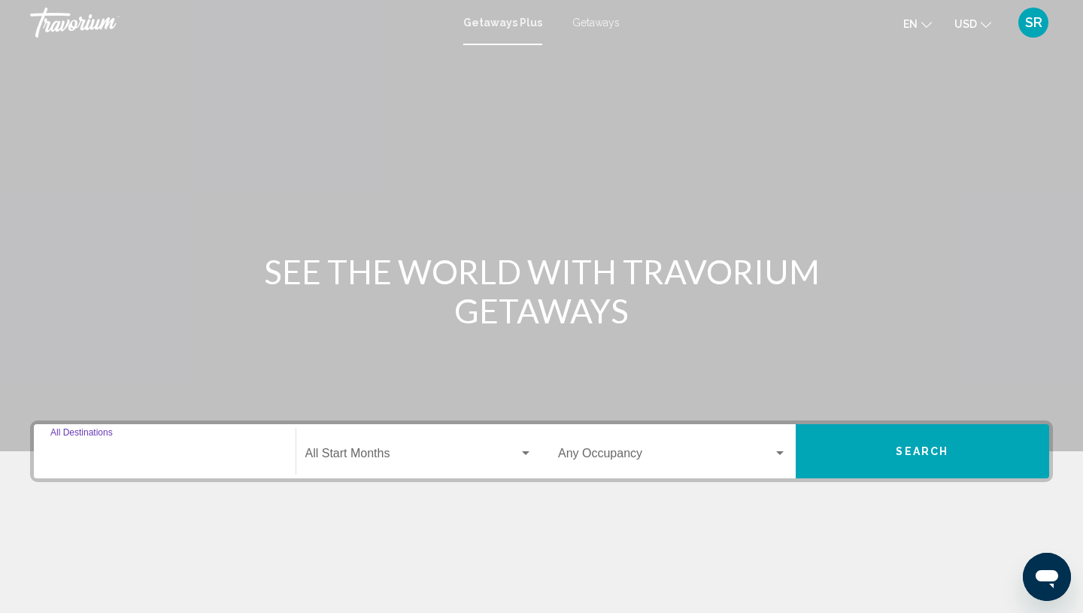
click at [98, 458] on input "Destination All Destinations" at bounding box center [164, 457] width 229 height 14
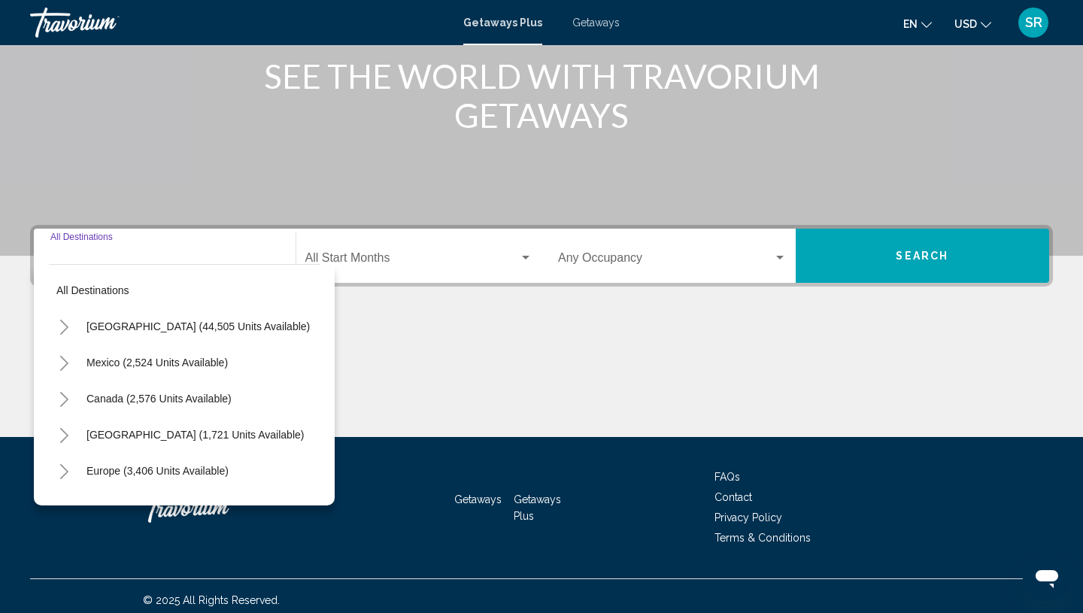
scroll to position [204, 0]
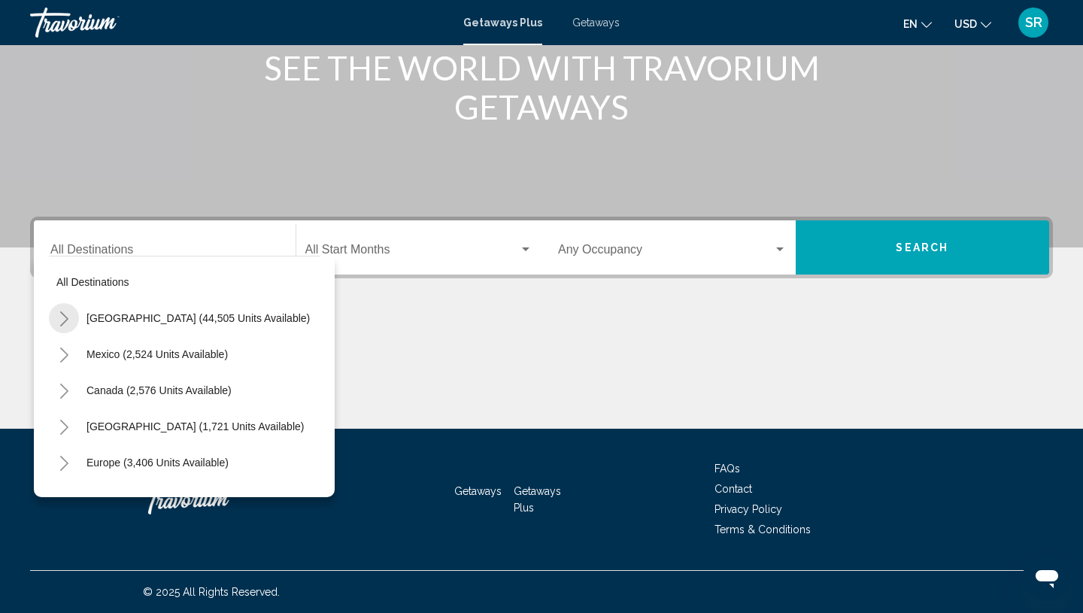
click at [63, 316] on icon "Toggle United States (44,505 units available)" at bounding box center [64, 318] width 11 height 15
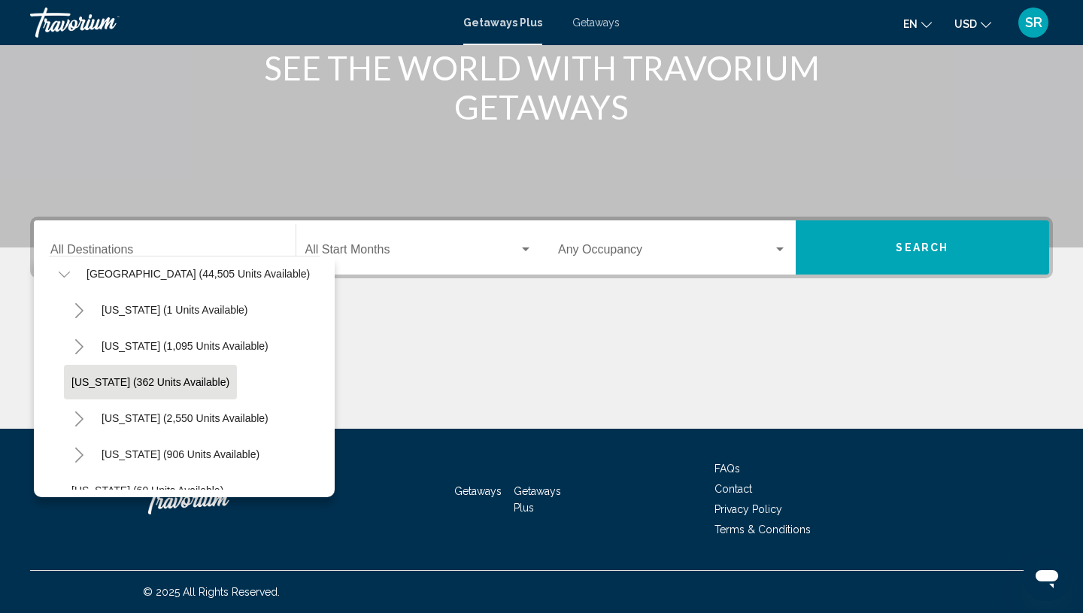
scroll to position [67, 0]
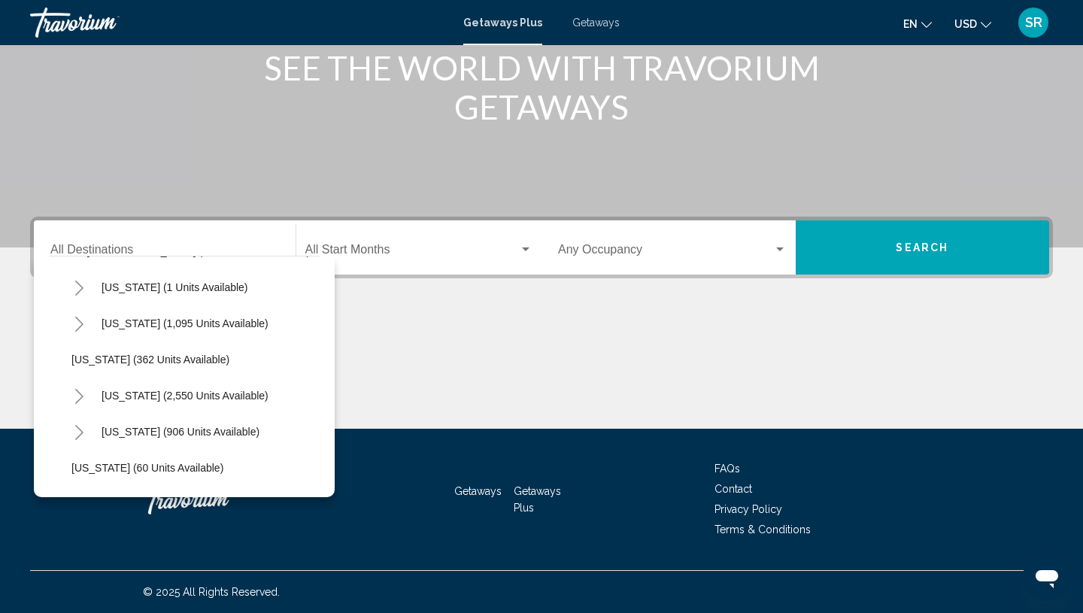
click at [78, 394] on icon "Toggle California (2,550 units available)" at bounding box center [79, 396] width 11 height 15
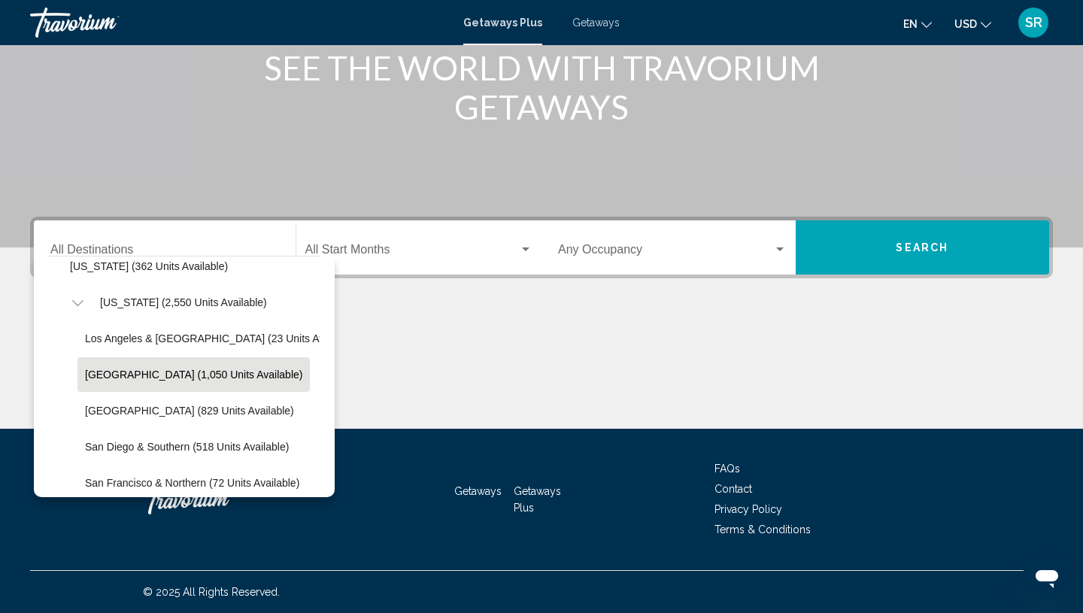
scroll to position [193, 2]
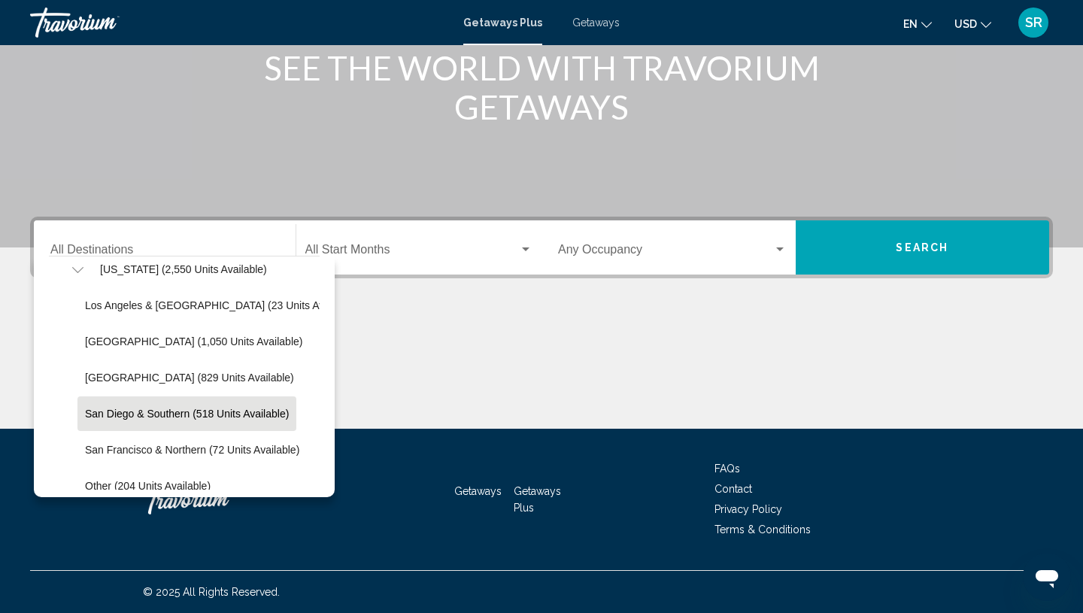
click at [162, 411] on span "San Diego & Southern (518 units available)" at bounding box center [187, 414] width 204 height 12
type input "**********"
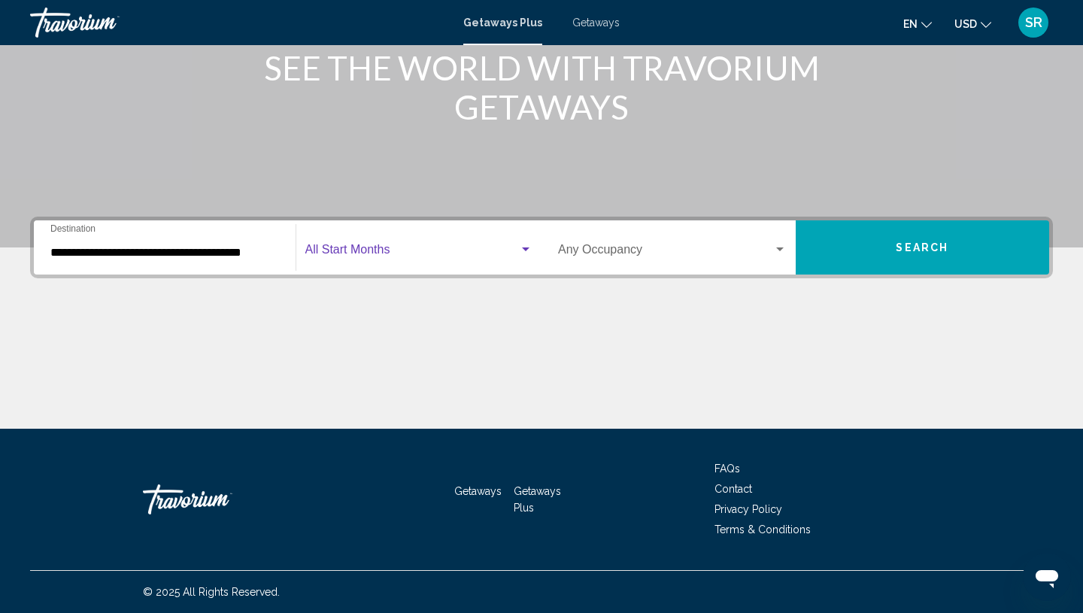
click at [527, 247] on div "Search widget" at bounding box center [526, 250] width 14 height 12
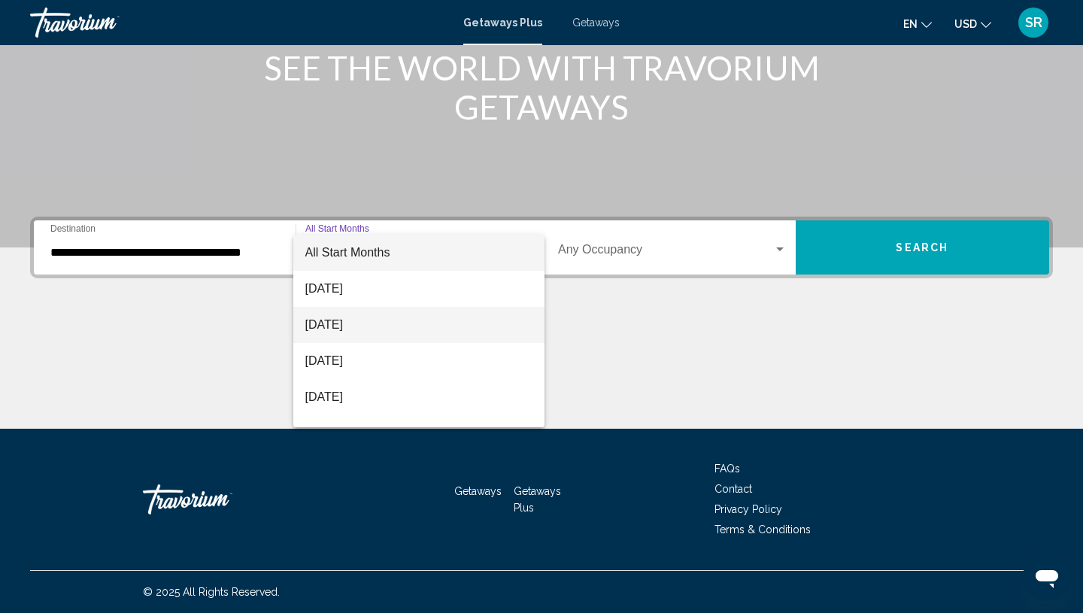
click at [337, 325] on span "[DATE]" at bounding box center [419, 325] width 228 height 36
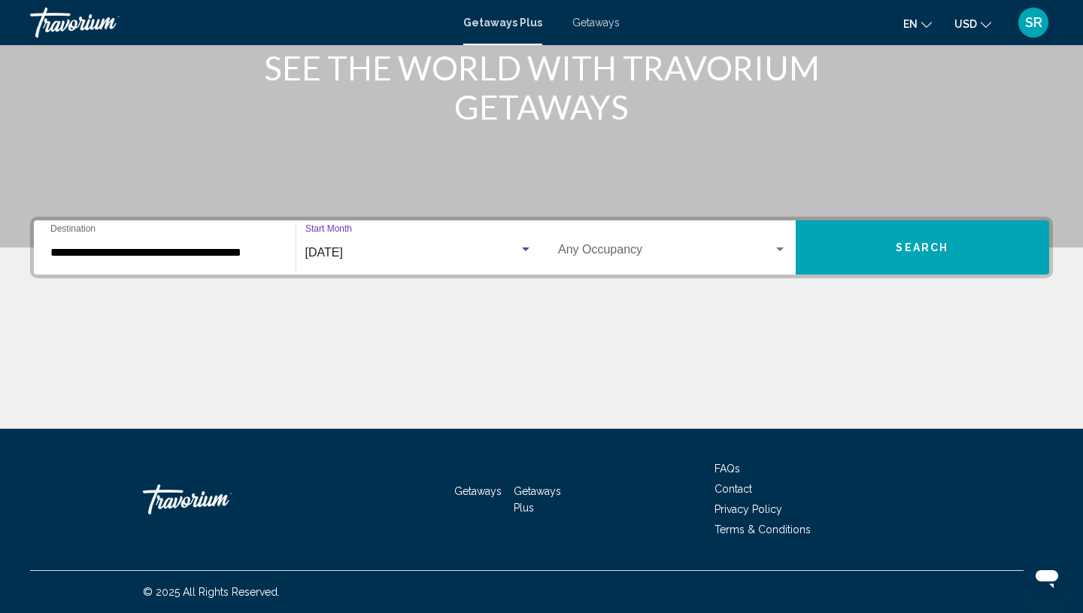
click at [935, 250] on span "Search" at bounding box center [922, 248] width 53 height 12
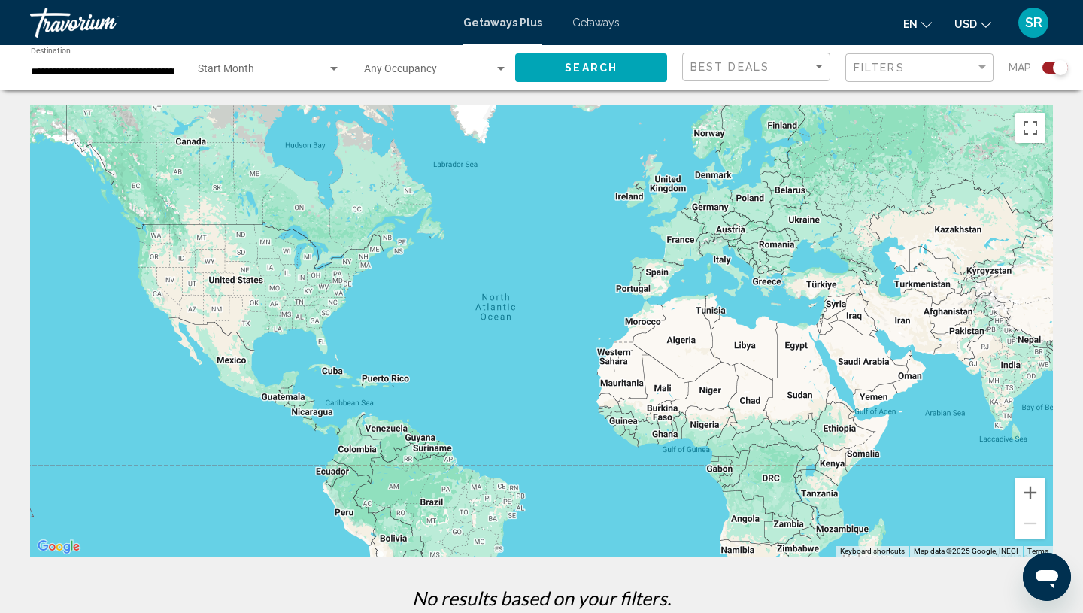
click at [293, 63] on div "Start Month All Start Months" at bounding box center [269, 67] width 143 height 41
click at [267, 75] on span "All Start Months" at bounding box center [235, 72] width 75 height 12
click at [65, 74] on input "**********" at bounding box center [103, 72] width 144 height 12
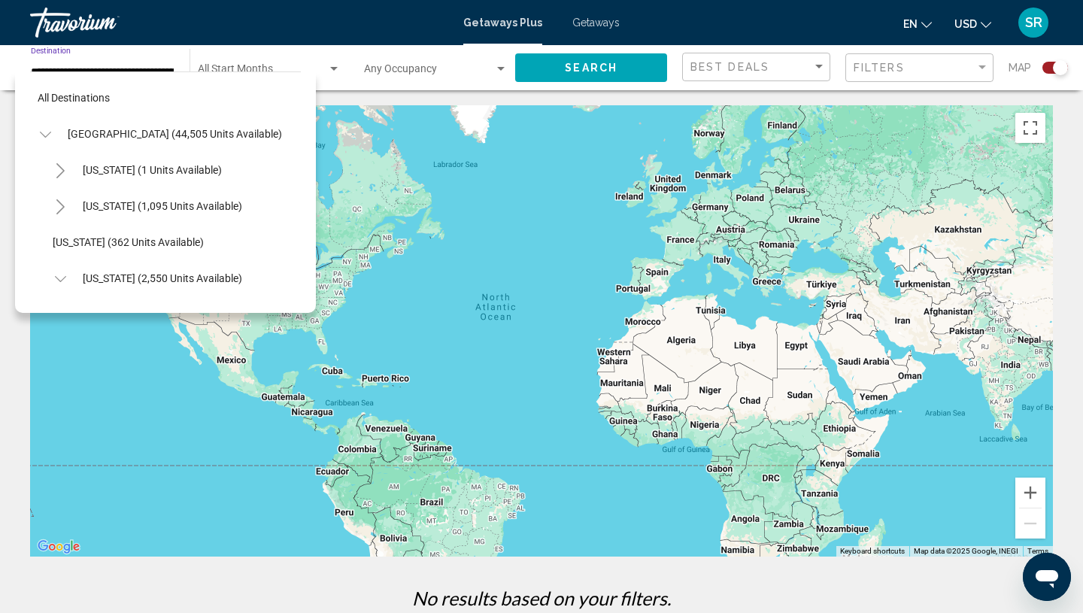
scroll to position [234, 0]
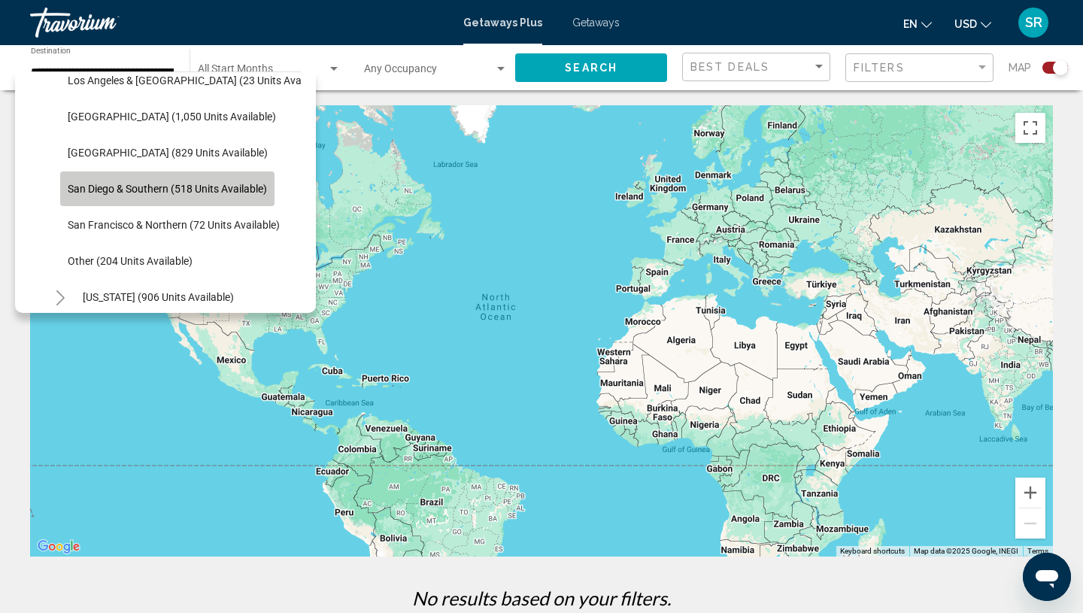
click at [199, 186] on span "San Diego & Southern (518 units available)" at bounding box center [167, 189] width 199 height 12
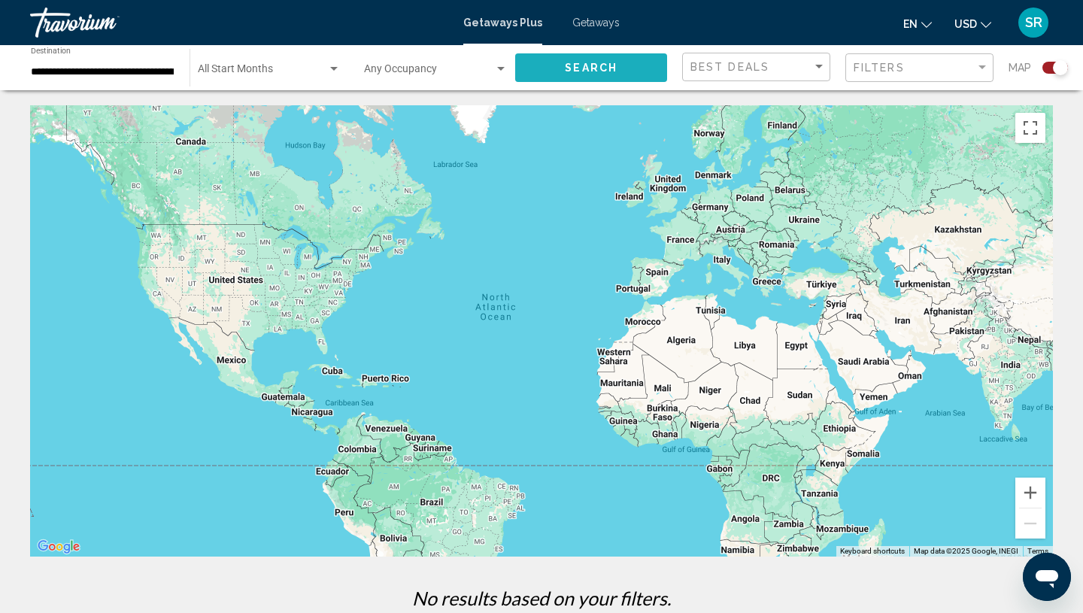
click at [630, 66] on button "Search" at bounding box center [591, 67] width 152 height 28
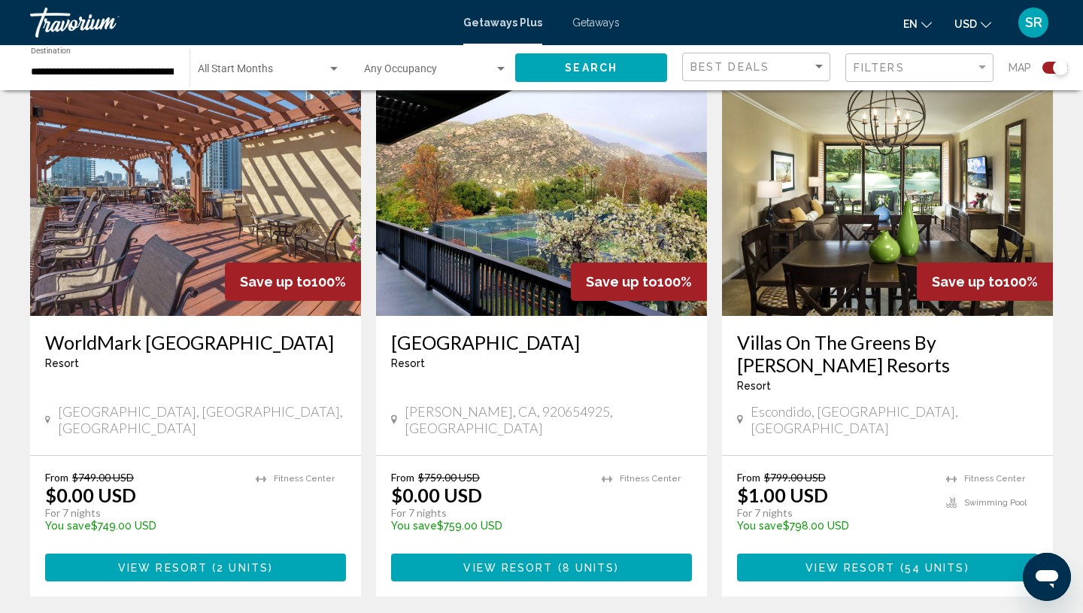
scroll to position [541, 0]
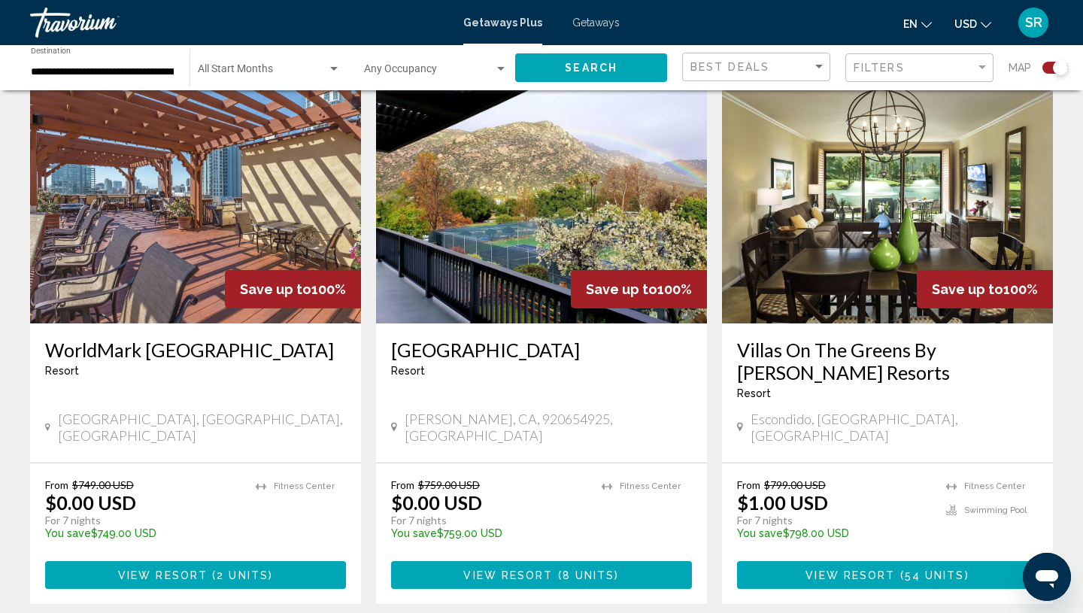
click at [156, 220] on img "Main content" at bounding box center [195, 203] width 331 height 241
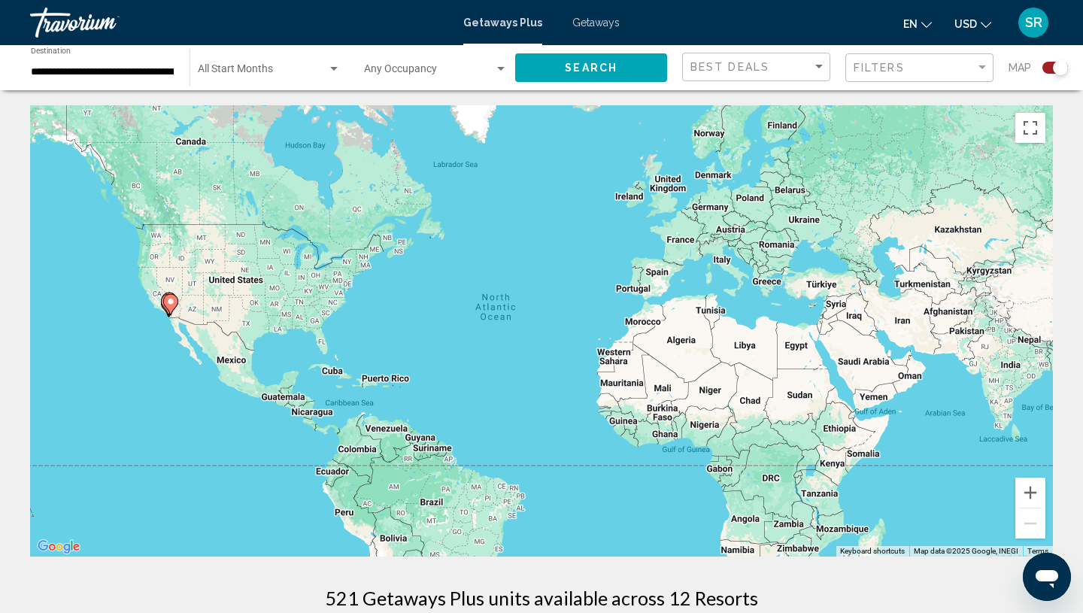
click at [589, 27] on span "Getaways" at bounding box center [595, 23] width 47 height 12
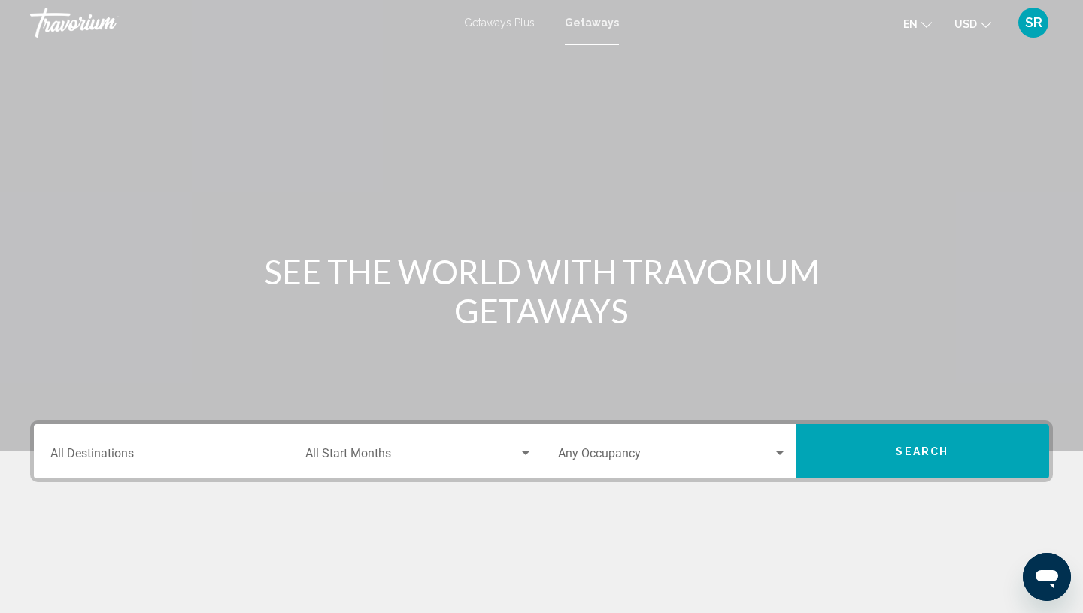
click at [82, 455] on input "Destination All Destinations" at bounding box center [164, 457] width 229 height 14
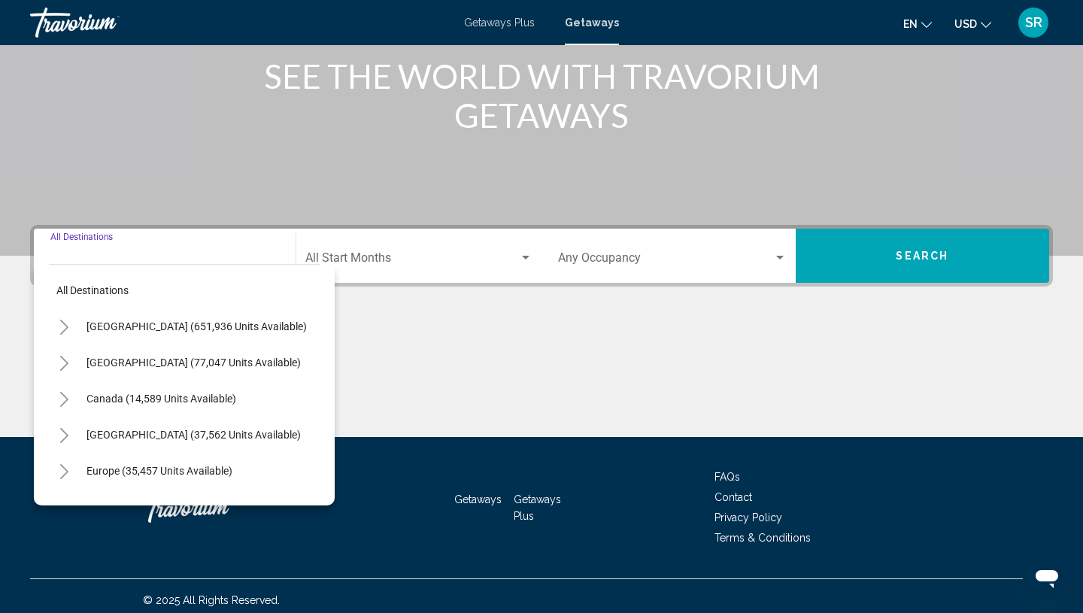
scroll to position [204, 0]
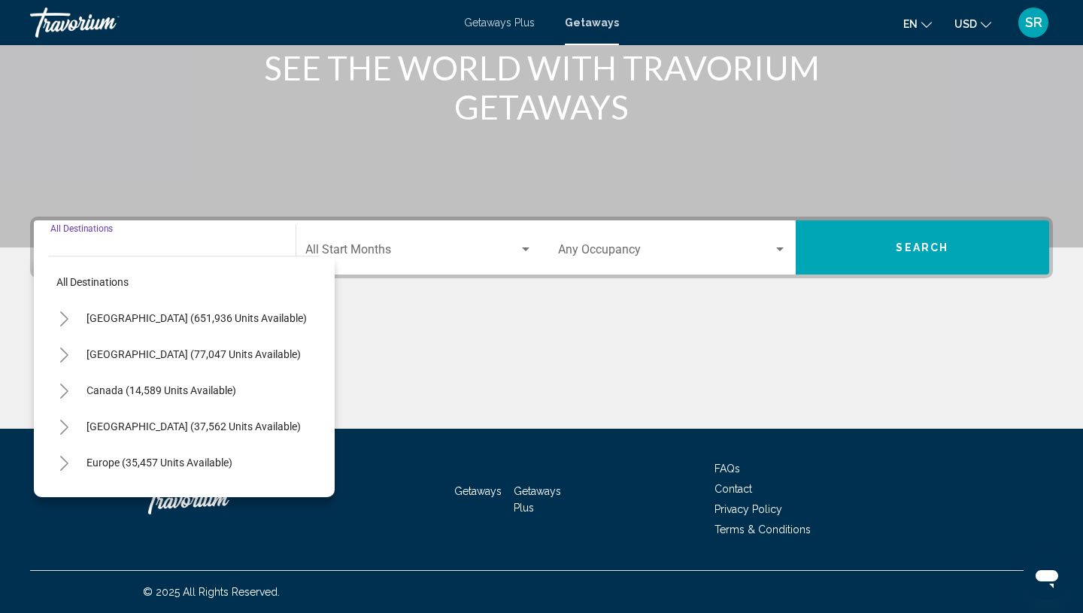
click at [62, 315] on icon "Toggle United States (651,936 units available)" at bounding box center [64, 318] width 11 height 15
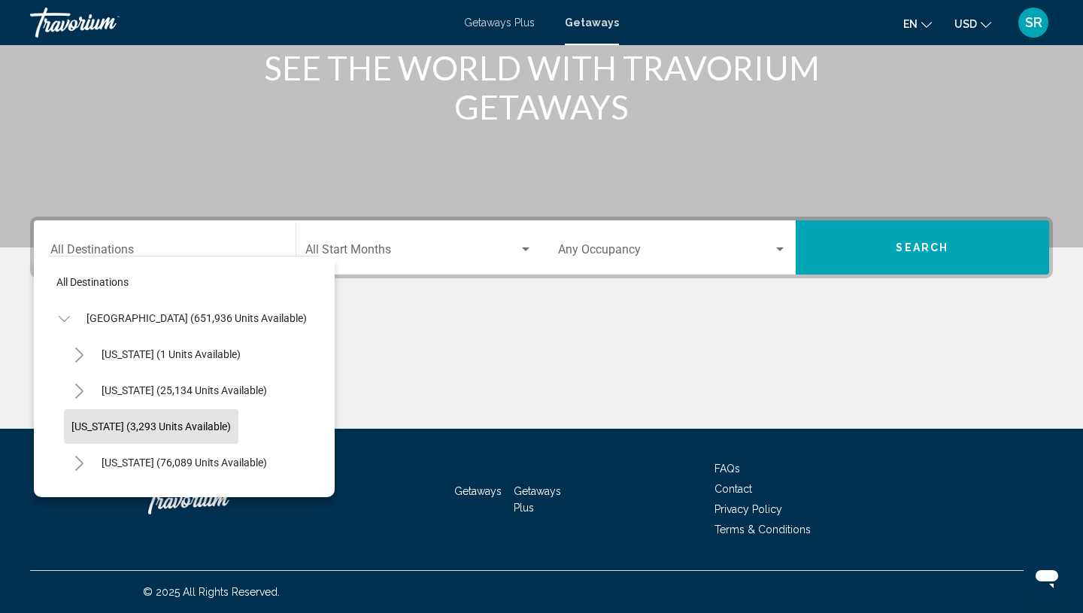
scroll to position [35, 0]
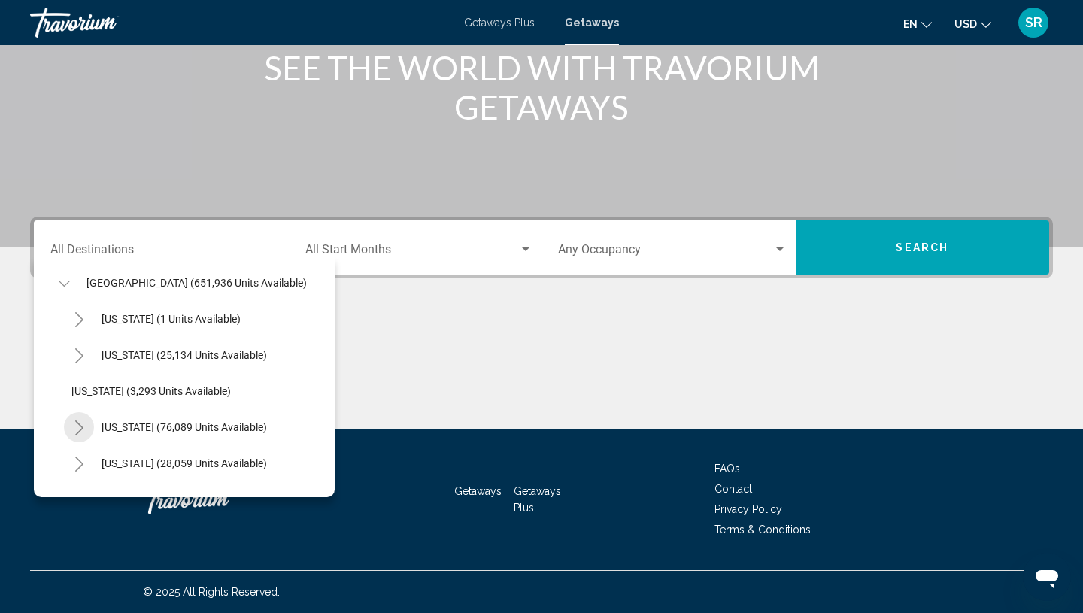
click at [79, 424] on icon "Toggle California (76,089 units available)" at bounding box center [79, 427] width 8 height 15
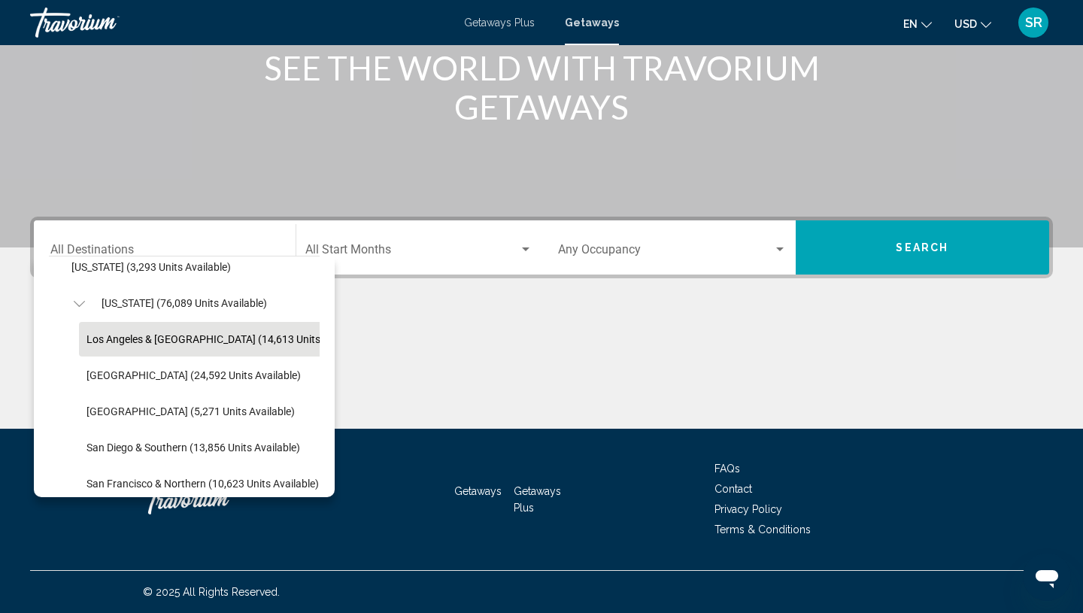
scroll to position [167, 0]
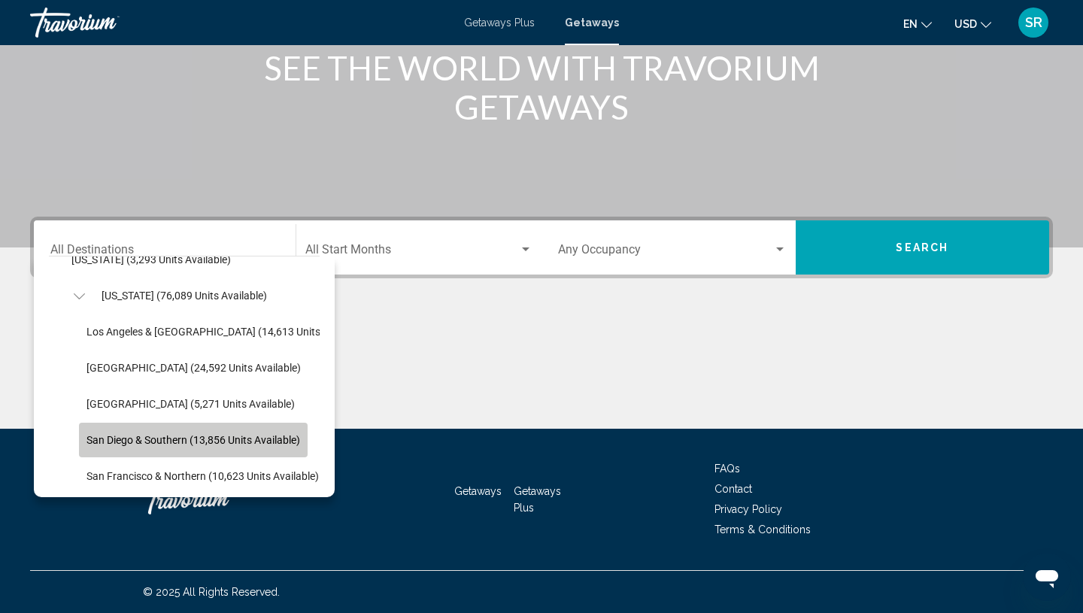
click at [143, 438] on span "San Diego & Southern (13,856 units available)" at bounding box center [193, 440] width 214 height 12
type input "**********"
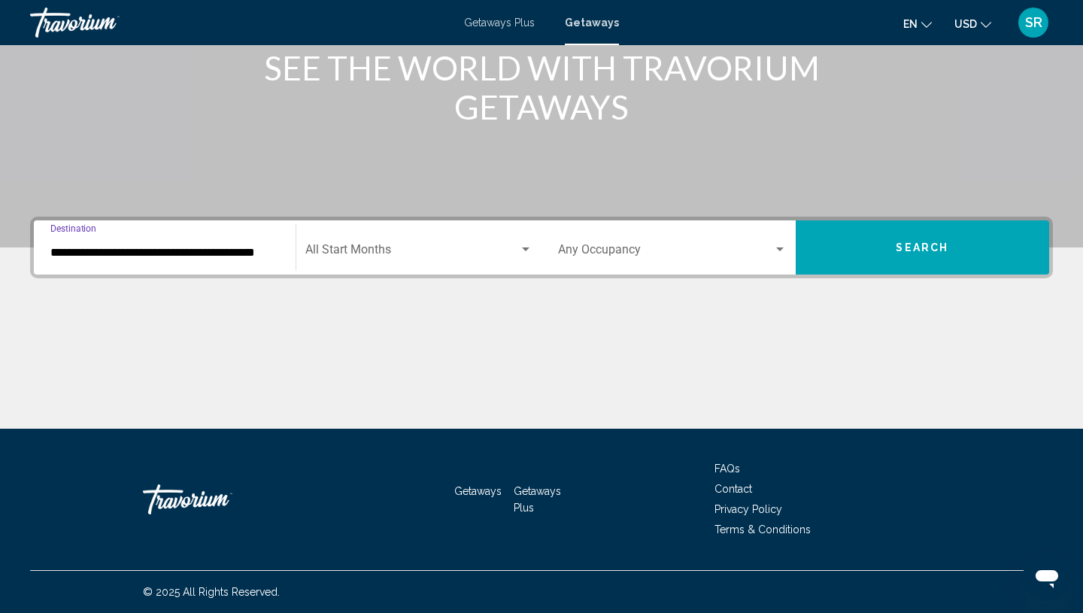
click at [408, 256] on span "Search widget" at bounding box center [412, 253] width 214 height 14
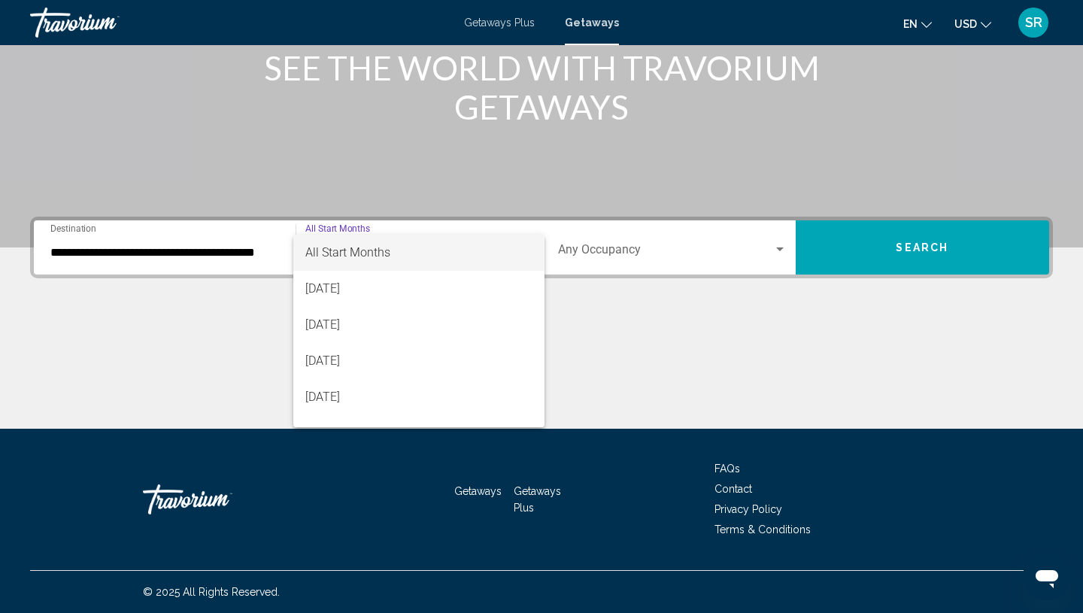
click at [910, 249] on div at bounding box center [541, 306] width 1083 height 613
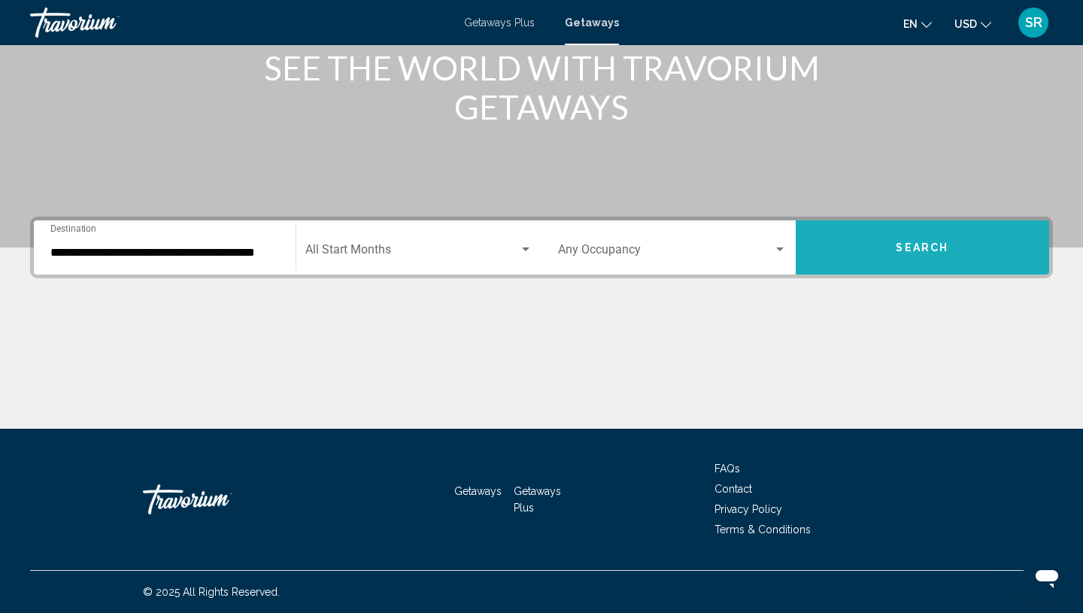
click at [910, 249] on span "Search" at bounding box center [922, 248] width 53 height 12
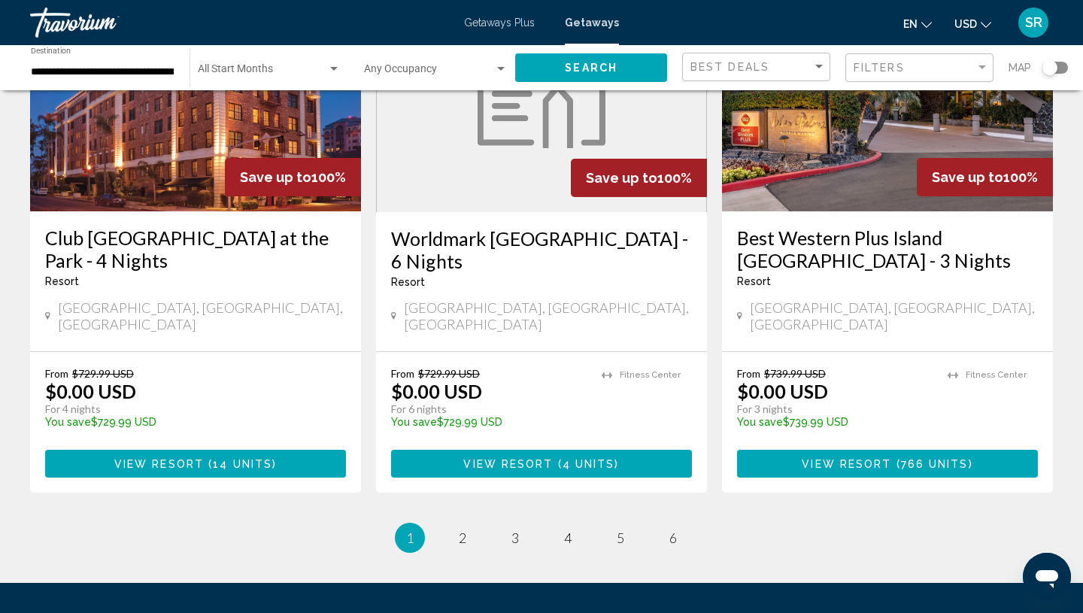
scroll to position [1930, 0]
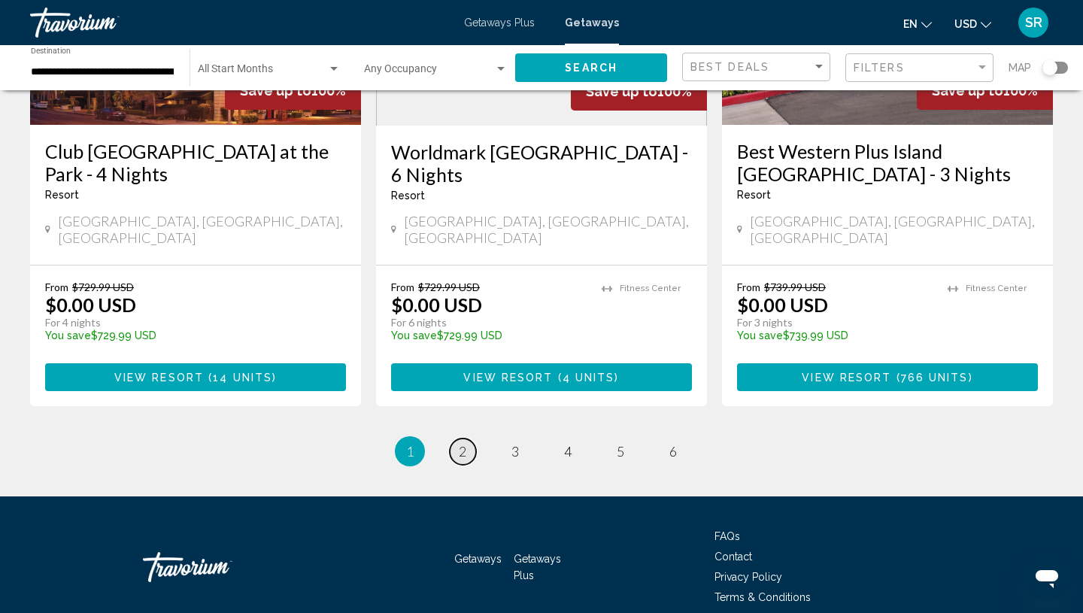
click at [461, 443] on span "2" at bounding box center [463, 451] width 8 height 17
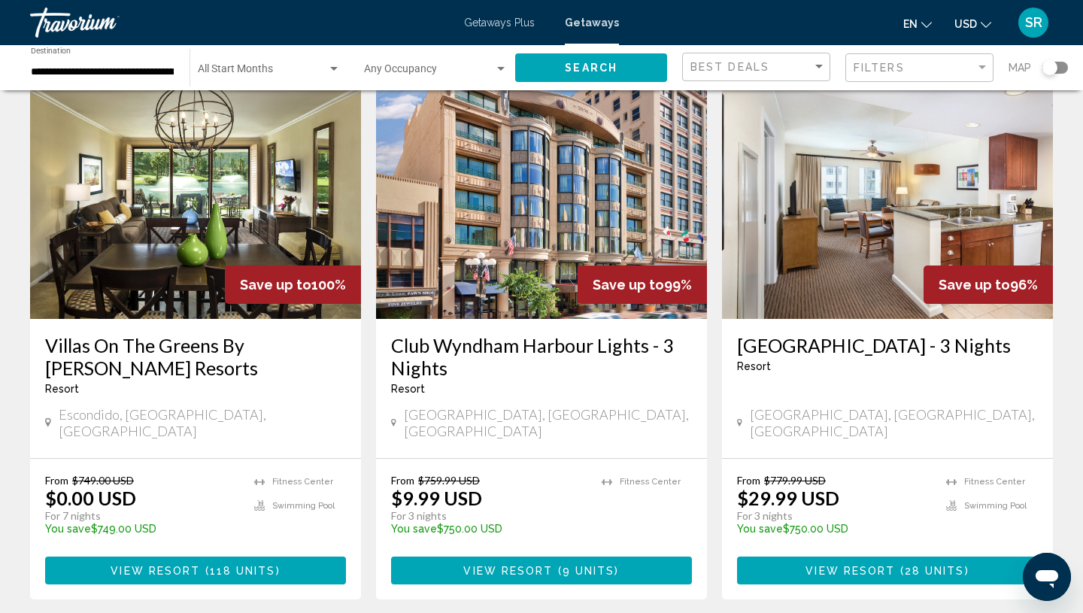
scroll to position [68, 0]
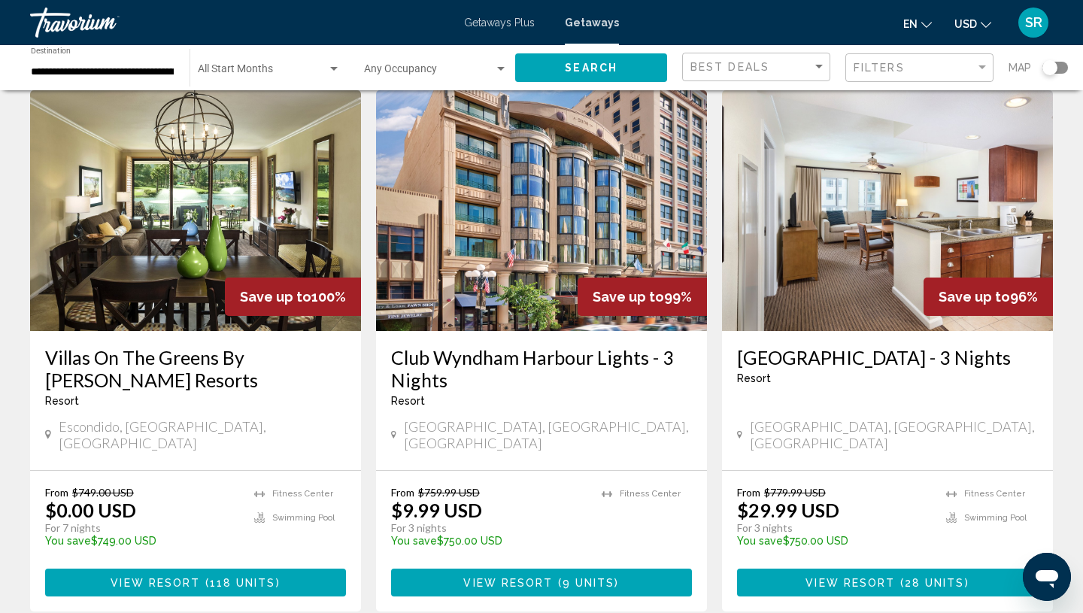
click at [813, 235] on img "Main content" at bounding box center [887, 210] width 331 height 241
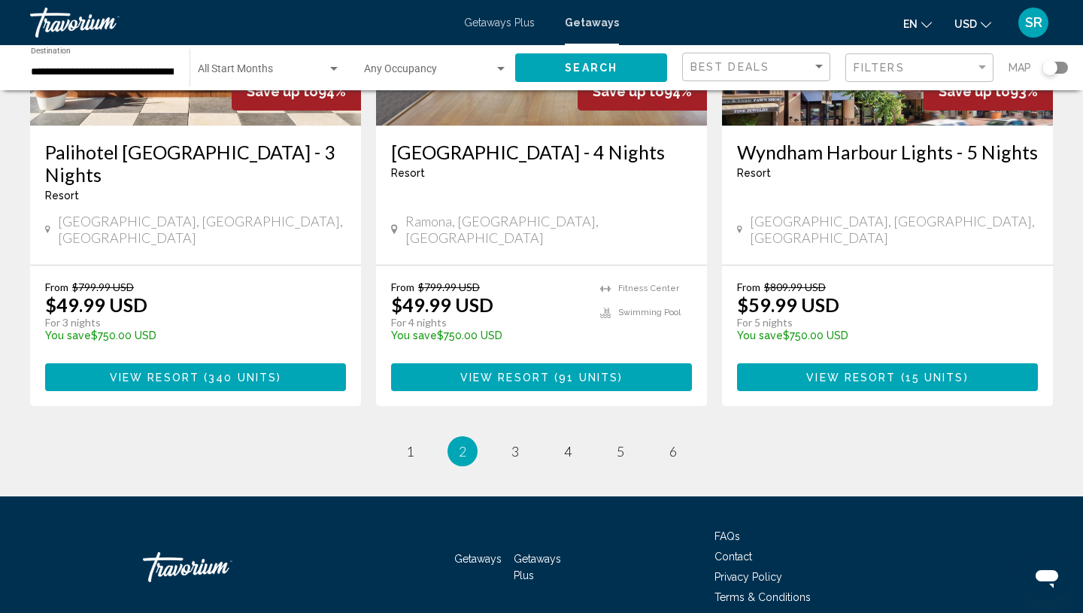
scroll to position [1857, 0]
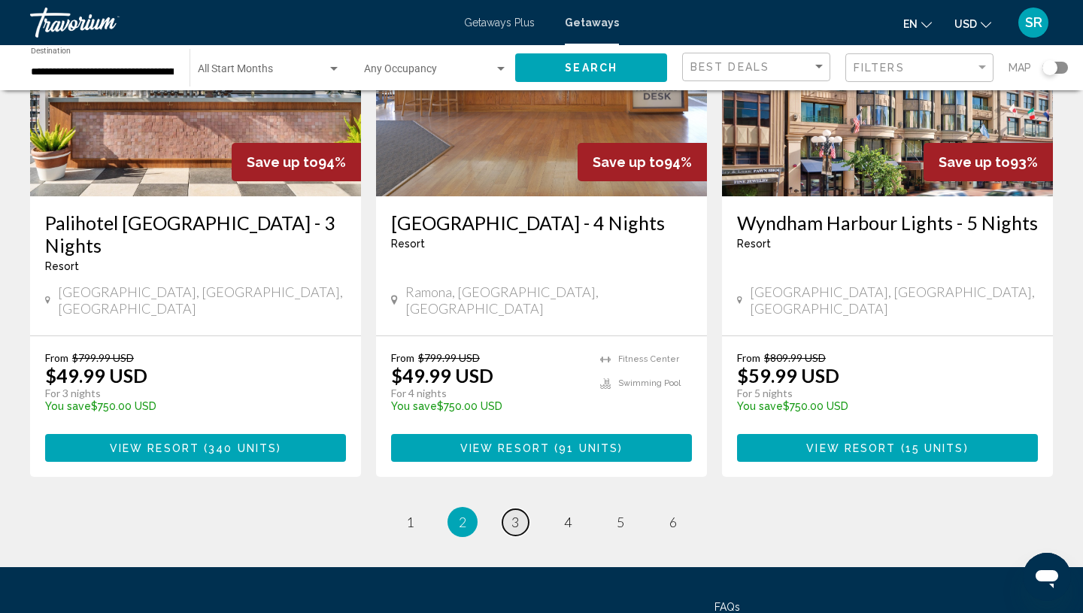
click at [517, 514] on span "3" at bounding box center [515, 522] width 8 height 17
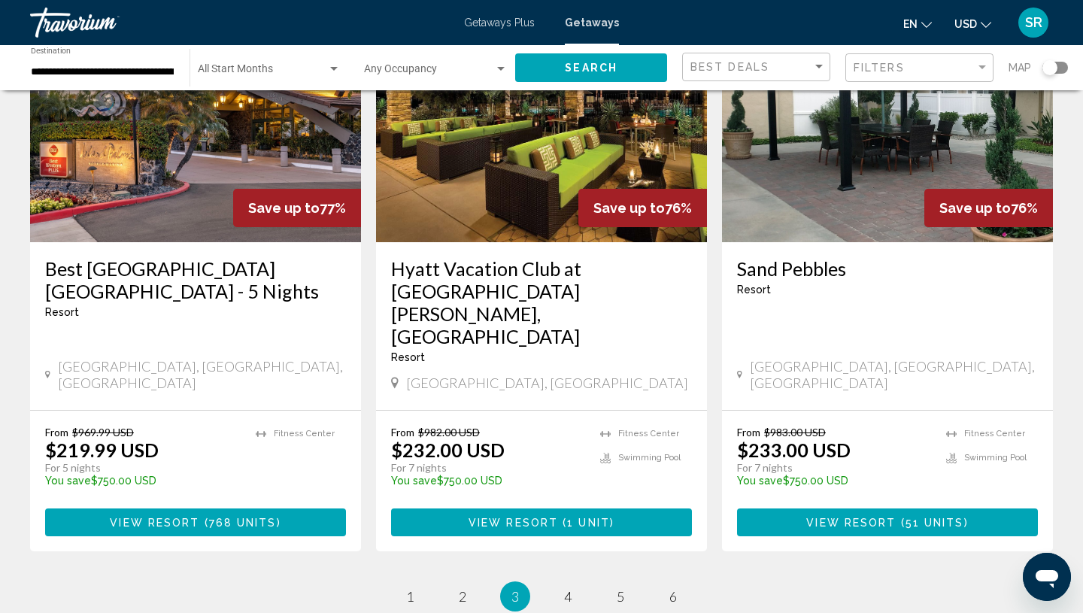
scroll to position [1927, 0]
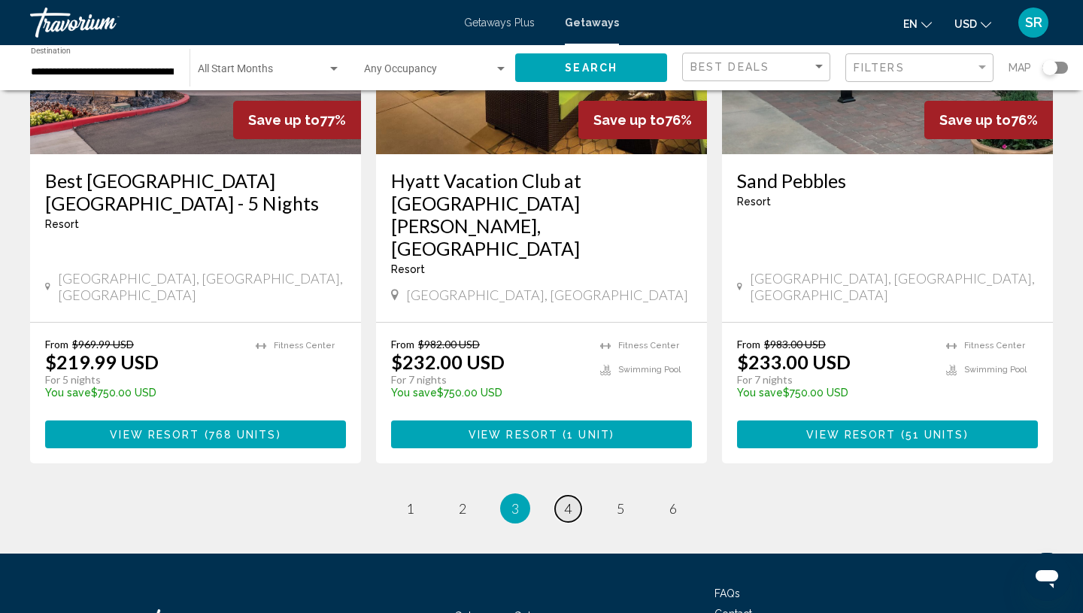
click at [569, 500] on span "4" at bounding box center [568, 508] width 8 height 17
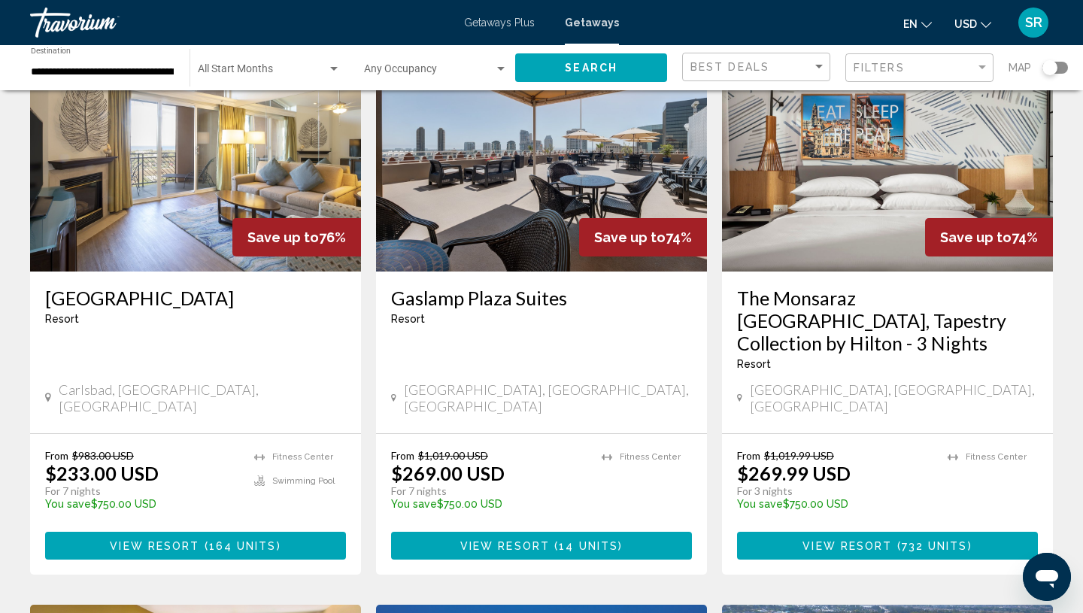
scroll to position [103, 0]
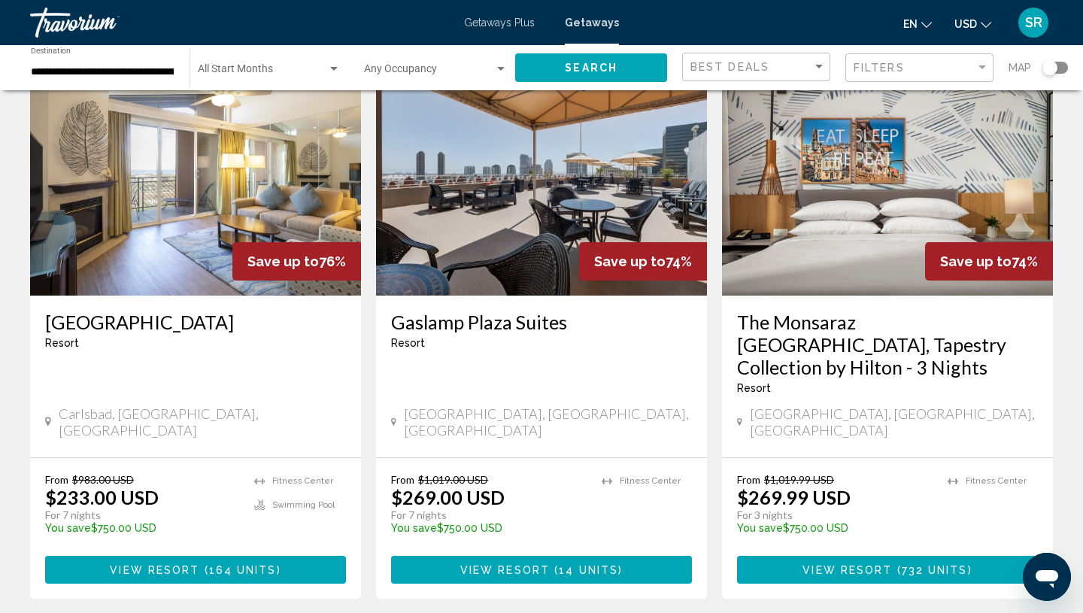
click at [127, 271] on img "Main content" at bounding box center [195, 175] width 331 height 241
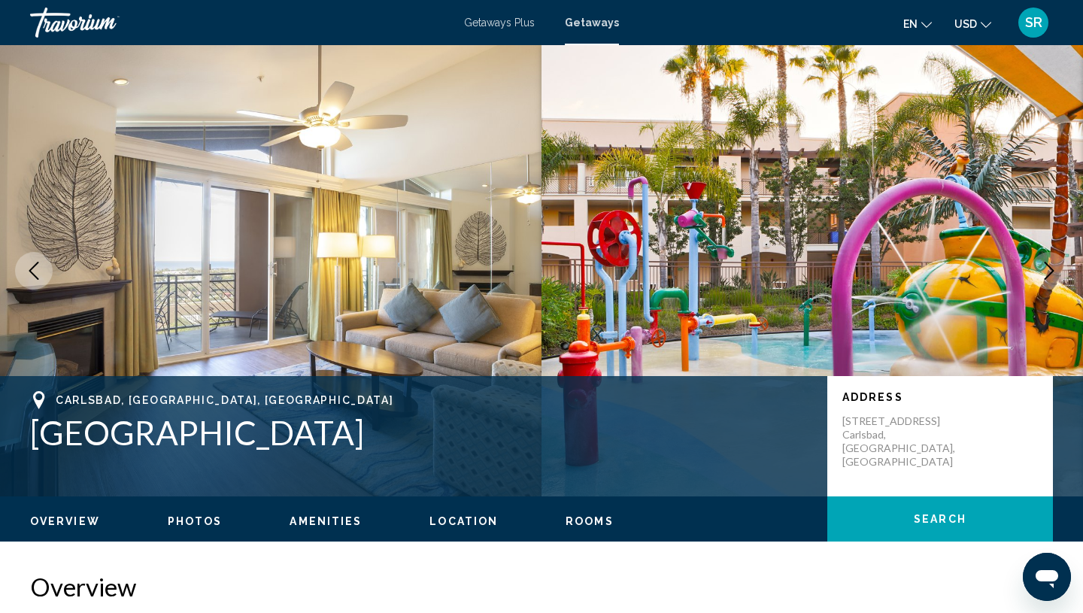
click at [1057, 217] on img "Main content" at bounding box center [811, 270] width 541 height 451
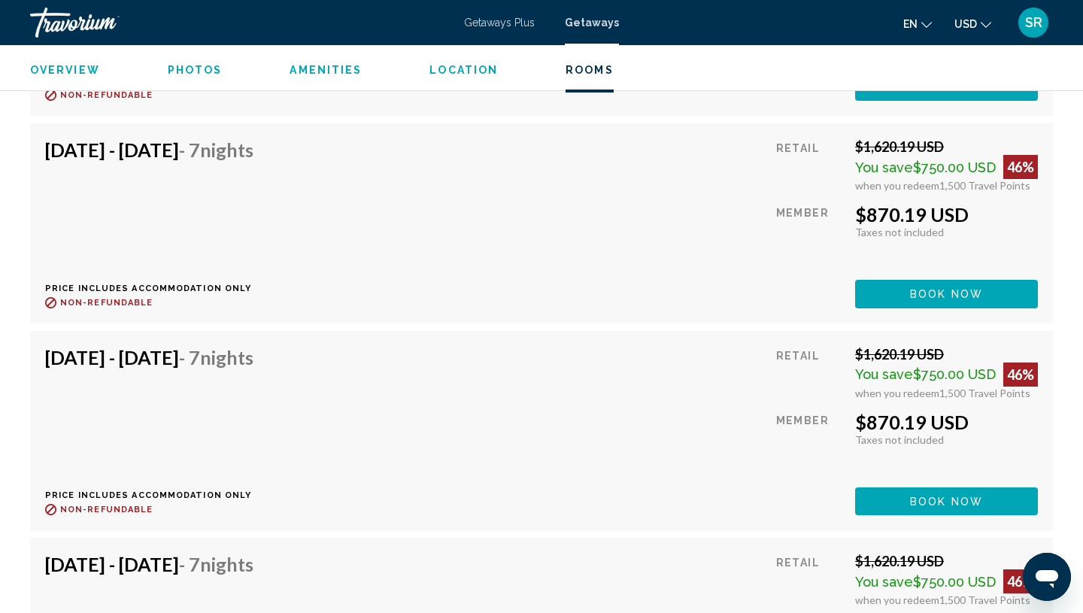
scroll to position [7378, 0]
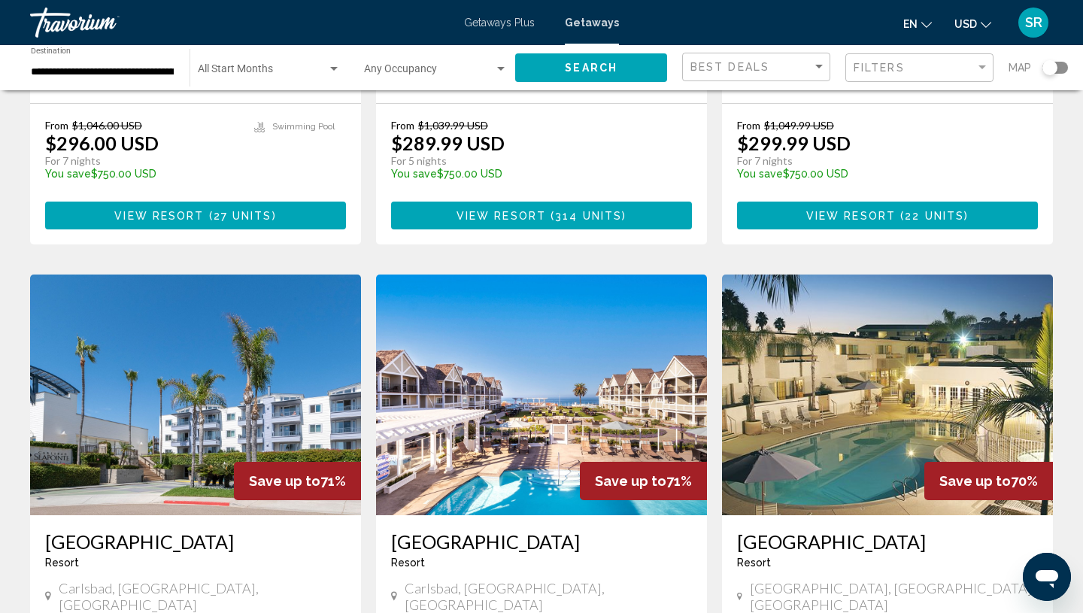
scroll to position [1562, 0]
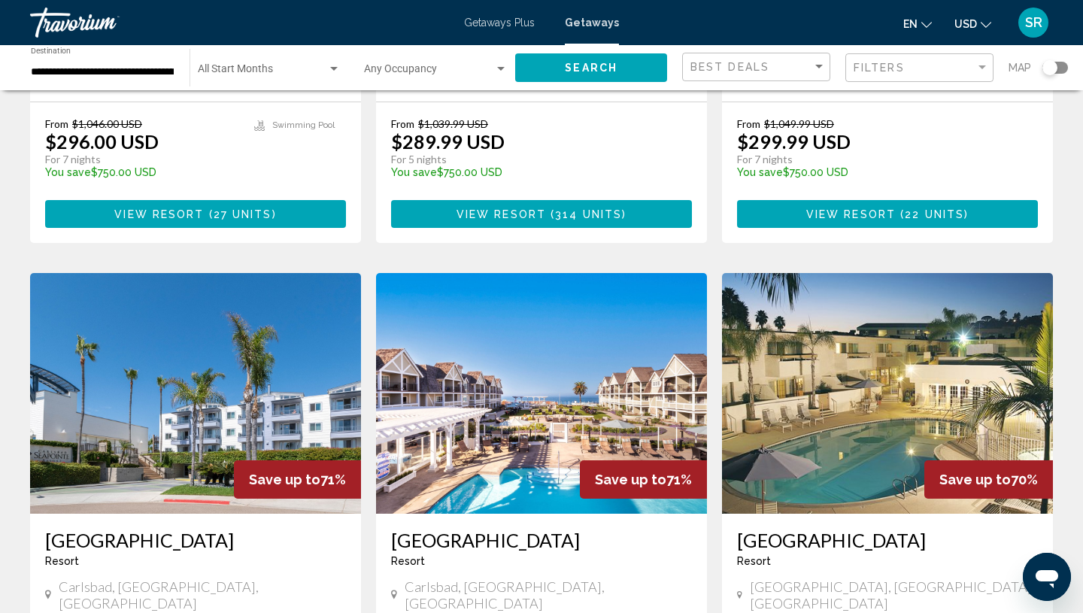
click at [462, 342] on img "Main content" at bounding box center [541, 393] width 331 height 241
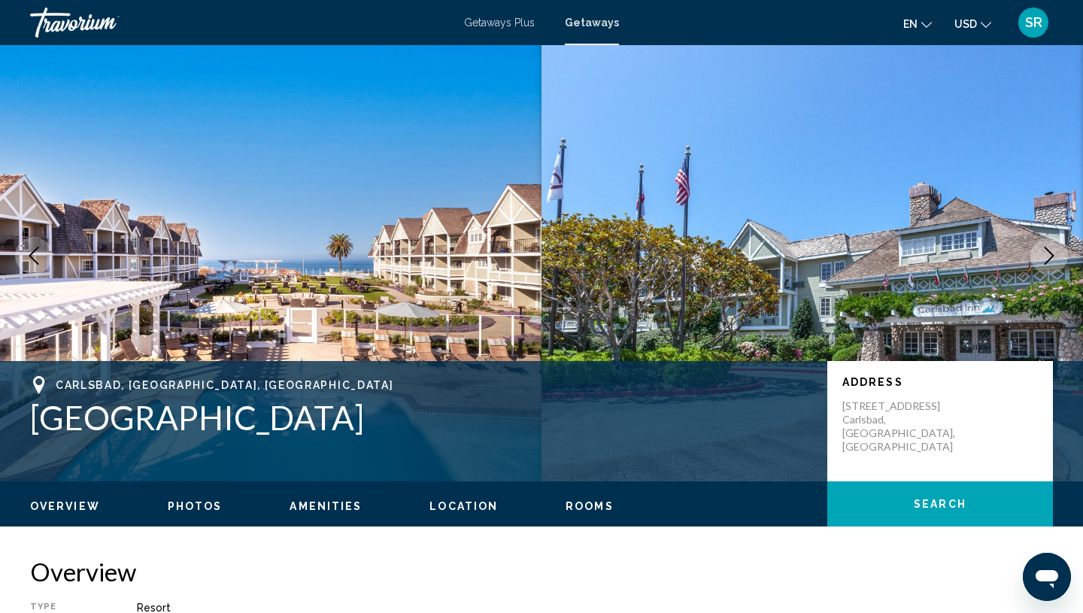
scroll to position [14, 0]
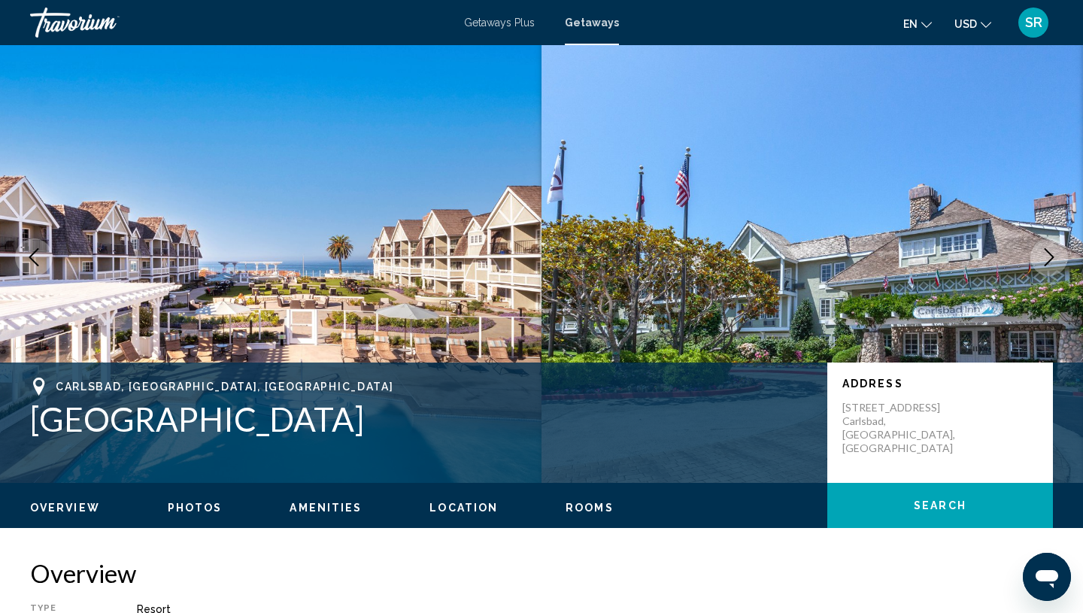
click at [1051, 268] on button "Next image" at bounding box center [1049, 257] width 38 height 38
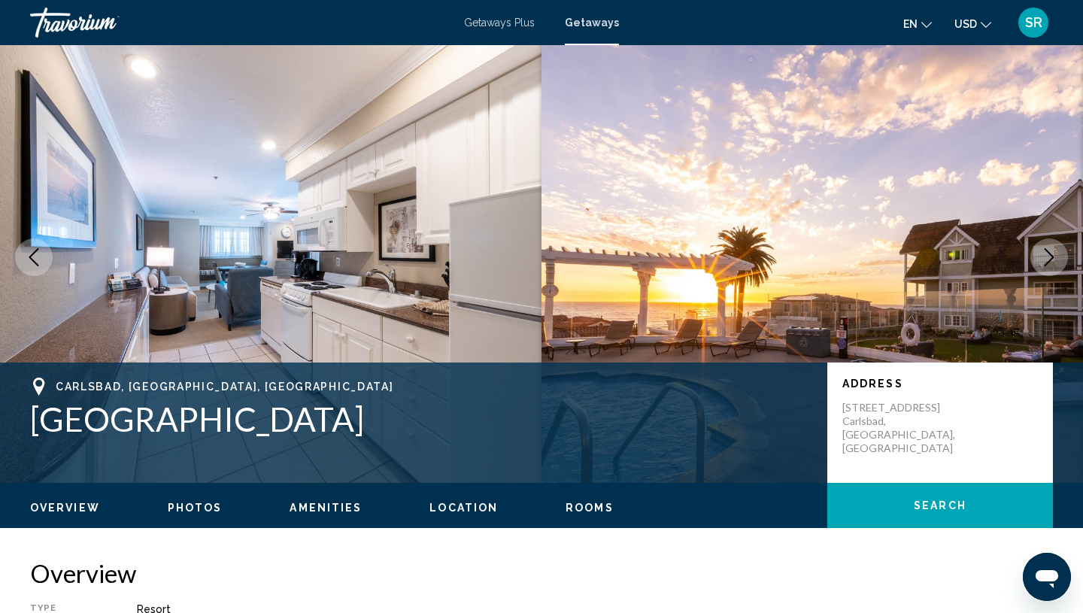
click at [1051, 268] on button "Next image" at bounding box center [1049, 257] width 38 height 38
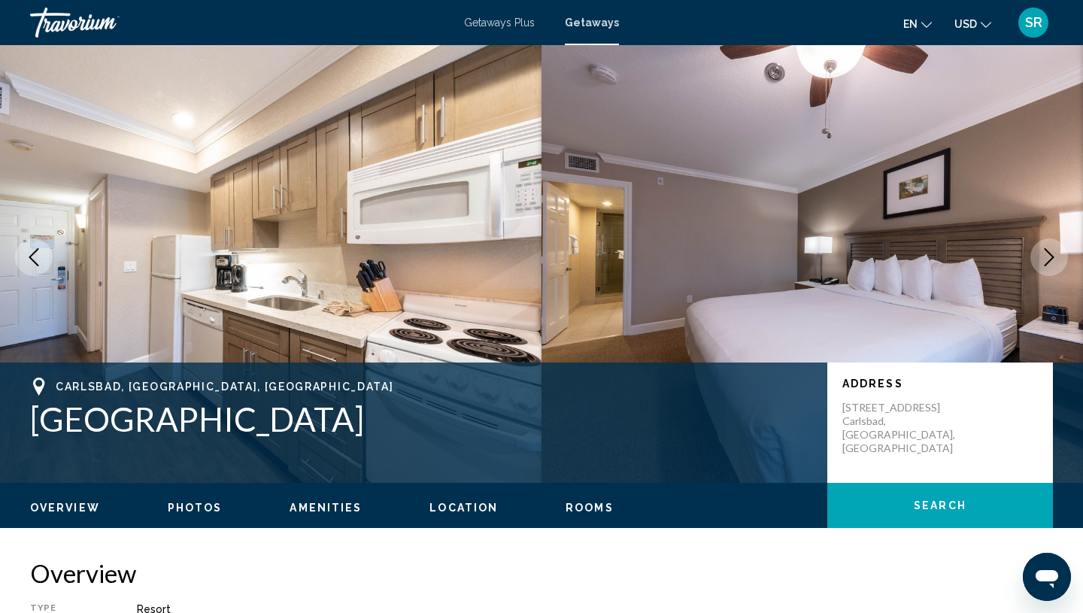
click at [1051, 269] on button "Next image" at bounding box center [1049, 257] width 38 height 38
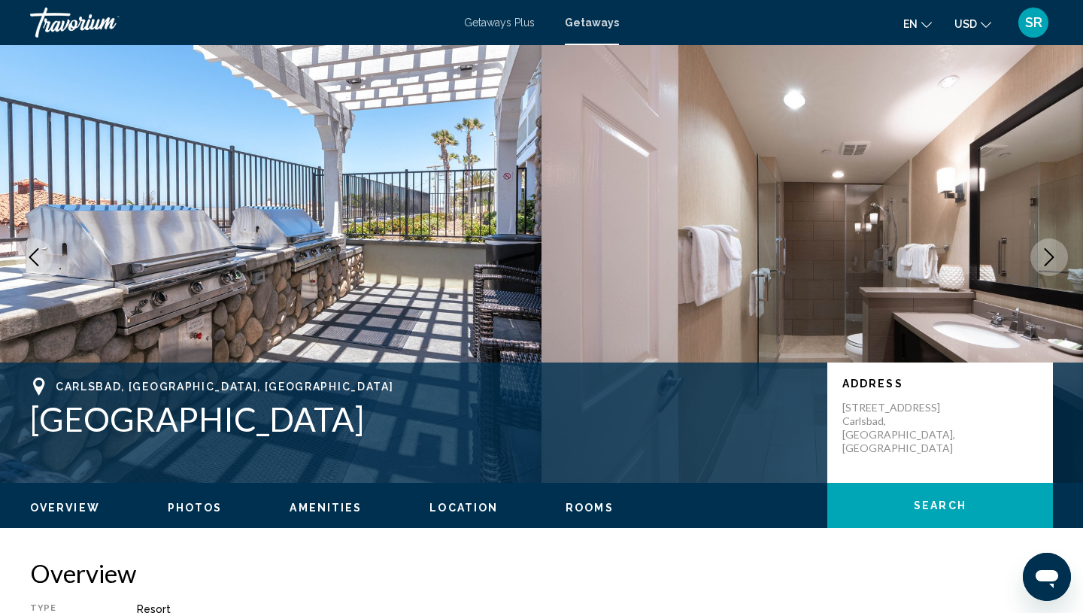
click at [1051, 269] on button "Next image" at bounding box center [1049, 257] width 38 height 38
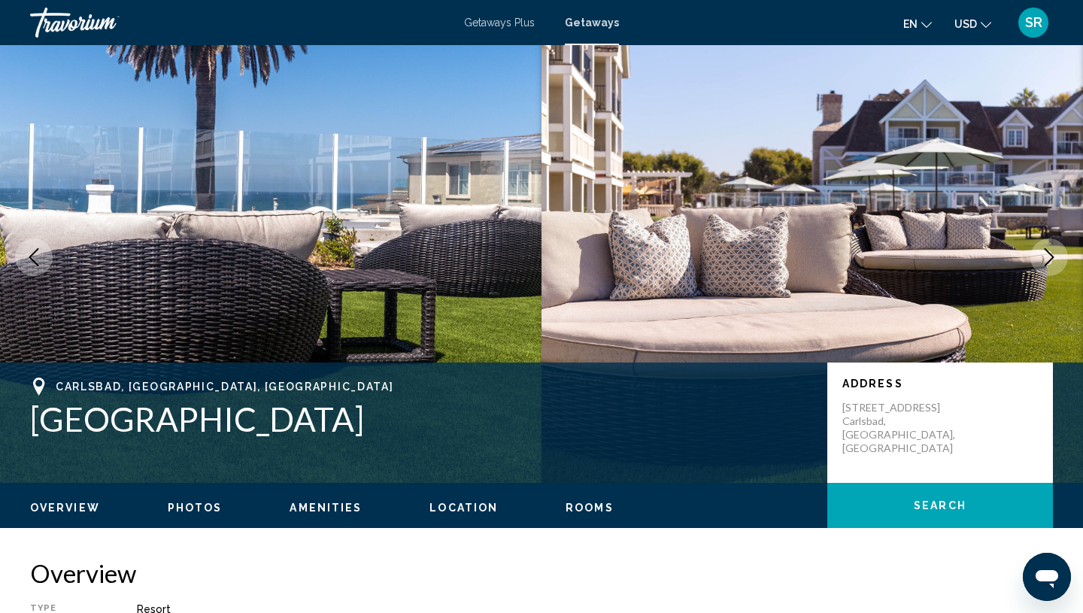
click at [1051, 270] on button "Next image" at bounding box center [1049, 257] width 38 height 38
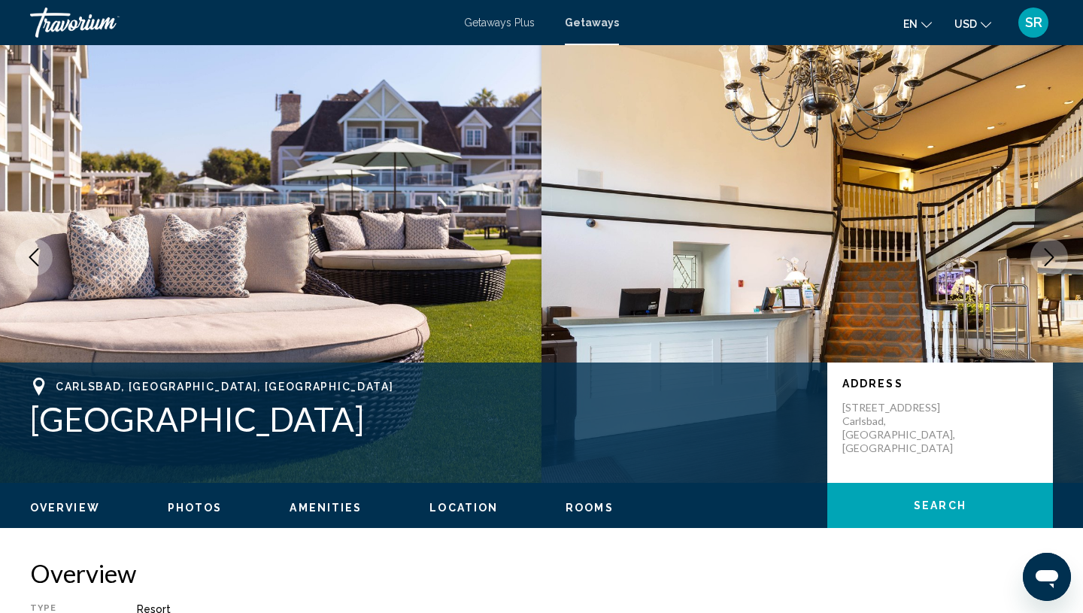
click at [1051, 270] on button "Next image" at bounding box center [1049, 257] width 38 height 38
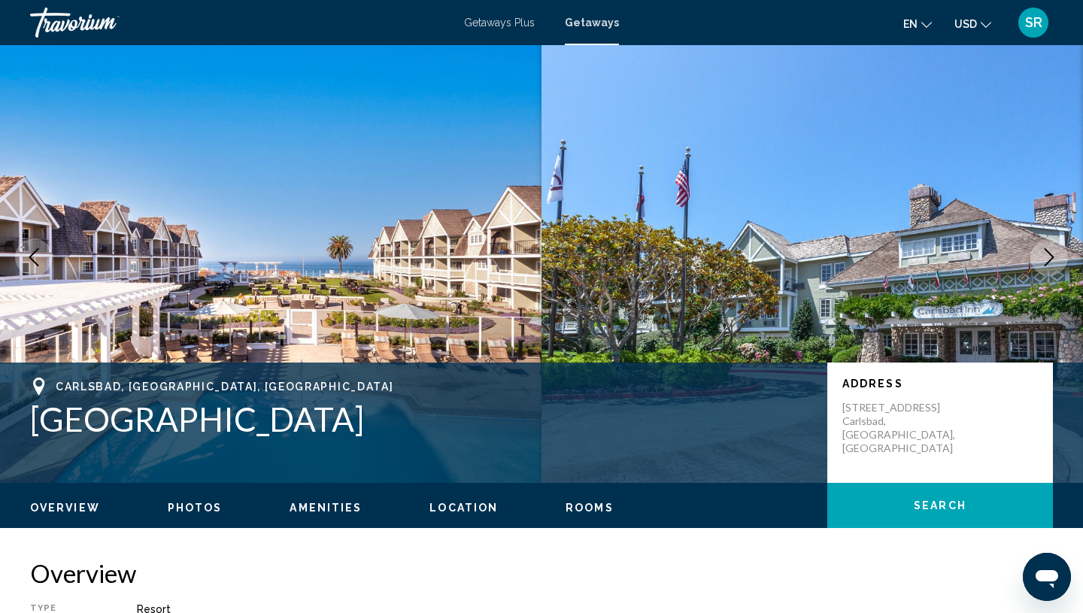
click at [1051, 270] on button "Next image" at bounding box center [1049, 257] width 38 height 38
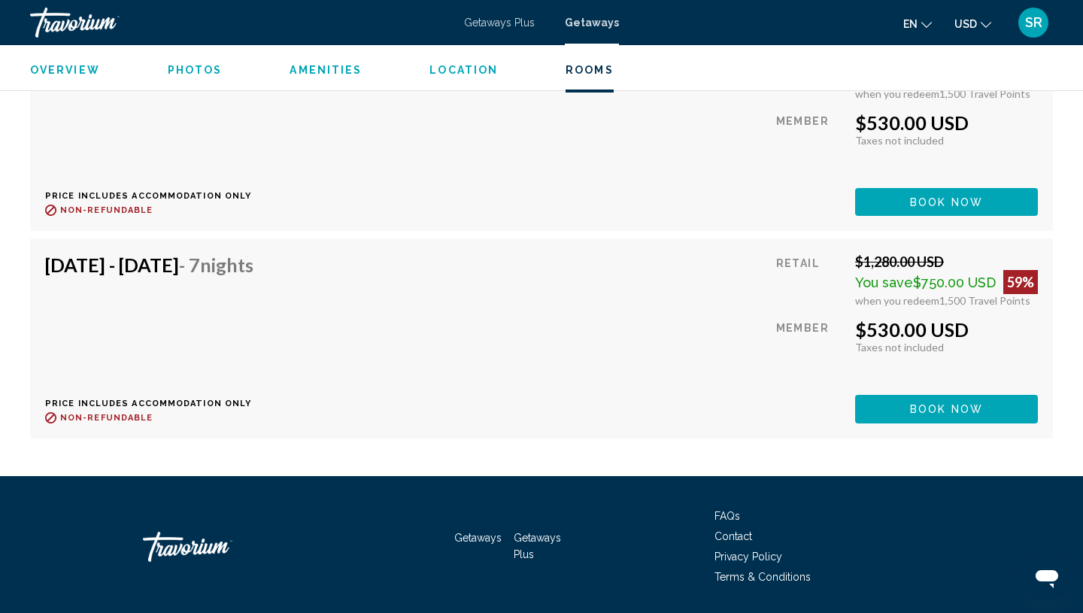
scroll to position [8721, 0]
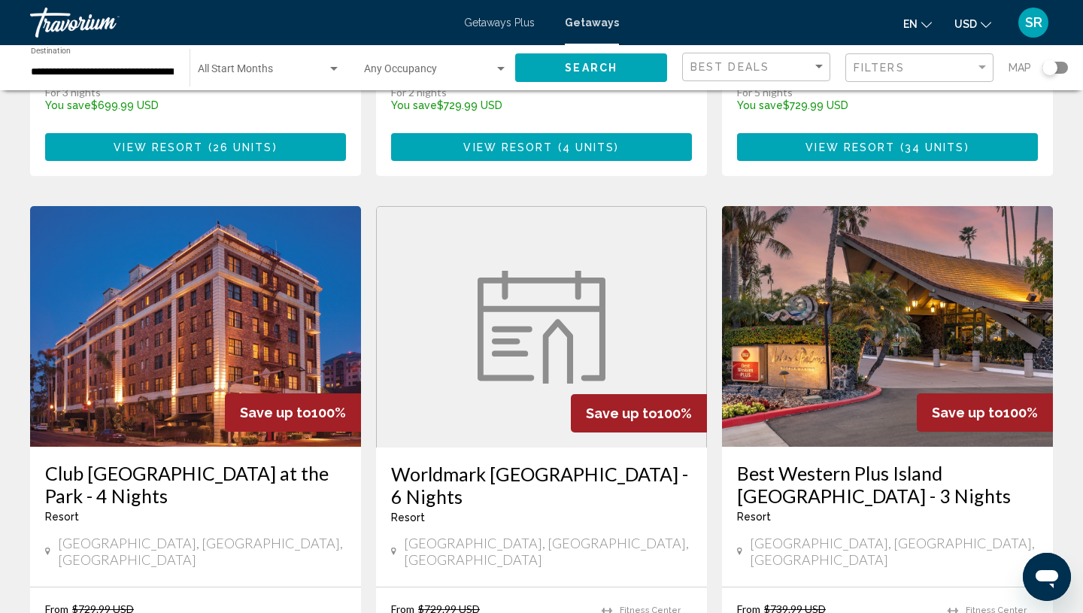
scroll to position [1930, 0]
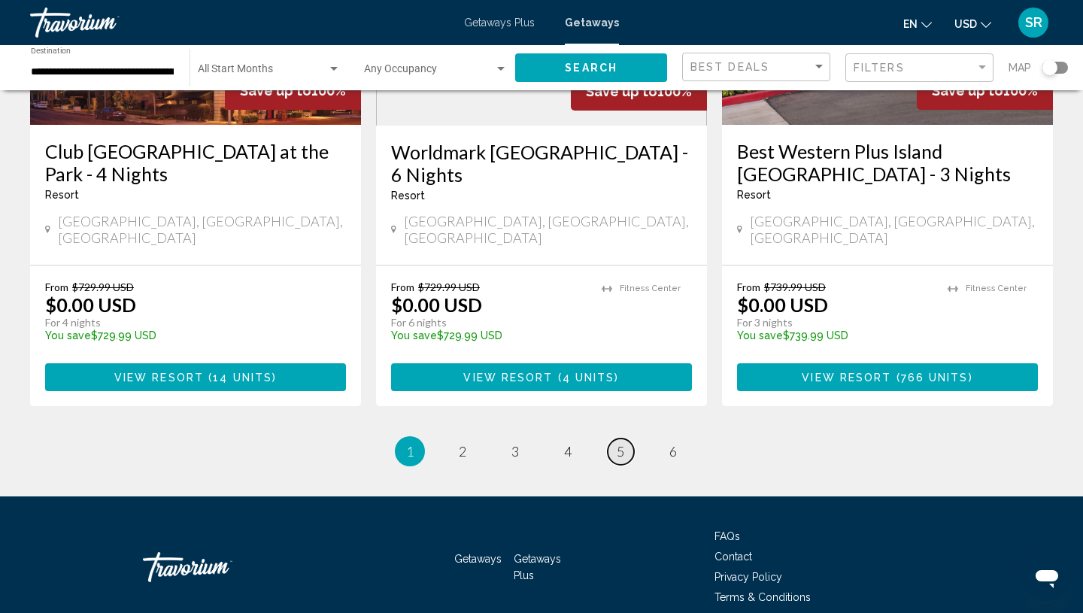
click at [620, 443] on span "5" at bounding box center [621, 451] width 8 height 17
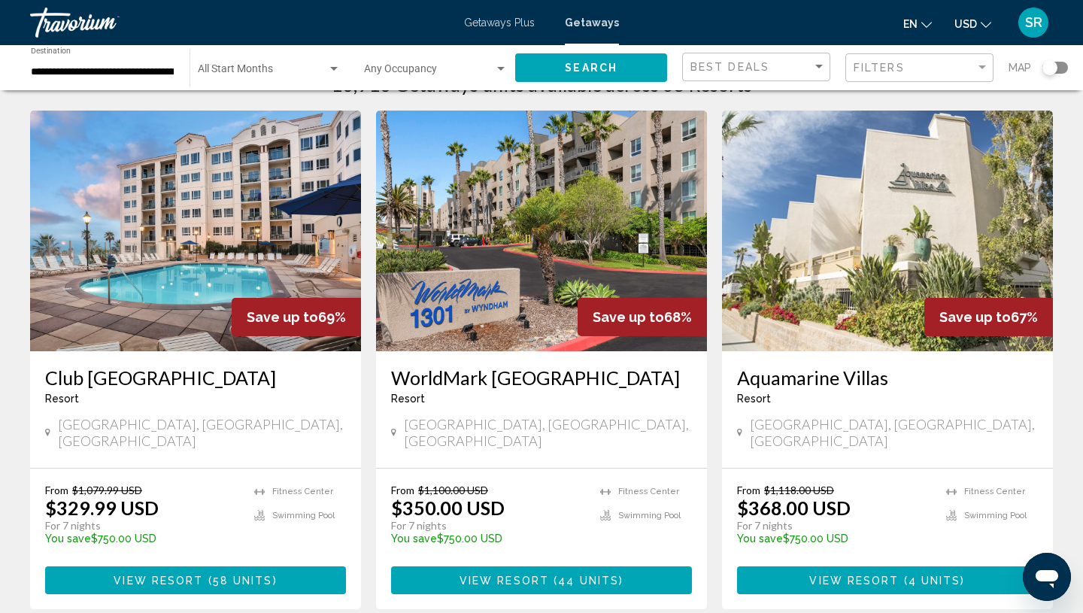
scroll to position [48, 0]
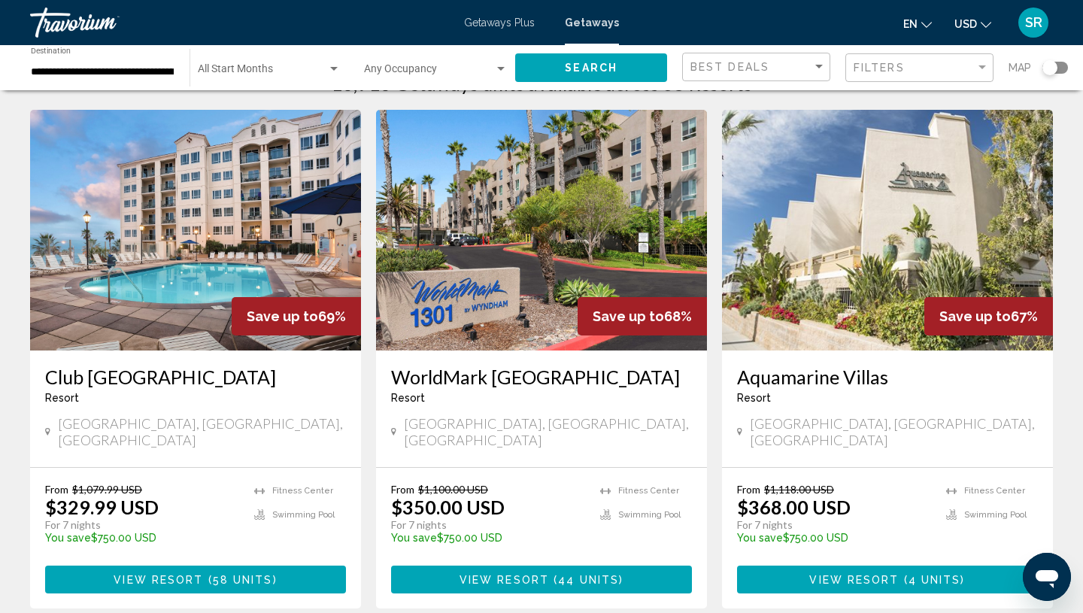
click at [165, 257] on img "Main content" at bounding box center [195, 230] width 331 height 241
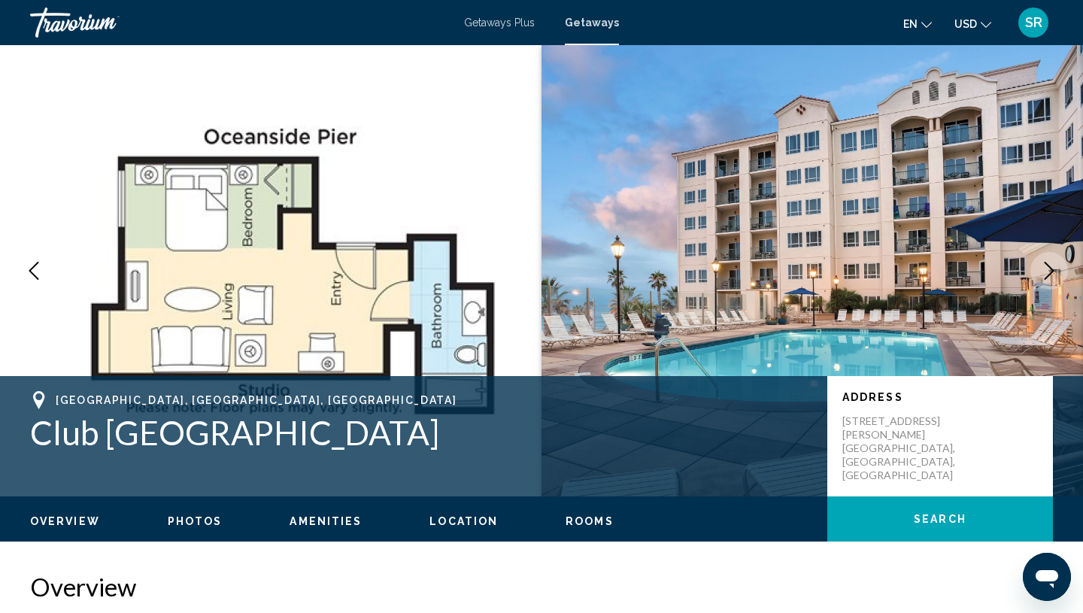
click at [1050, 272] on icon "Next image" at bounding box center [1049, 271] width 18 height 18
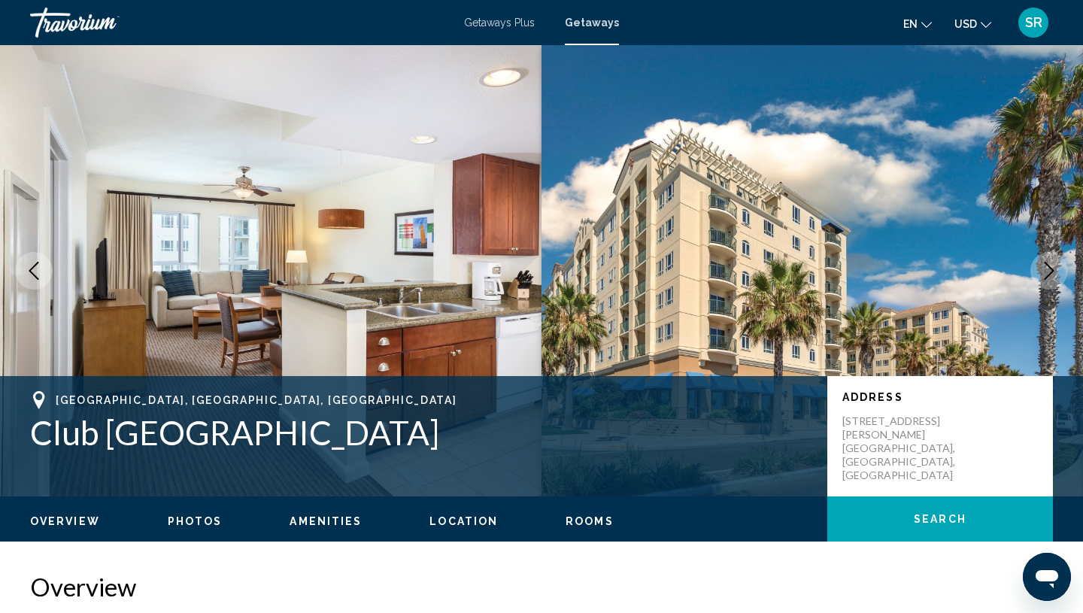
click at [1050, 273] on icon "Next image" at bounding box center [1050, 271] width 10 height 18
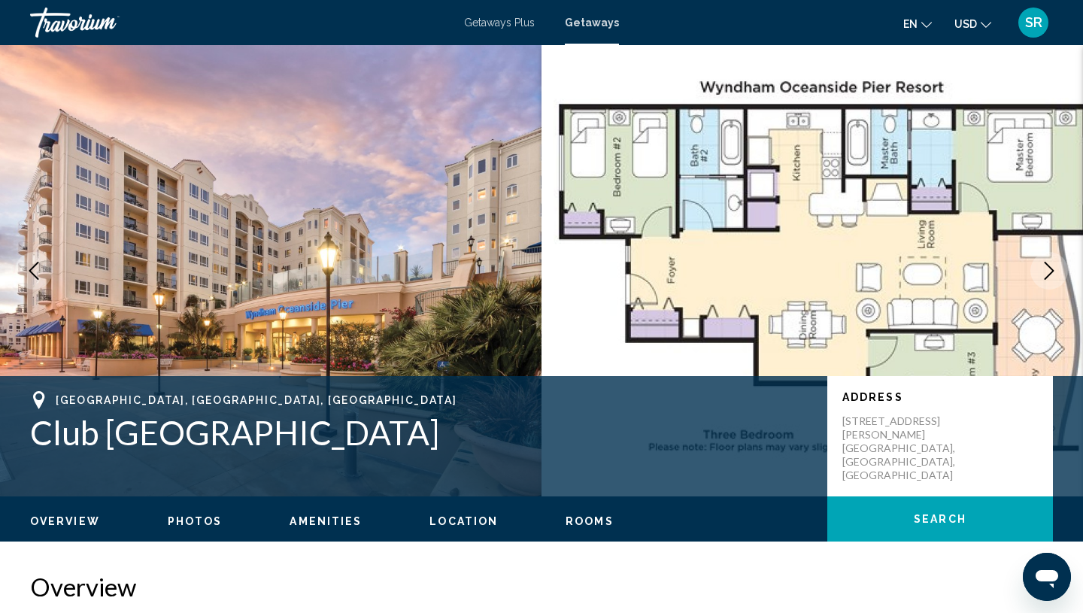
click at [1050, 274] on icon "Next image" at bounding box center [1049, 271] width 18 height 18
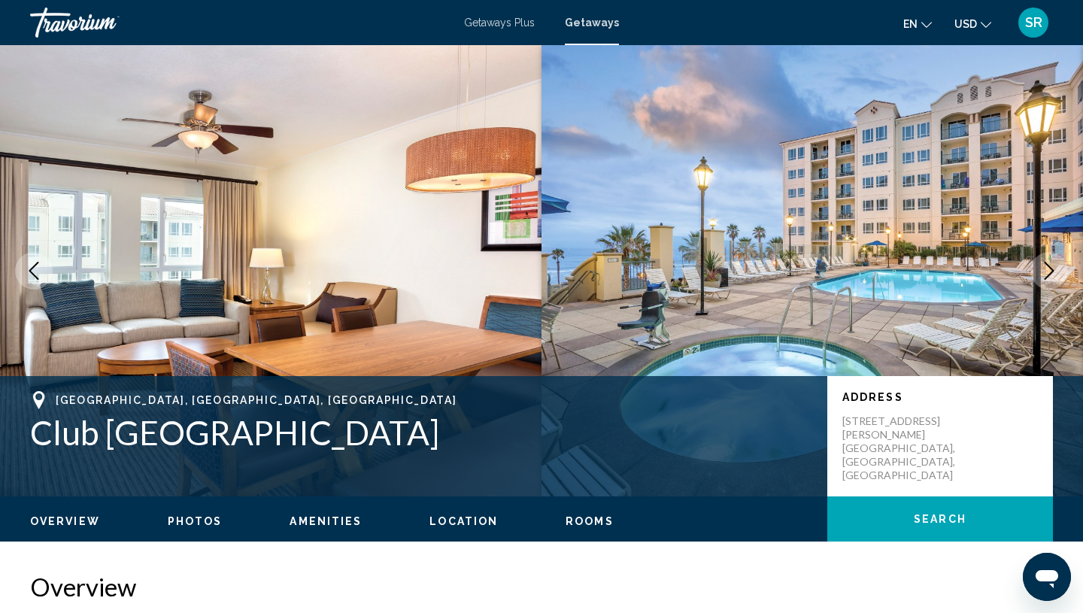
click at [1050, 275] on icon "Next image" at bounding box center [1049, 271] width 18 height 18
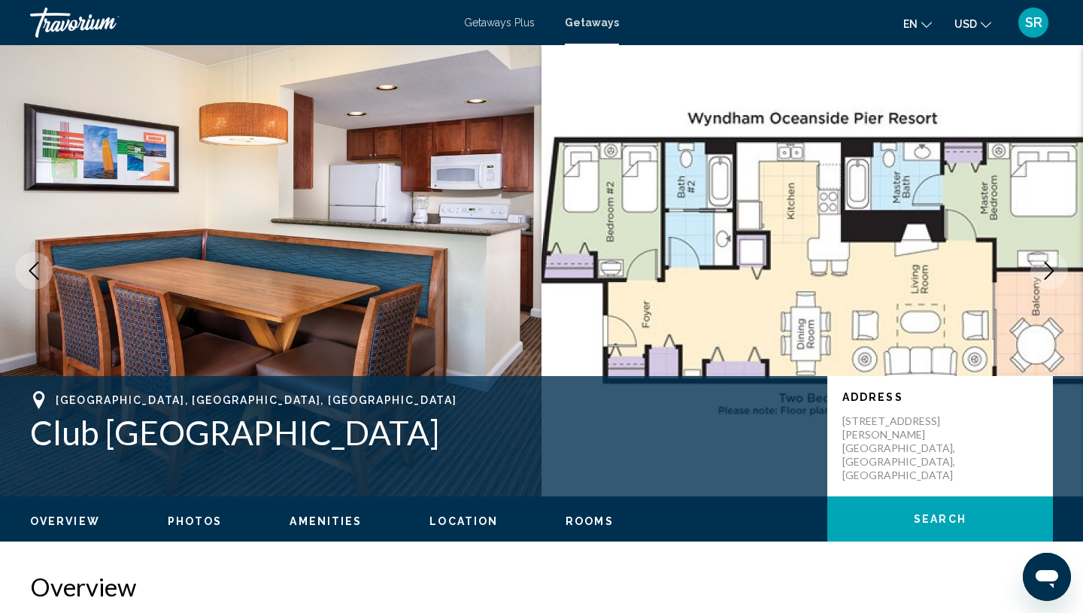
click at [1050, 276] on icon "Next image" at bounding box center [1049, 271] width 18 height 18
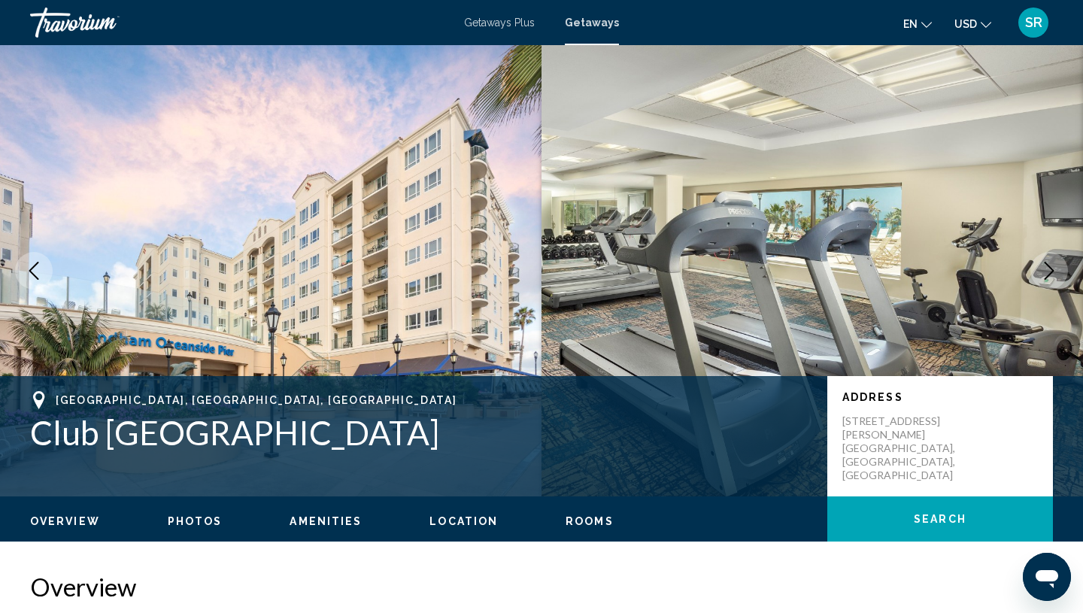
click at [1050, 276] on icon "Next image" at bounding box center [1049, 271] width 18 height 18
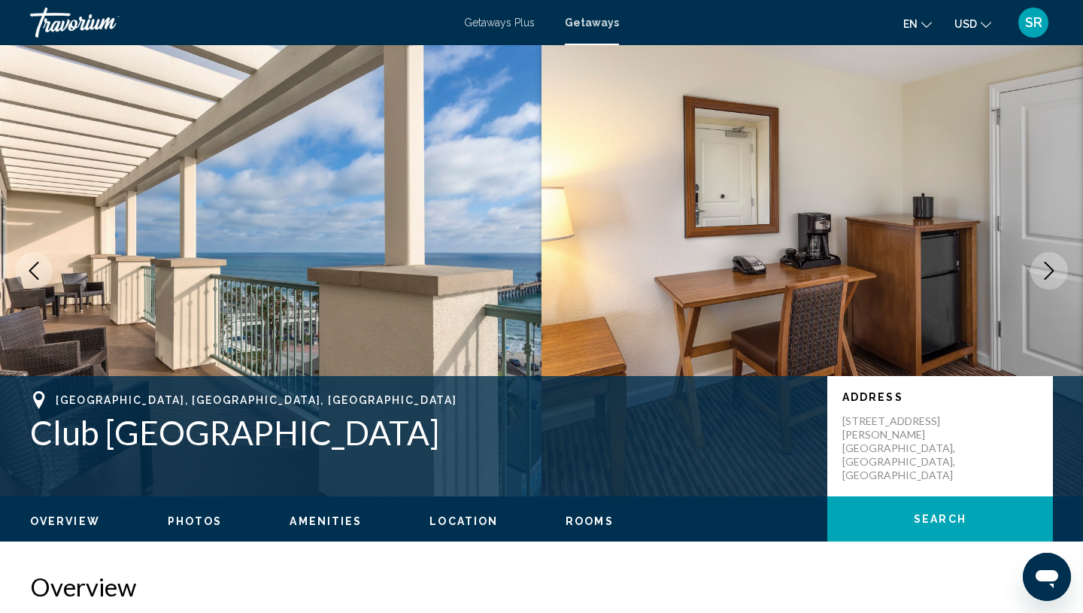
click at [596, 26] on span "Getaways" at bounding box center [592, 23] width 54 height 12
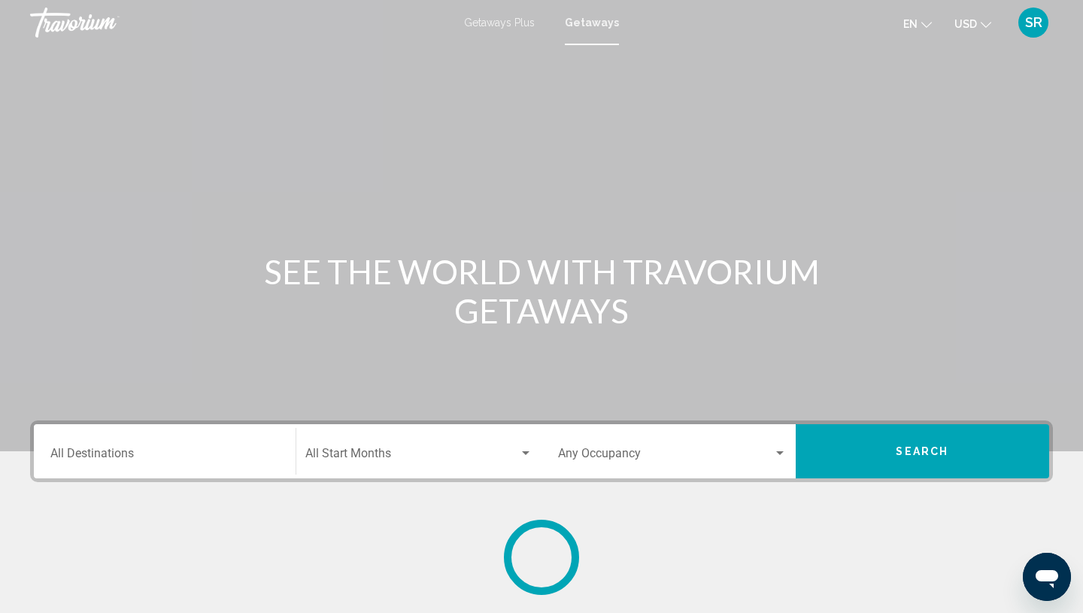
click at [121, 469] on div "Destination All Destinations" at bounding box center [164, 451] width 229 height 47
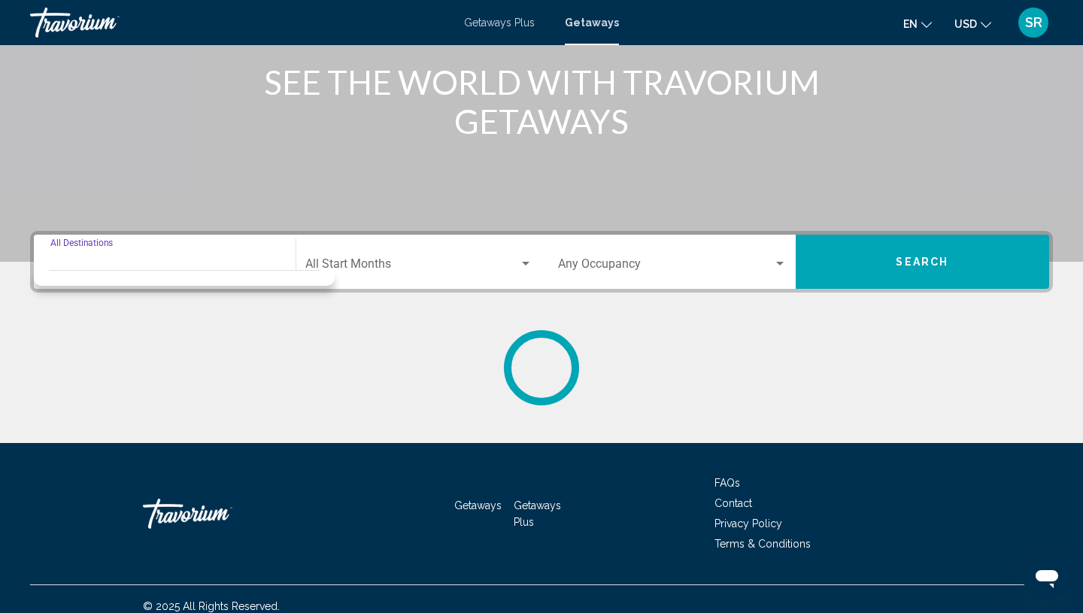
scroll to position [204, 0]
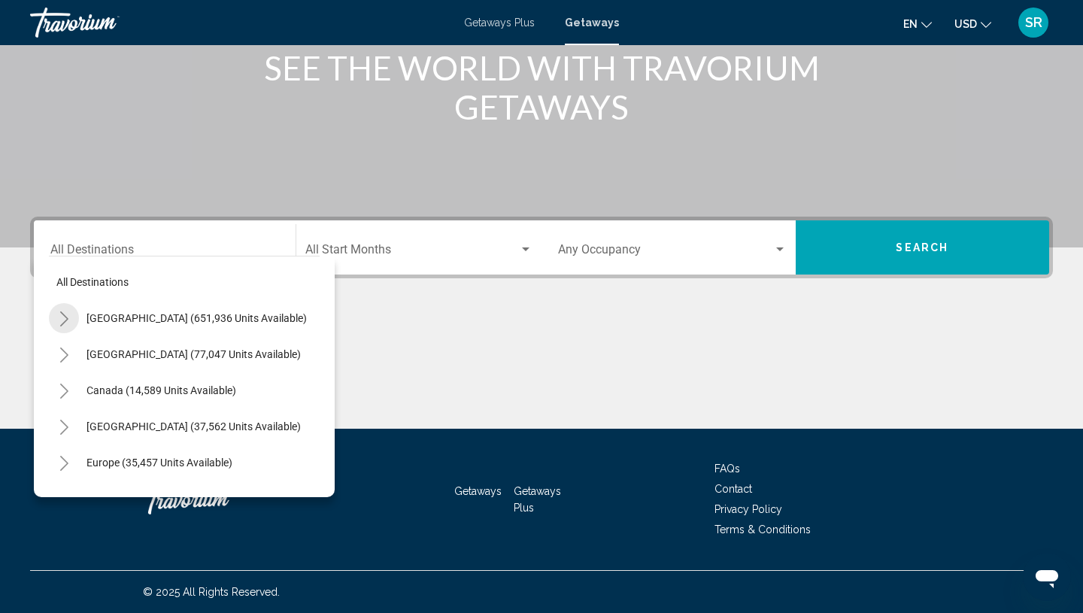
click at [64, 320] on icon "Toggle United States (651,936 units available)" at bounding box center [64, 318] width 11 height 15
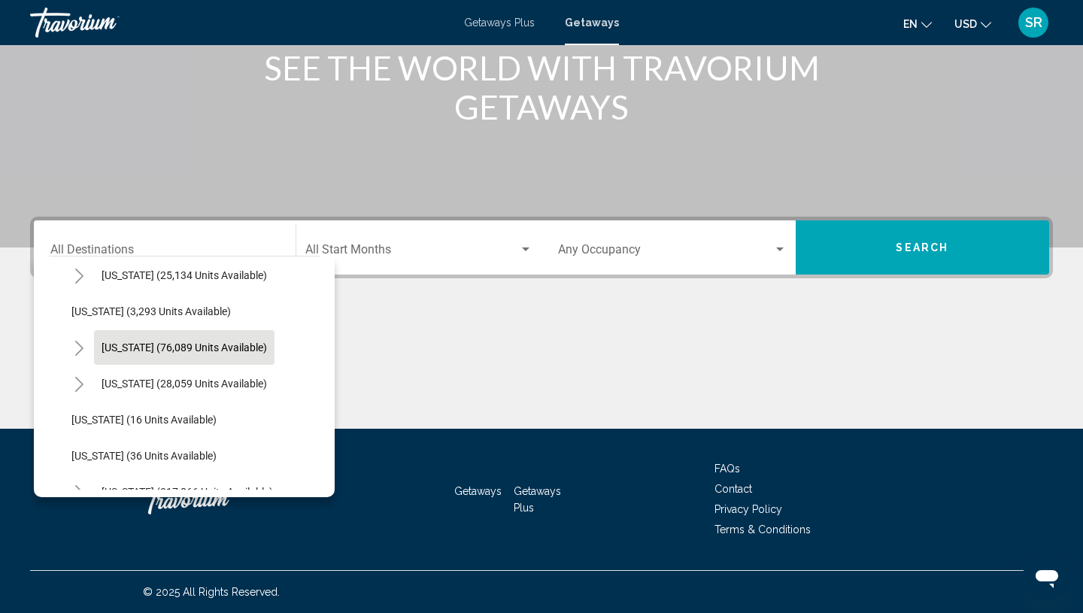
scroll to position [117, 0]
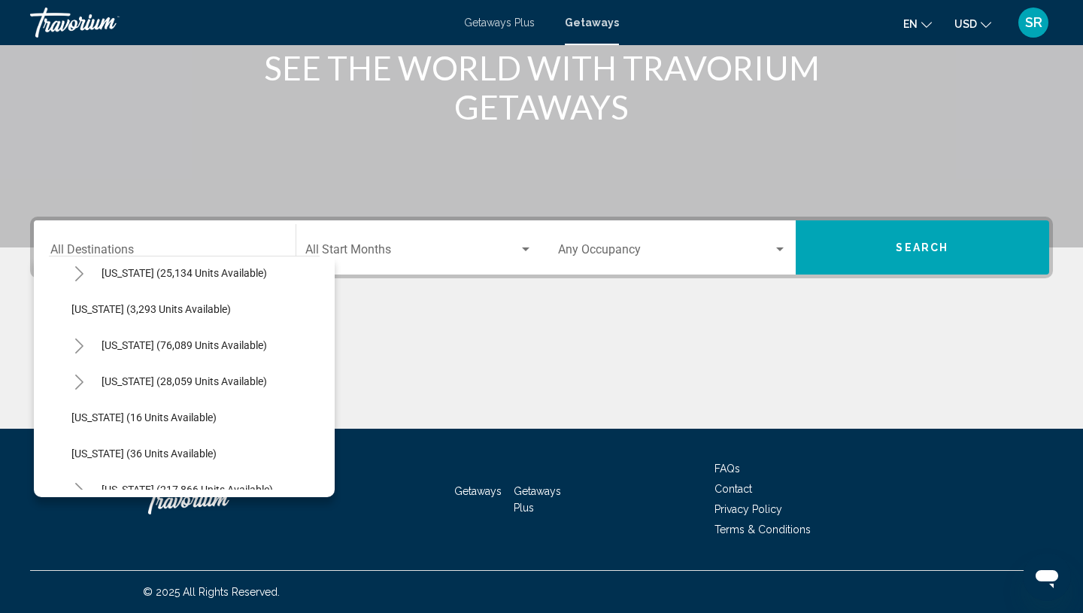
click at [77, 345] on icon "Toggle California (76,089 units available)" at bounding box center [79, 345] width 11 height 15
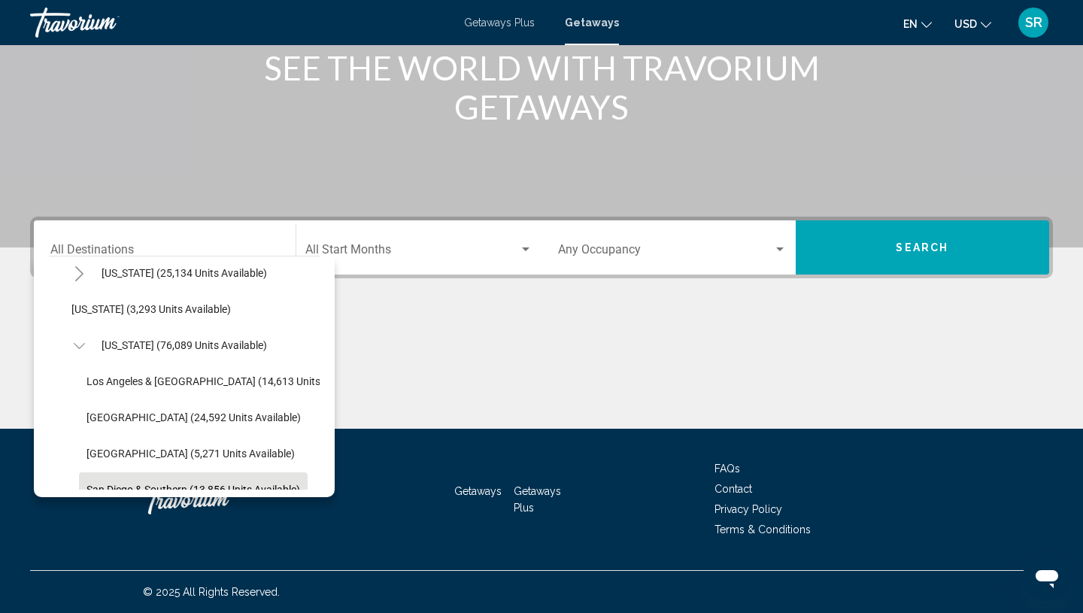
scroll to position [205, 0]
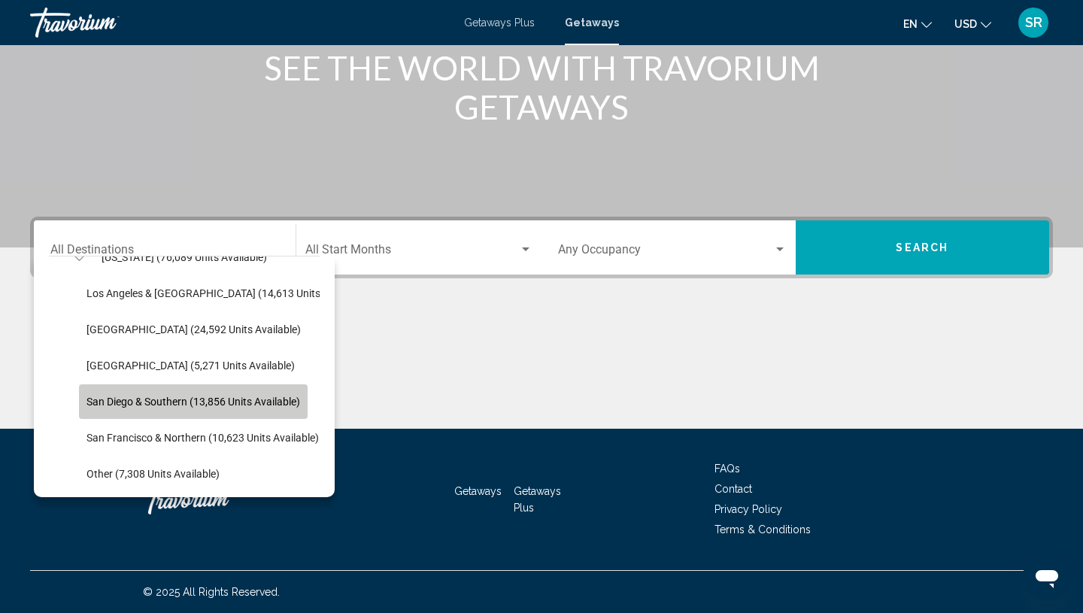
click at [131, 396] on span "San Diego & Southern (13,856 units available)" at bounding box center [193, 402] width 214 height 12
type input "**********"
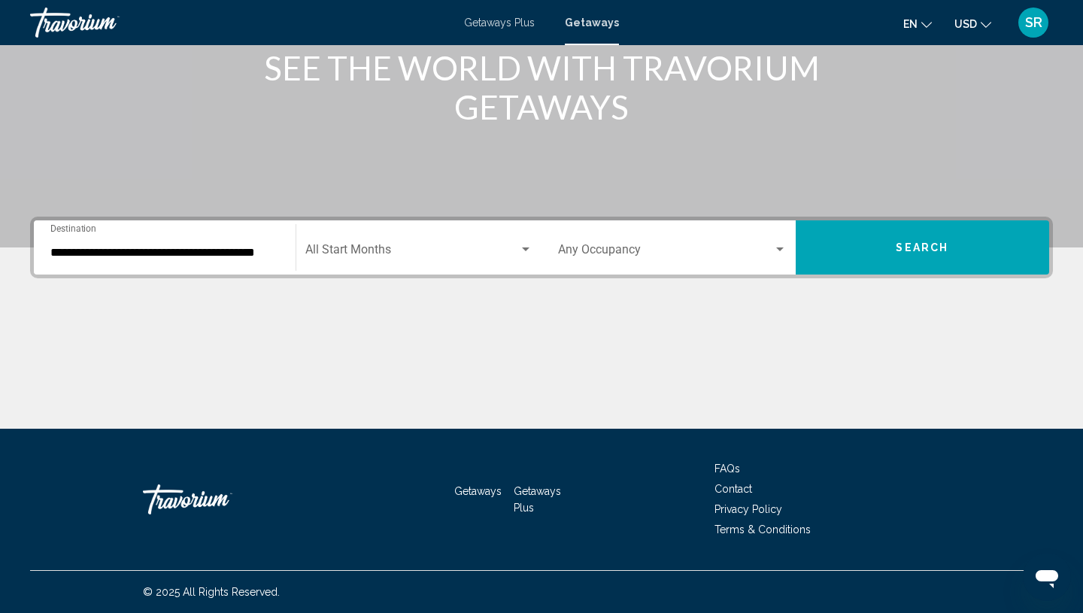
click at [378, 244] on div "Start Month All Start Months" at bounding box center [419, 247] width 228 height 47
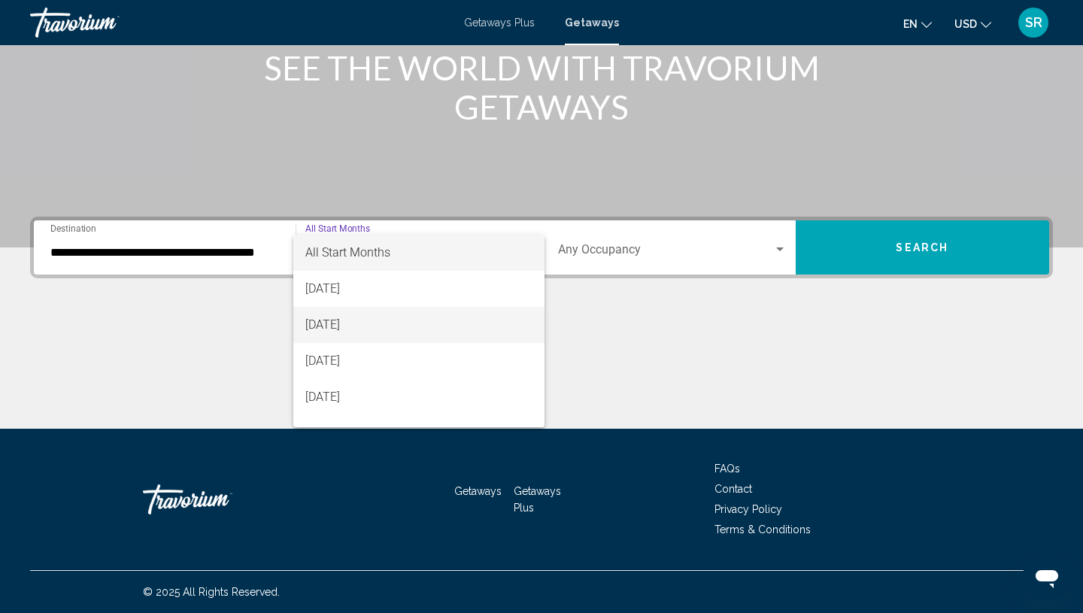
click at [320, 329] on span "[DATE]" at bounding box center [419, 325] width 228 height 36
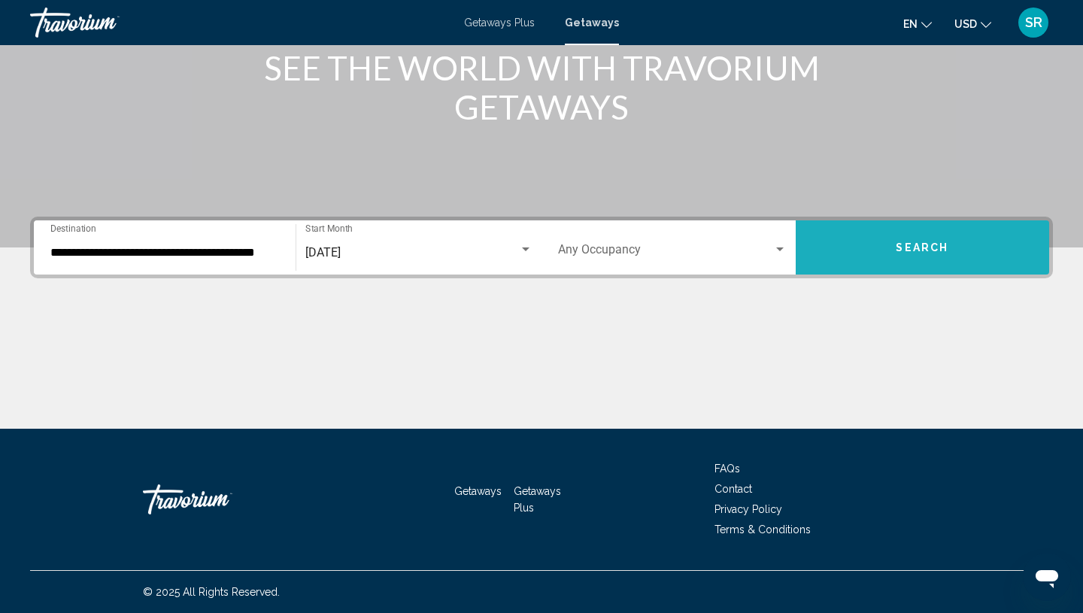
click at [894, 250] on button "Search" at bounding box center [923, 247] width 254 height 54
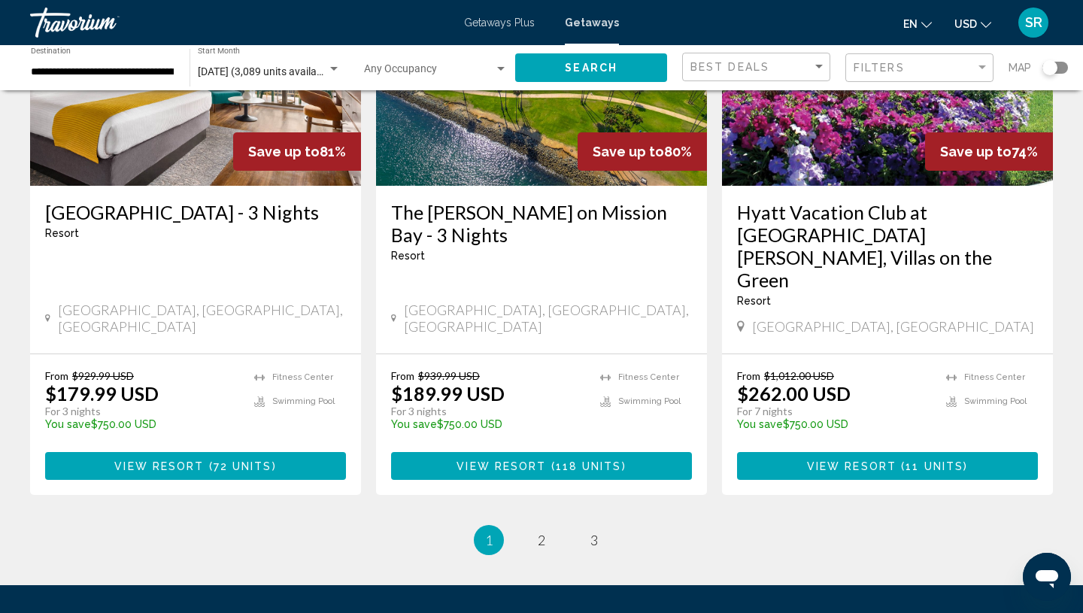
scroll to position [1872, 0]
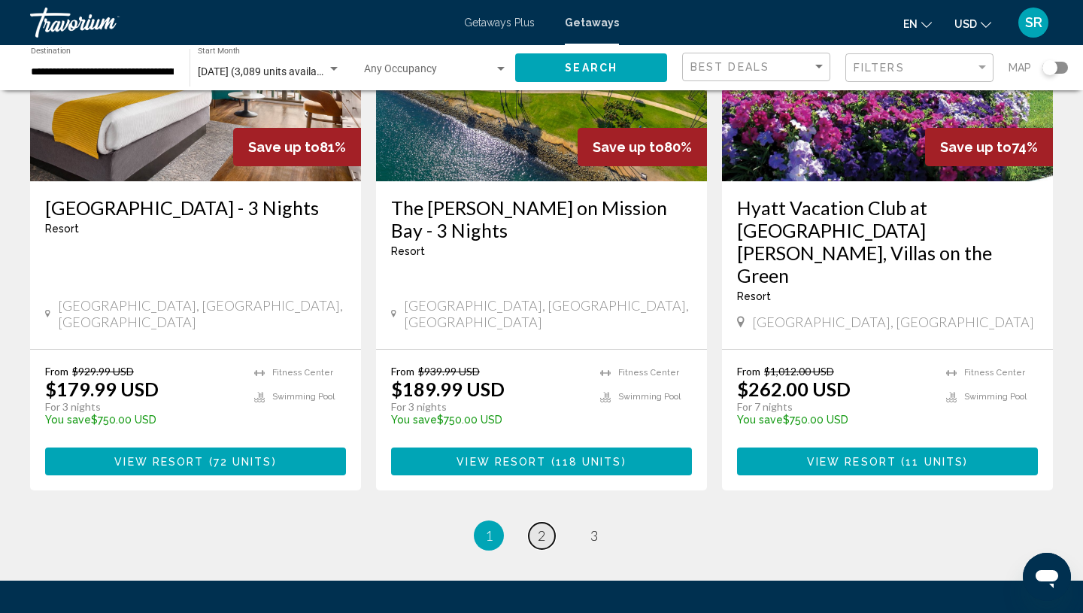
click at [549, 523] on link "page 2" at bounding box center [542, 536] width 26 height 26
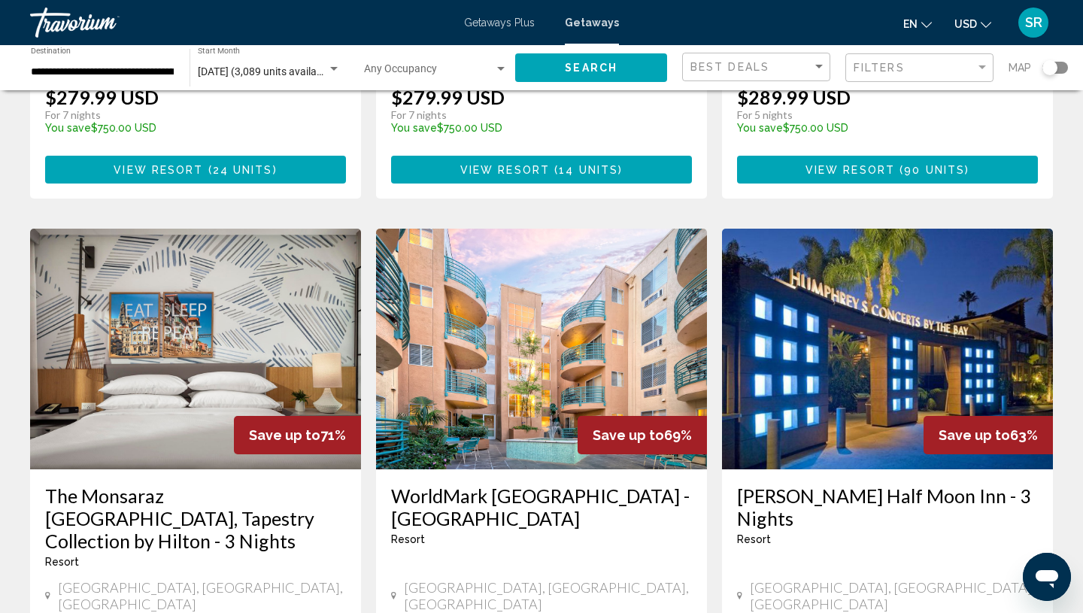
scroll to position [484, 0]
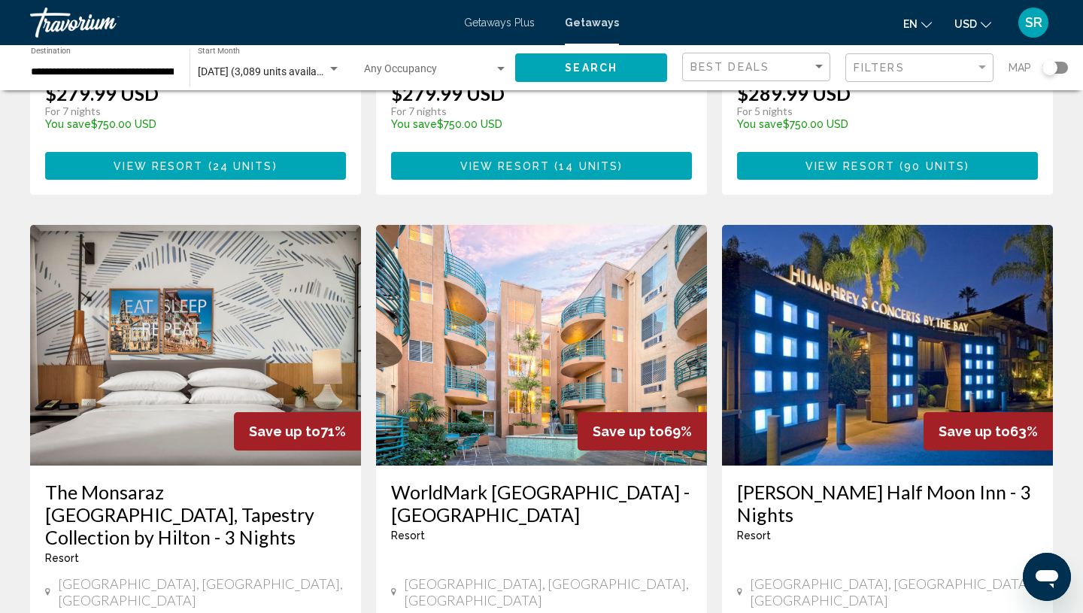
click at [485, 385] on img "Main content" at bounding box center [541, 345] width 331 height 241
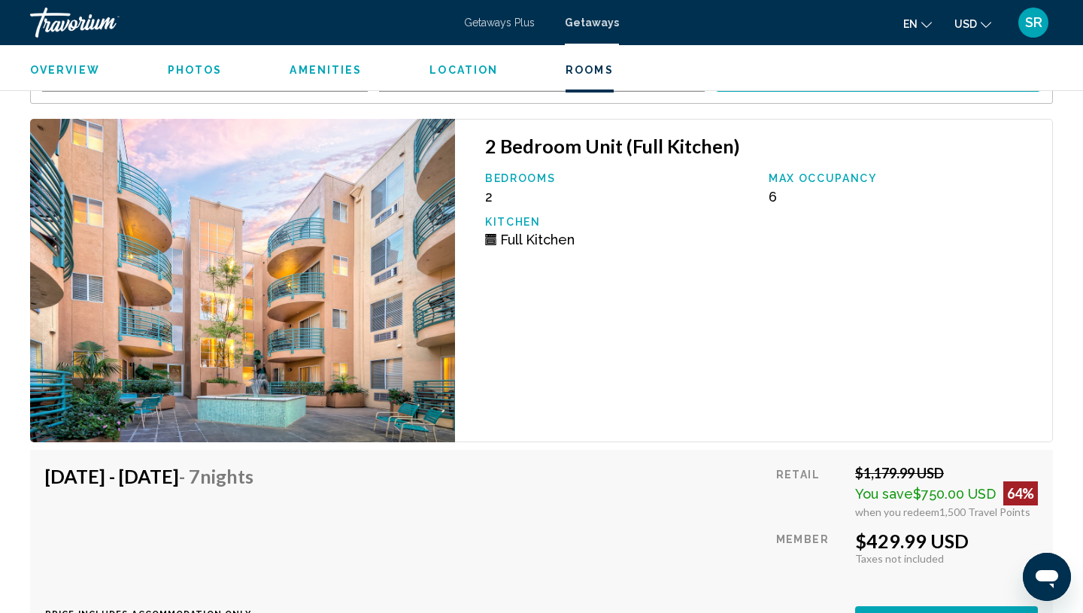
scroll to position [2867, 0]
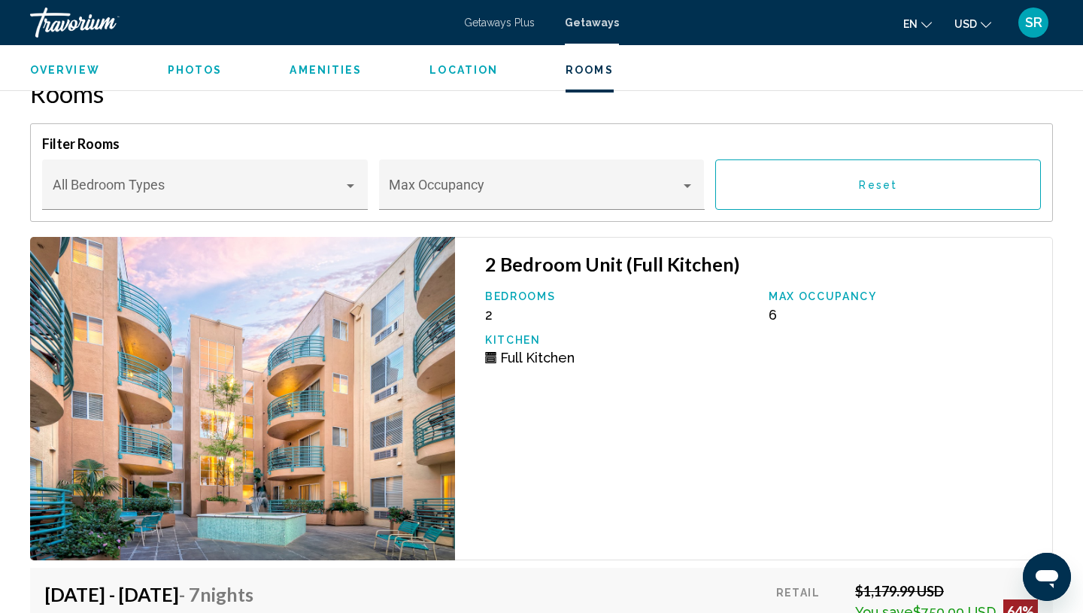
click at [278, 453] on img "Main content" at bounding box center [242, 398] width 425 height 323
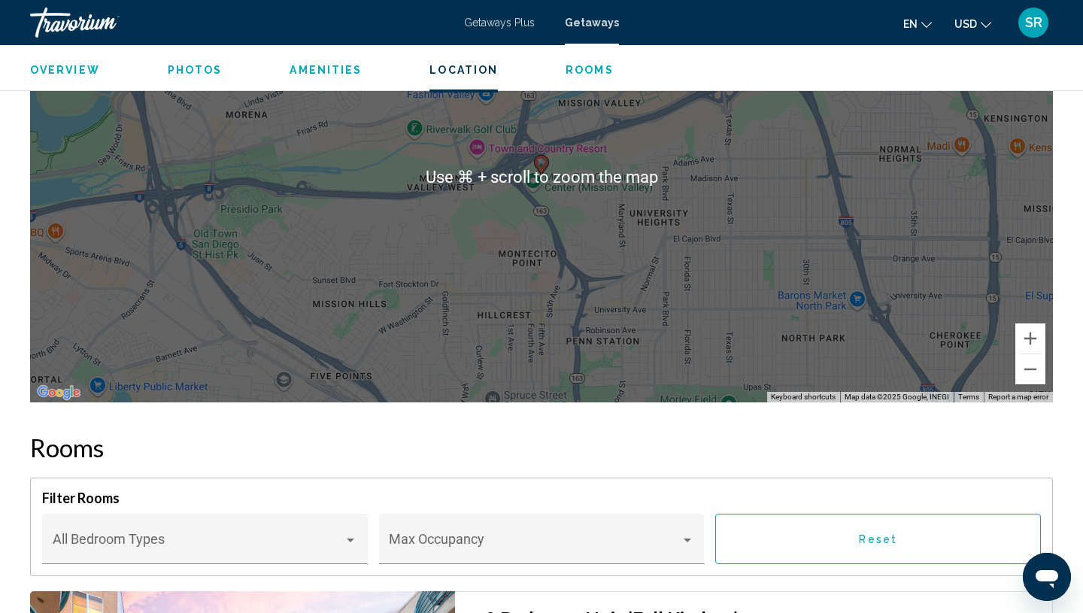
scroll to position [2515, 0]
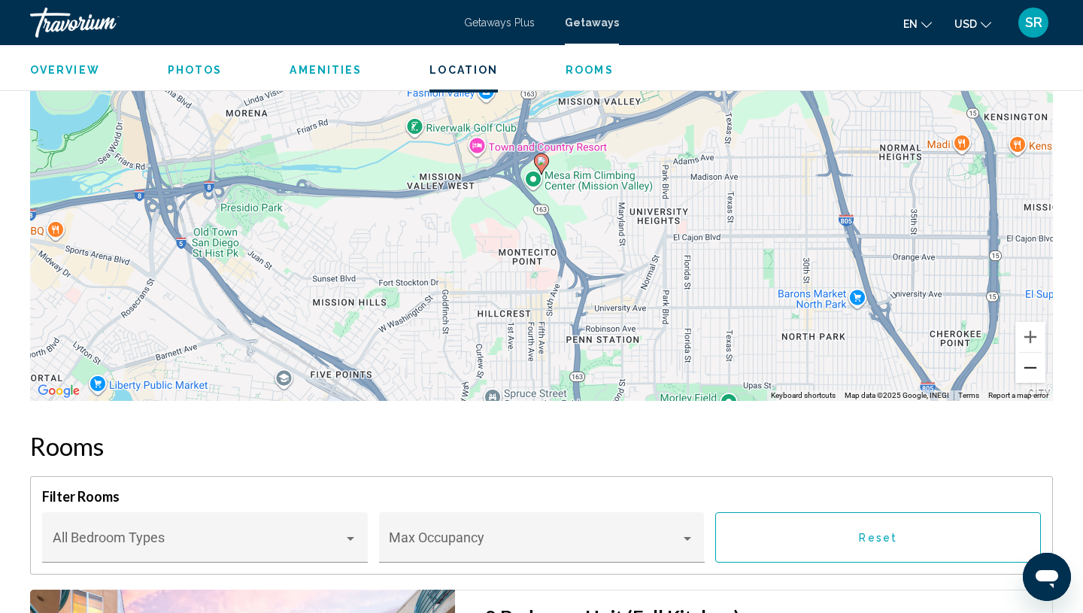
click at [1029, 371] on button "Zoom out" at bounding box center [1030, 368] width 30 height 30
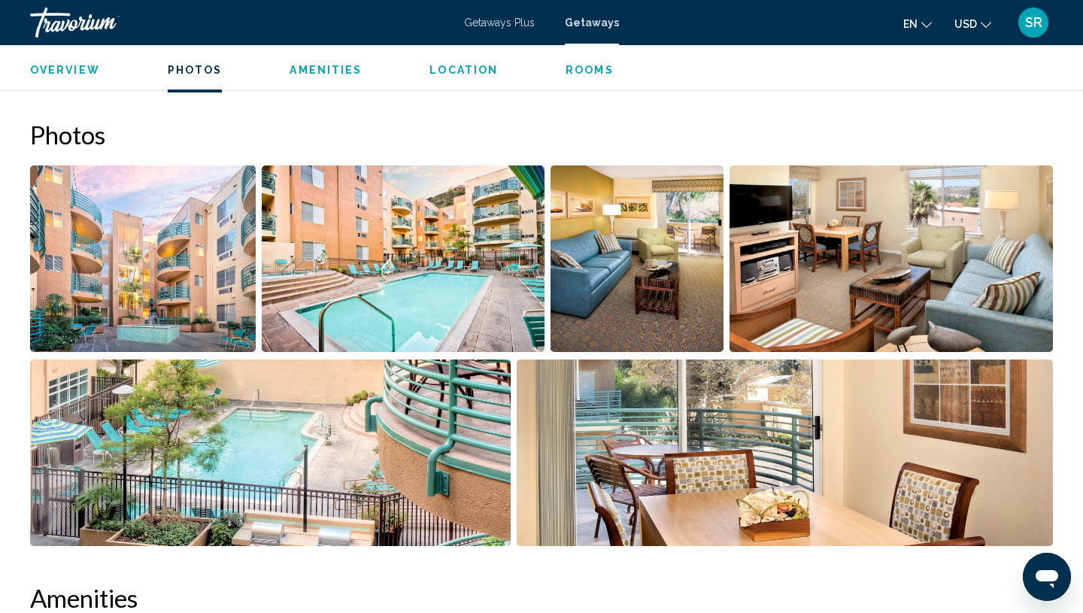
scroll to position [653, 0]
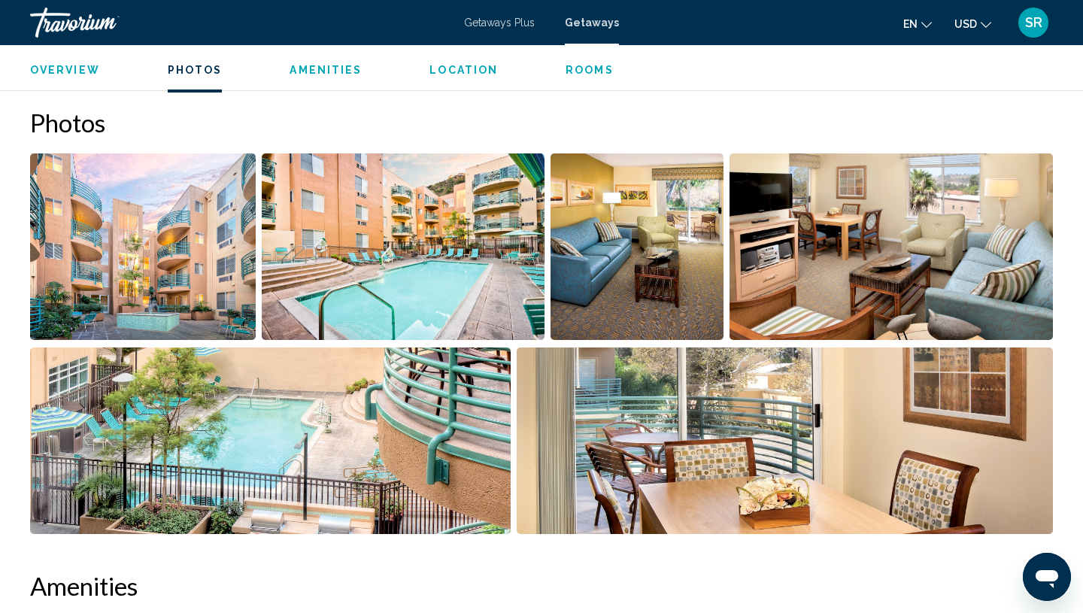
click at [232, 449] on img "Open full-screen image slider" at bounding box center [270, 440] width 481 height 186
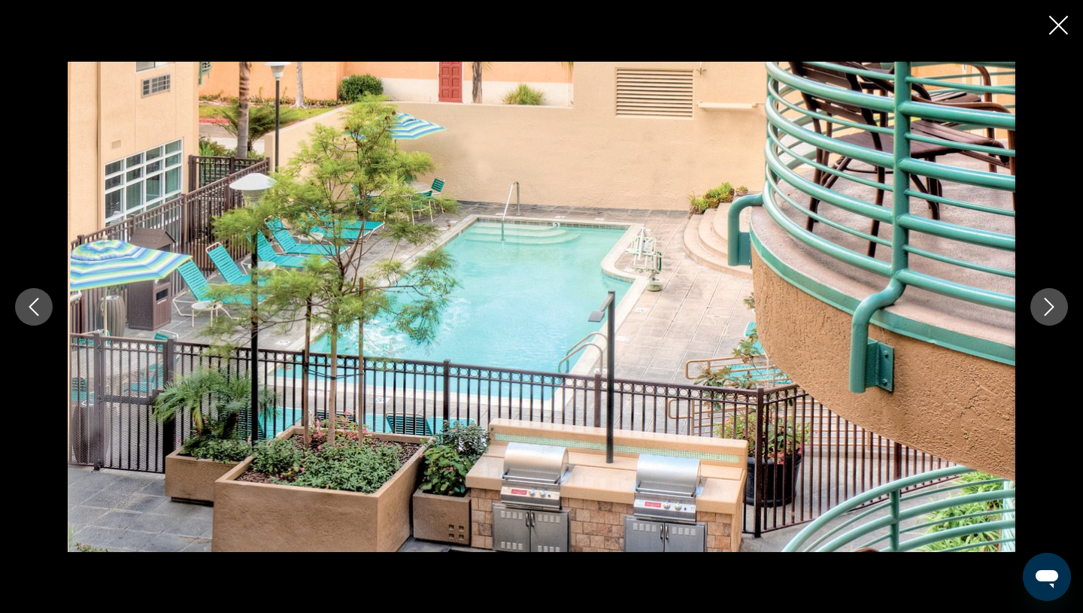
click at [1035, 314] on button "Next image" at bounding box center [1049, 307] width 38 height 38
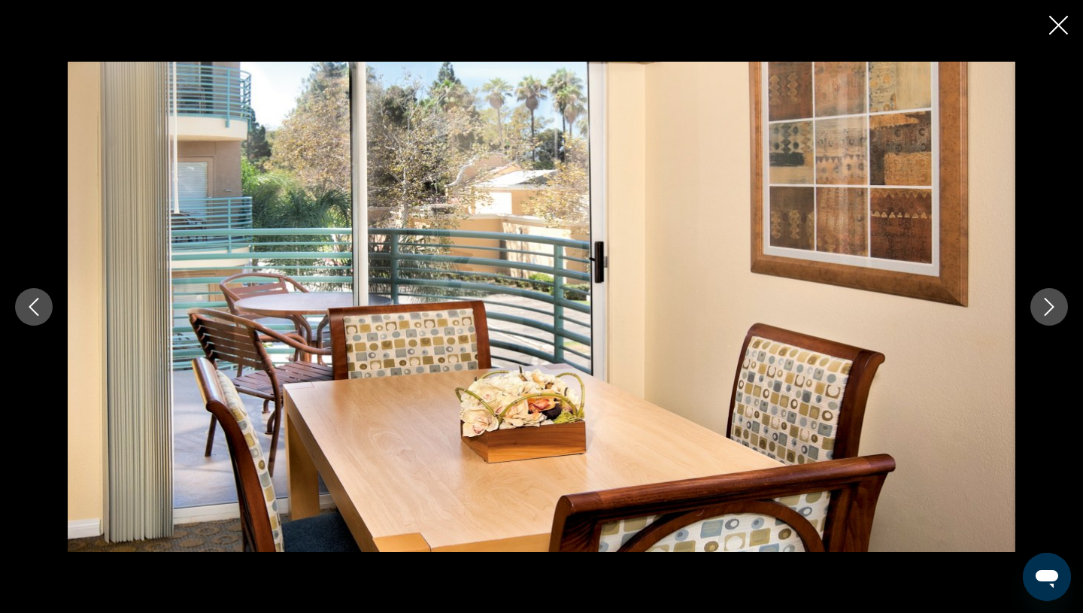
click at [1035, 313] on button "Next image" at bounding box center [1049, 307] width 38 height 38
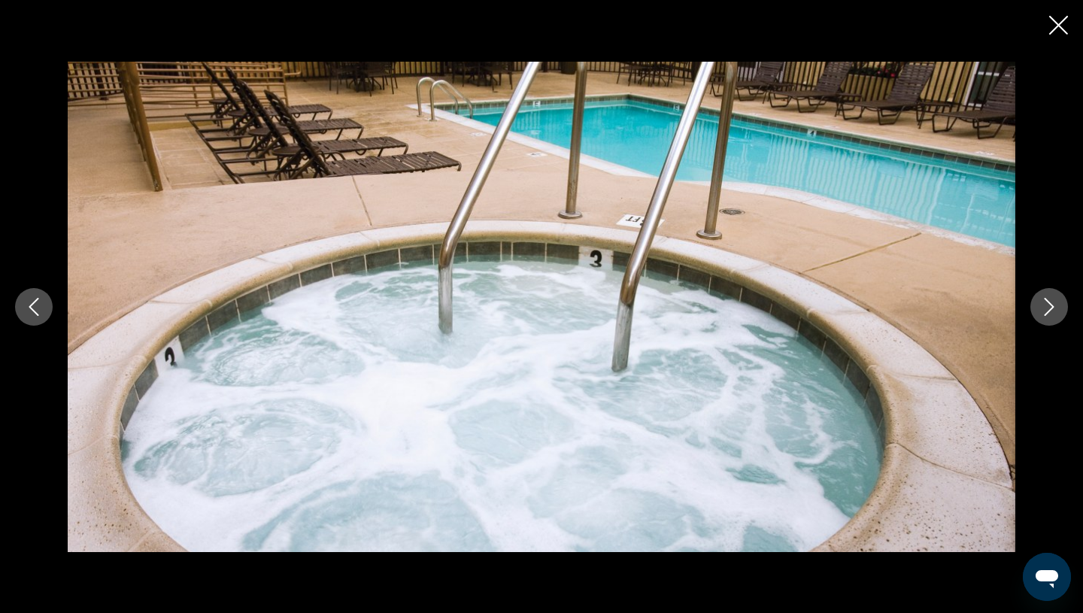
click at [1035, 313] on button "Next image" at bounding box center [1049, 307] width 38 height 38
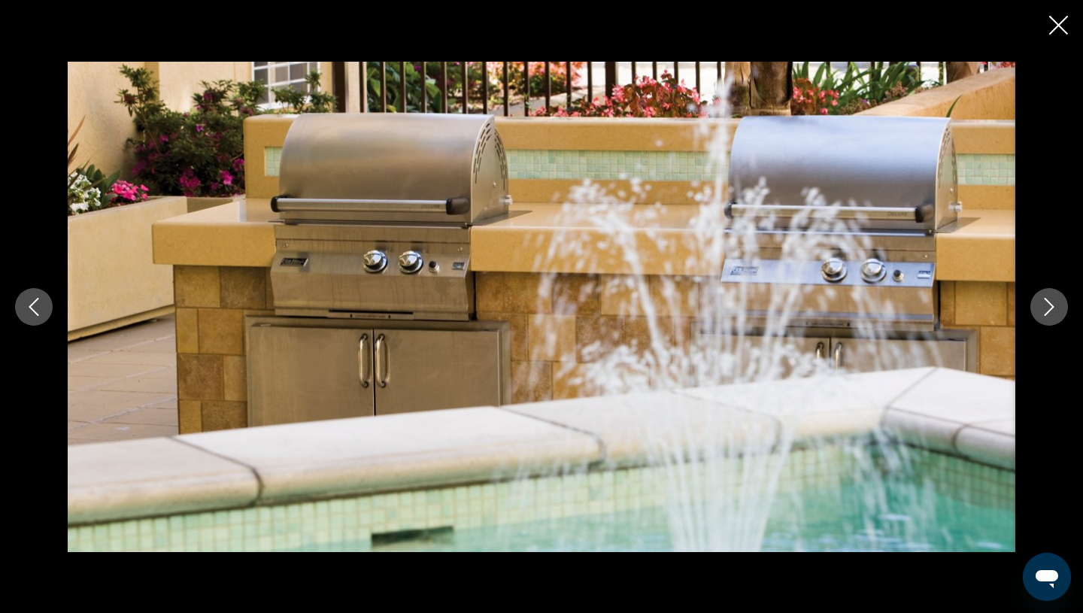
click at [1035, 314] on button "Next image" at bounding box center [1049, 307] width 38 height 38
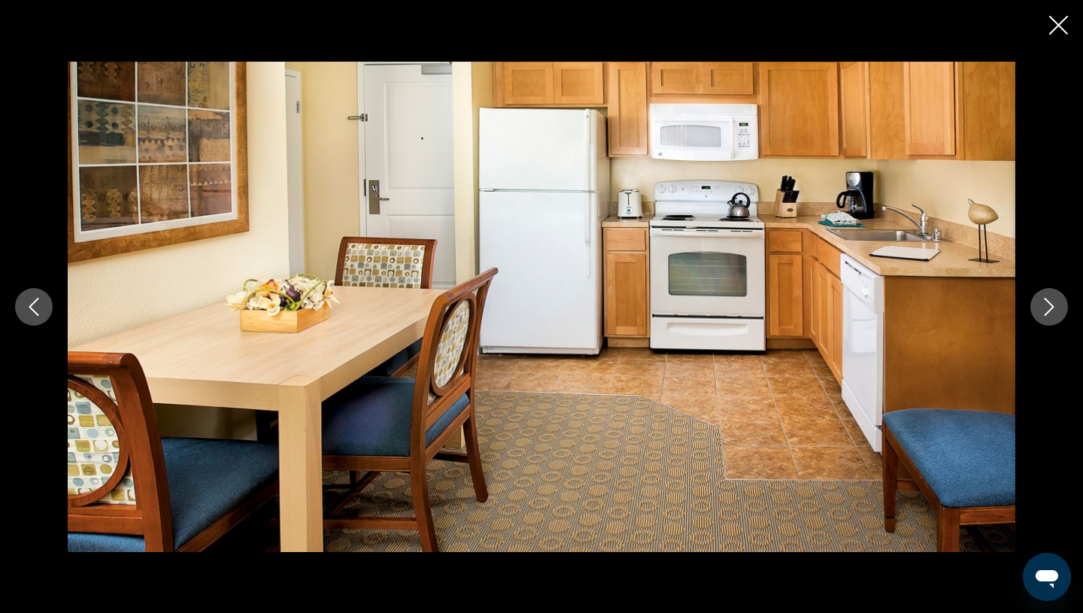
click at [1035, 315] on button "Next image" at bounding box center [1049, 307] width 38 height 38
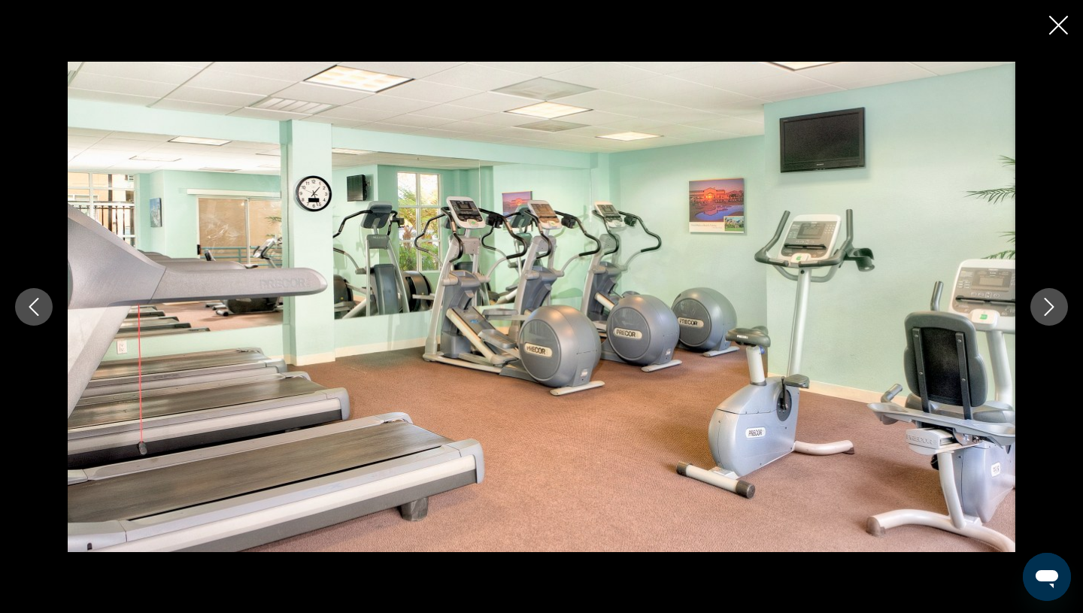
click at [1035, 315] on button "Next image" at bounding box center [1049, 307] width 38 height 38
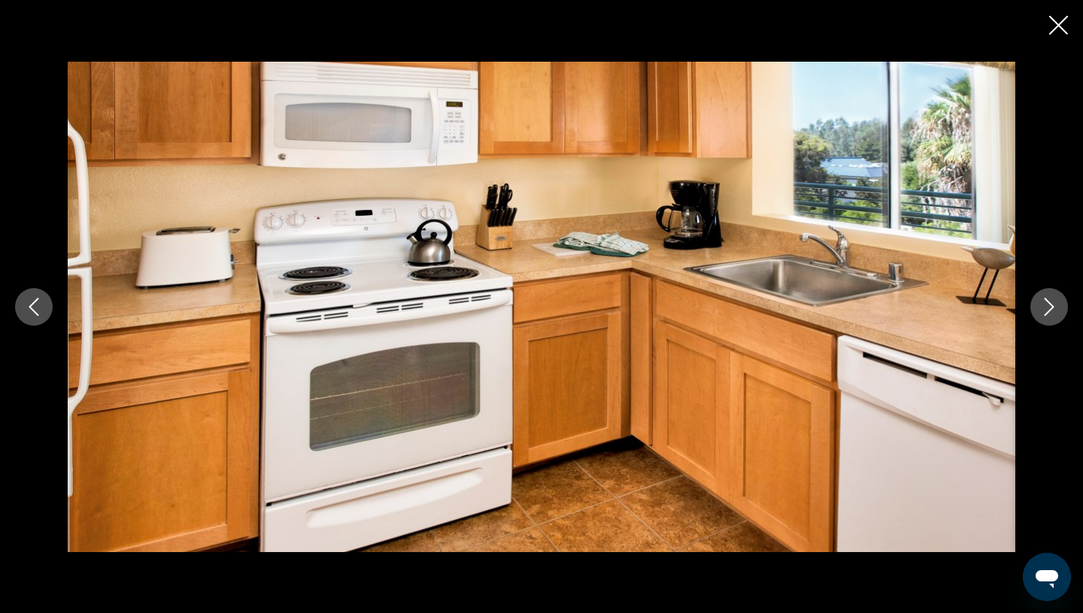
click at [1045, 316] on button "Next image" at bounding box center [1049, 307] width 38 height 38
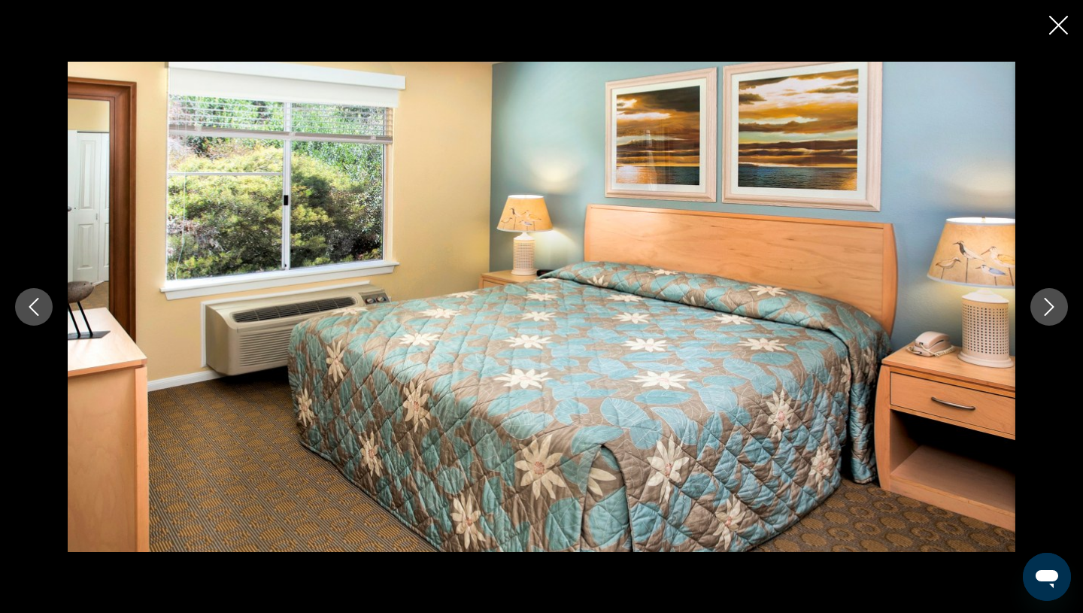
click at [1045, 317] on button "Next image" at bounding box center [1049, 307] width 38 height 38
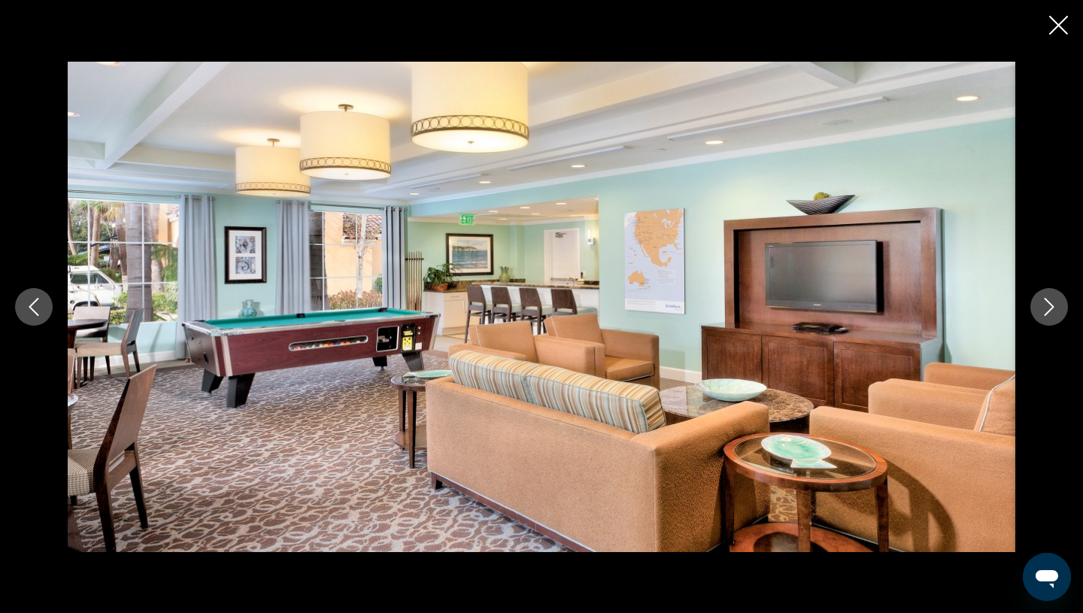
click at [1045, 317] on button "Next image" at bounding box center [1049, 307] width 38 height 38
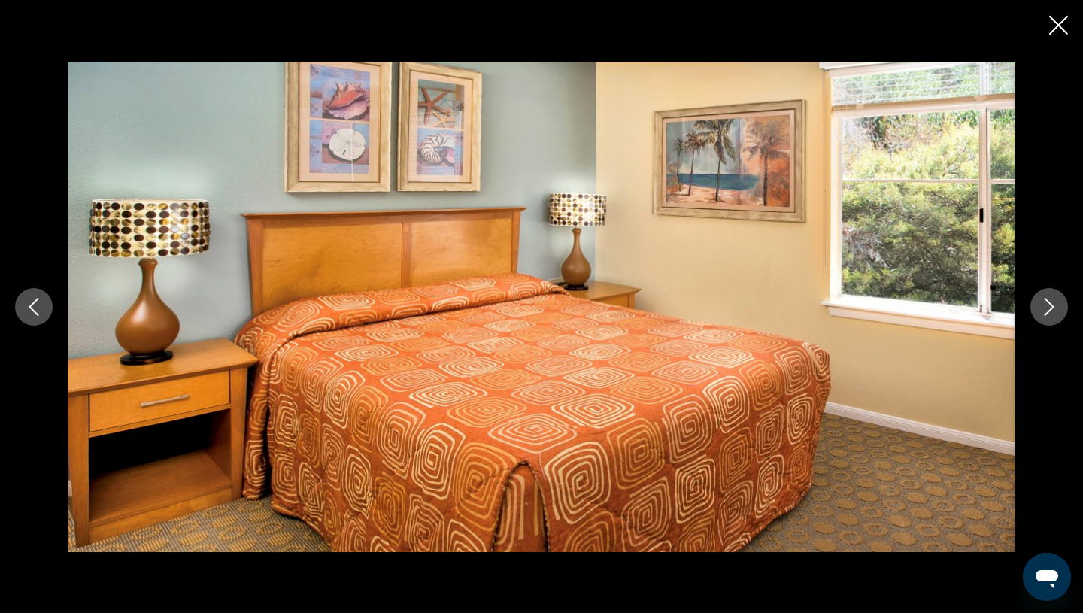
click at [1045, 317] on button "Next image" at bounding box center [1049, 307] width 38 height 38
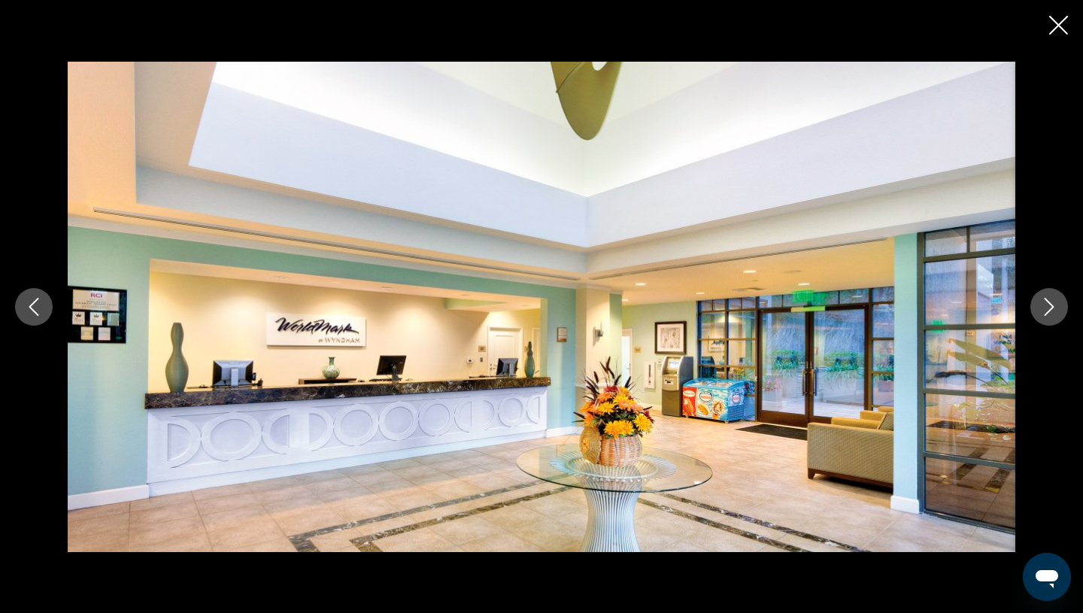
click at [1045, 318] on button "Next image" at bounding box center [1049, 307] width 38 height 38
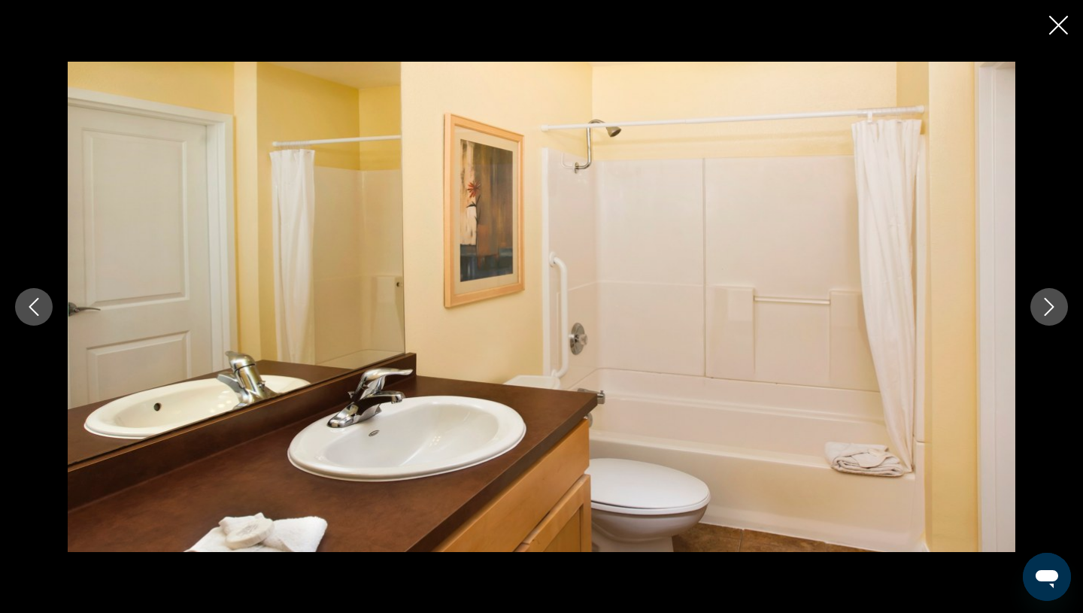
click at [1045, 320] on button "Next image" at bounding box center [1049, 307] width 38 height 38
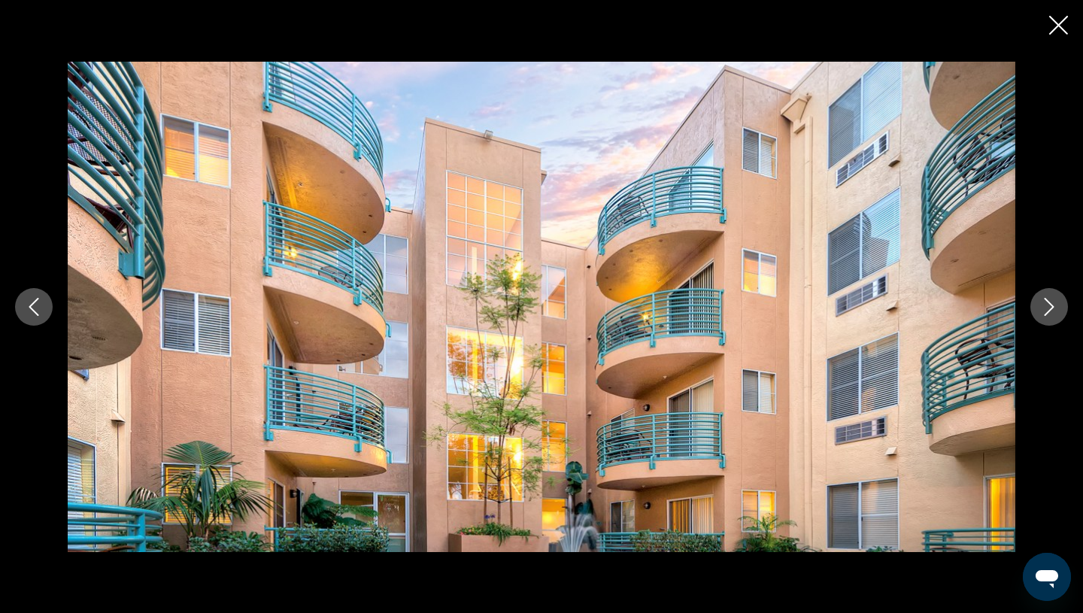
click at [1063, 32] on icon "Close slideshow" at bounding box center [1058, 25] width 19 height 19
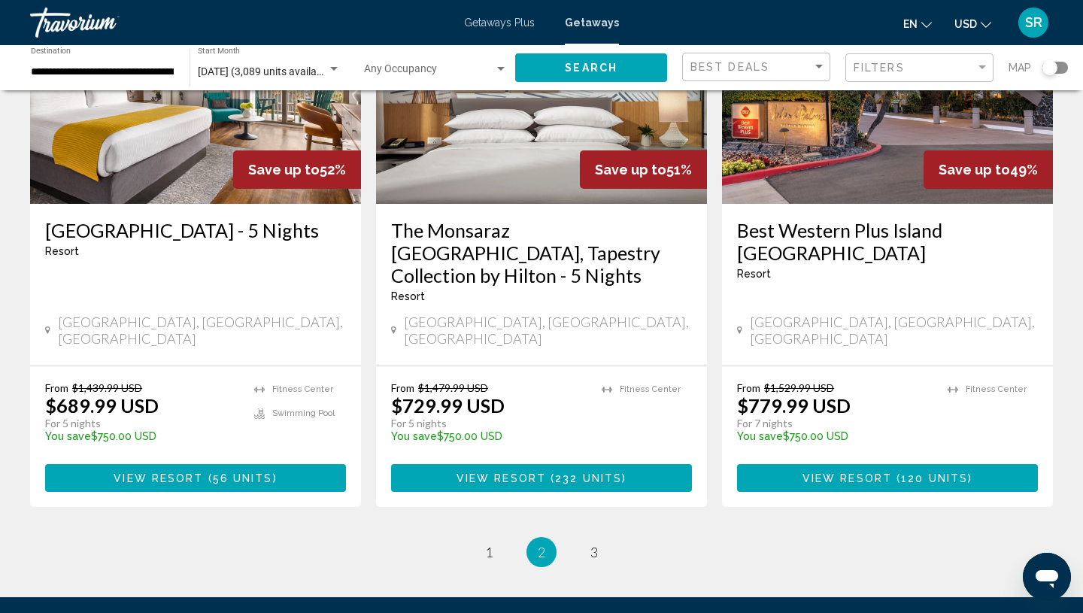
scroll to position [1892, 0]
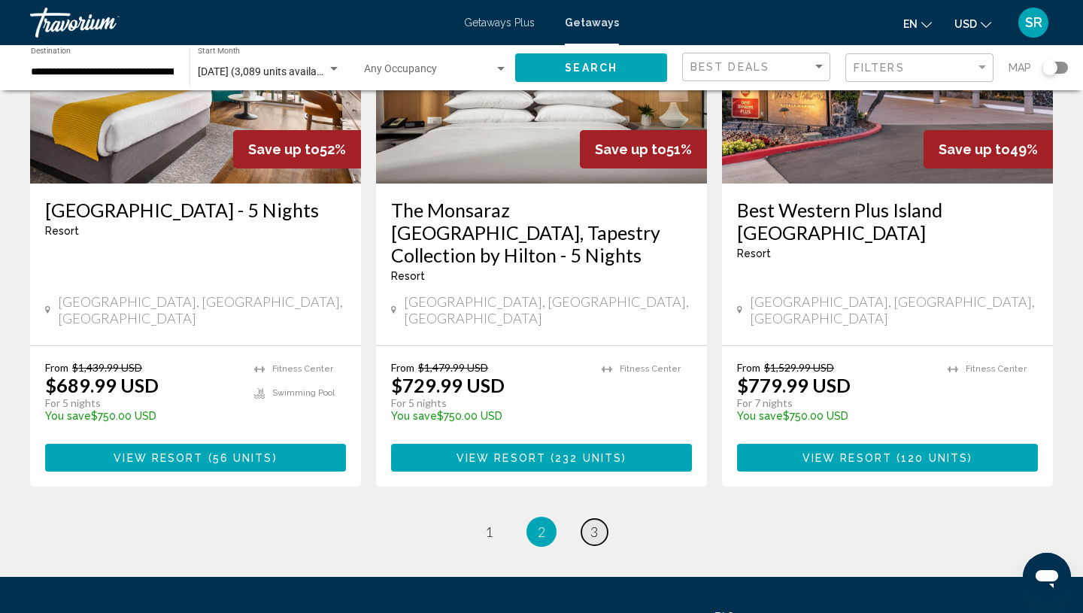
click at [591, 523] on span "3" at bounding box center [594, 531] width 8 height 17
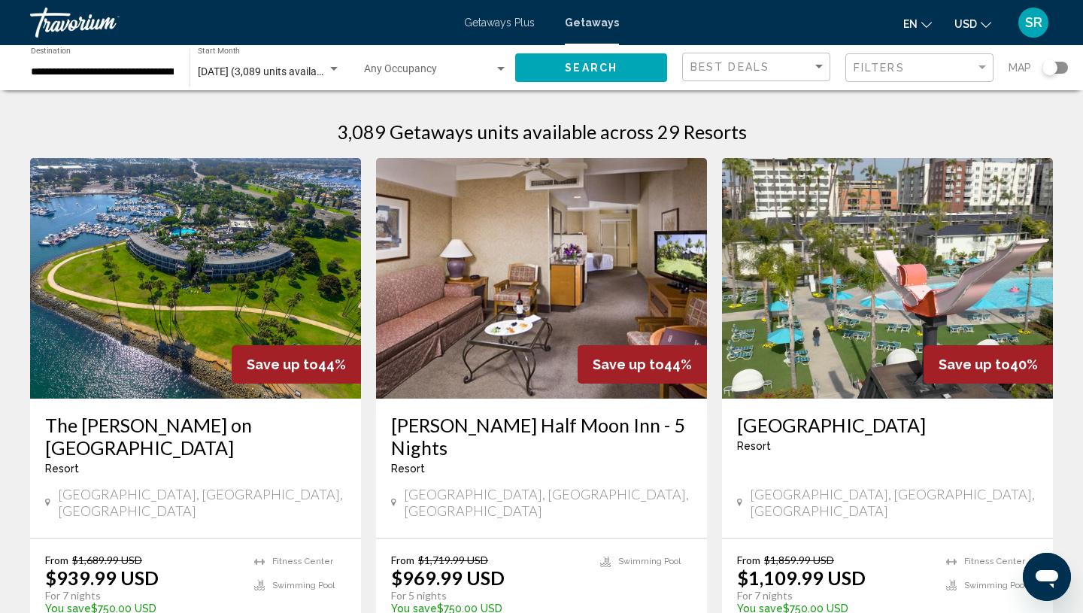
click at [294, 77] on span "[DATE] (3,089 units available)" at bounding box center [266, 71] width 136 height 12
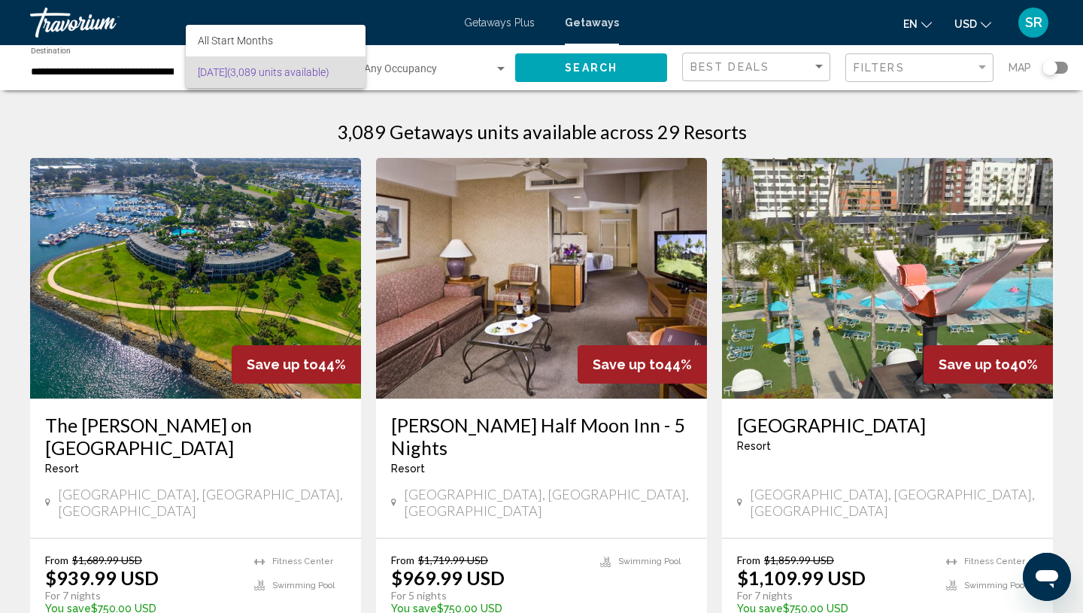
click at [389, 100] on div at bounding box center [541, 306] width 1083 height 613
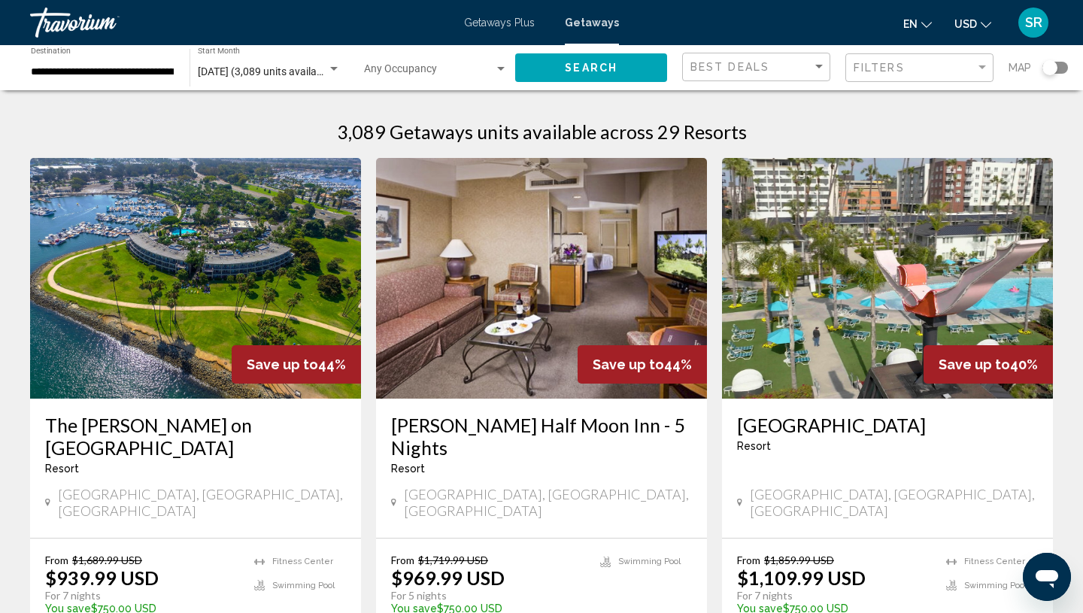
click at [337, 68] on div "Search widget" at bounding box center [334, 69] width 8 height 4
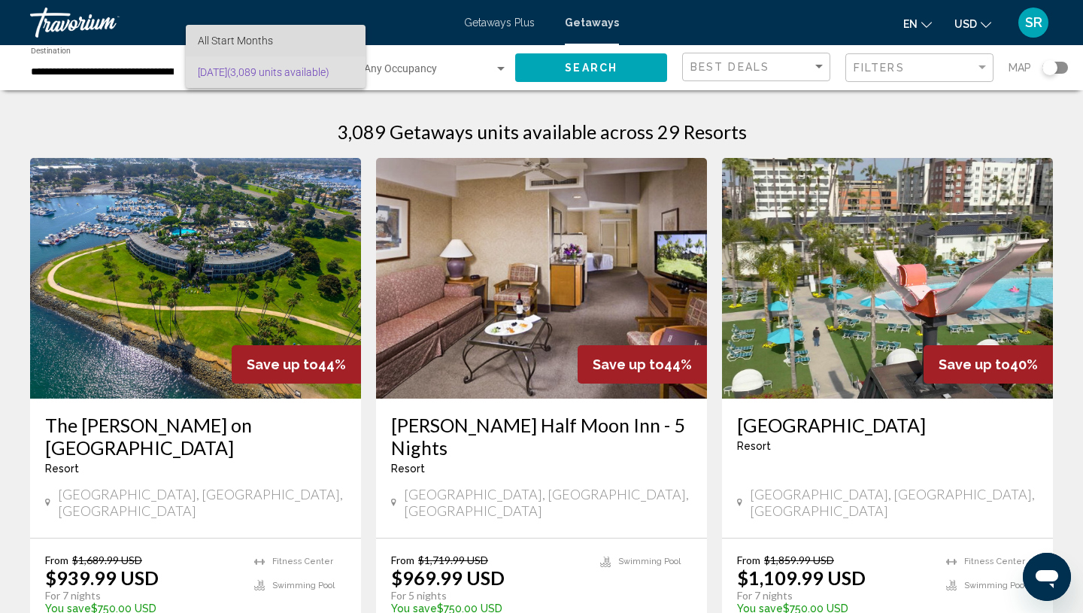
click at [244, 33] on span "All Start Months" at bounding box center [276, 41] width 156 height 32
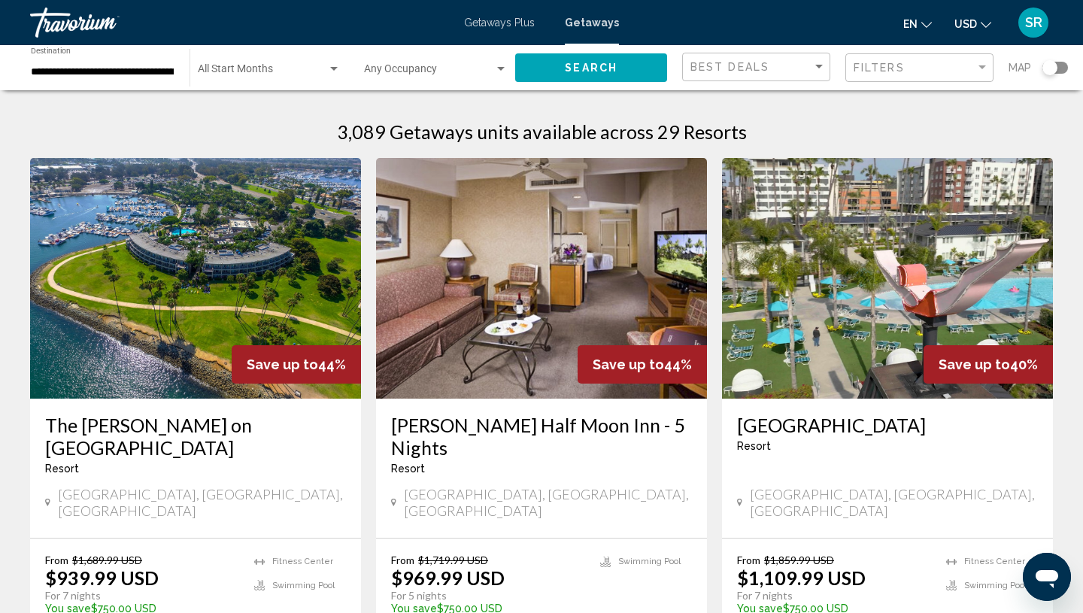
click at [144, 79] on div "**********" at bounding box center [103, 67] width 144 height 41
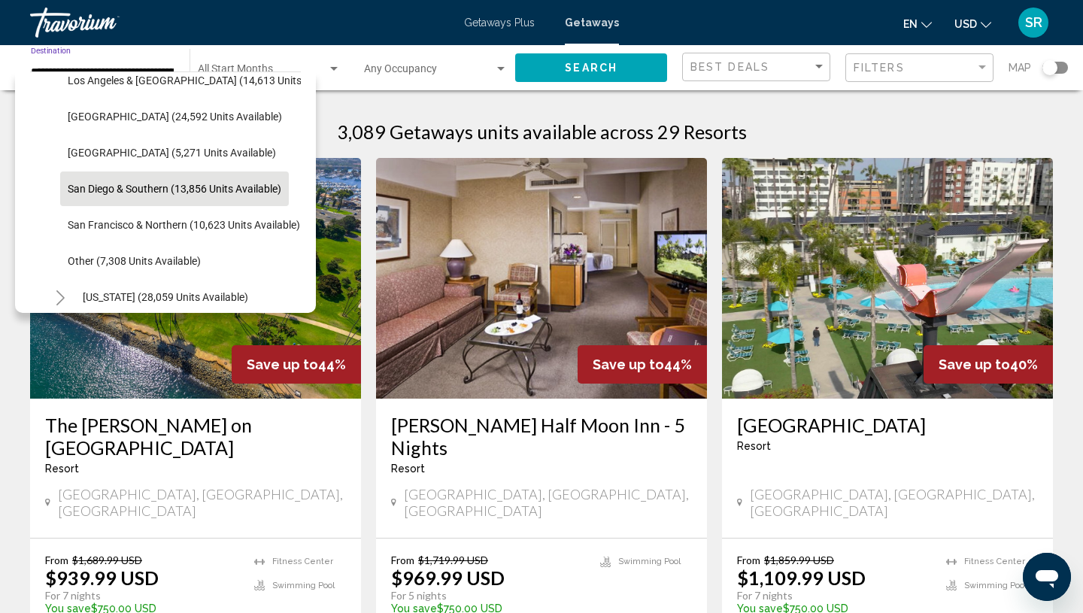
click at [125, 183] on span "San Diego & Southern (13,856 units available)" at bounding box center [175, 189] width 214 height 12
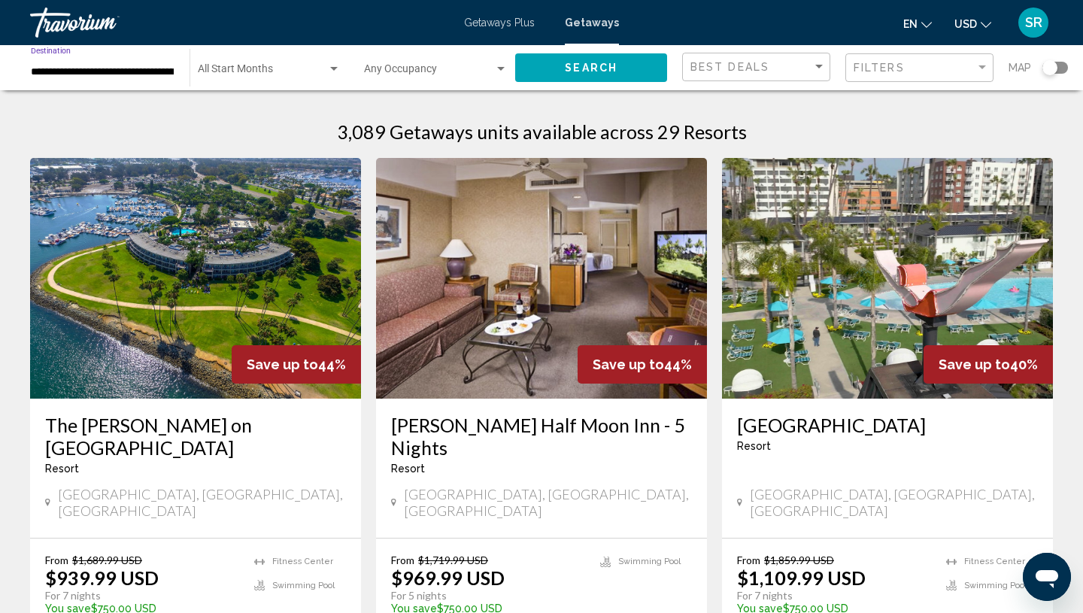
click at [254, 68] on span "Search widget" at bounding box center [262, 72] width 129 height 12
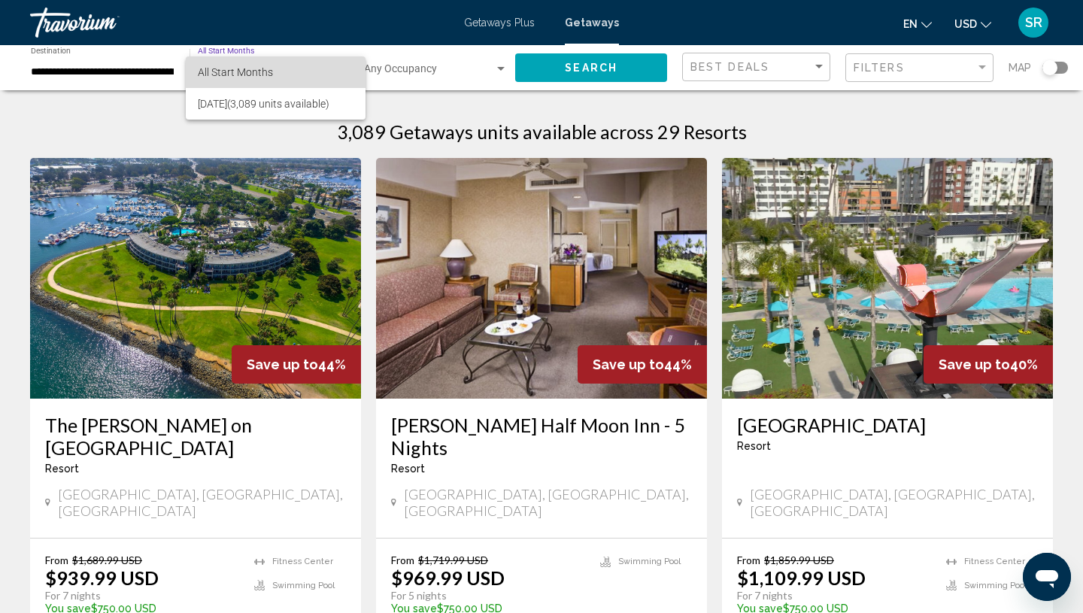
click at [248, 71] on span "All Start Months" at bounding box center [235, 72] width 75 height 12
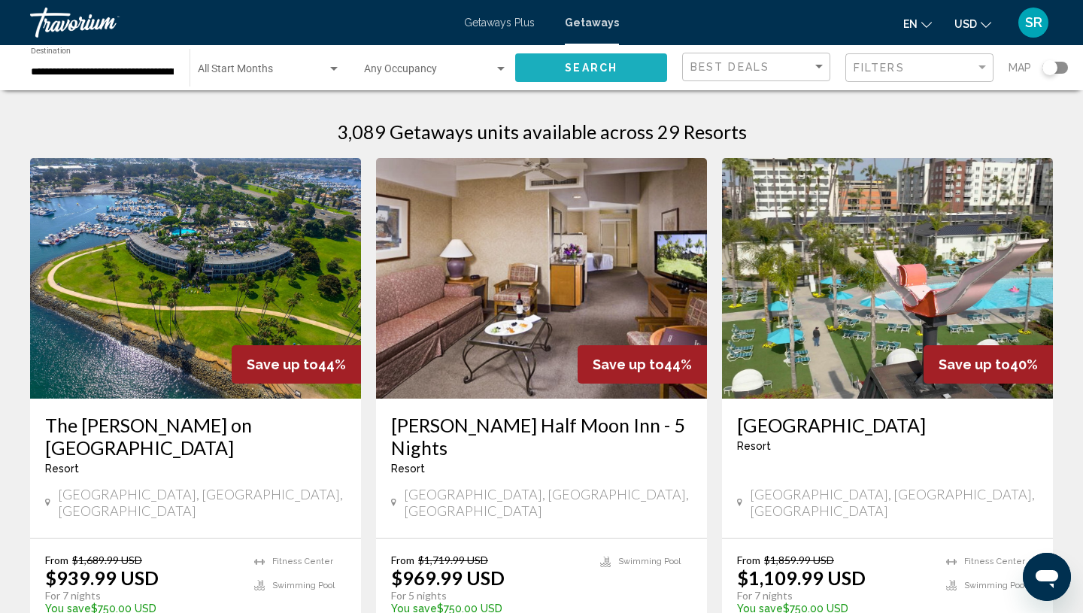
click at [560, 77] on button "Search" at bounding box center [591, 67] width 152 height 28
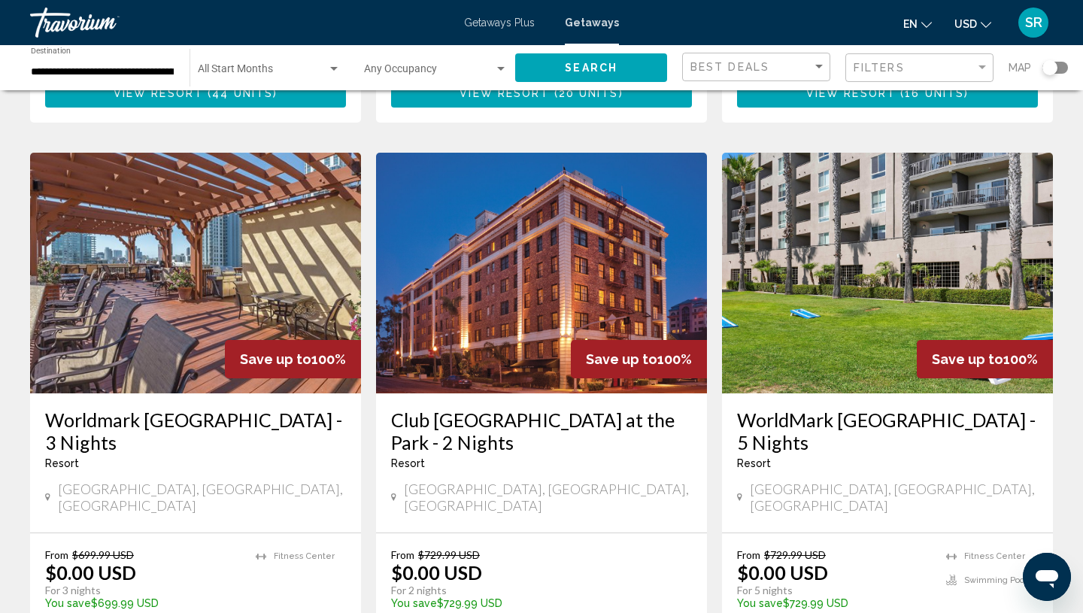
scroll to position [1124, 0]
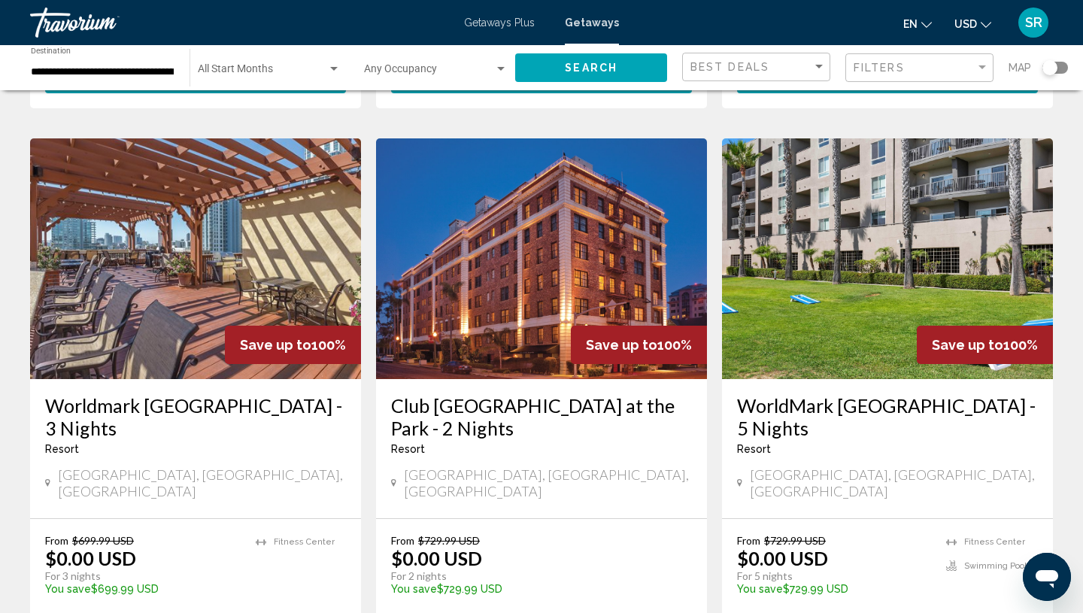
click at [786, 256] on img "Main content" at bounding box center [887, 258] width 331 height 241
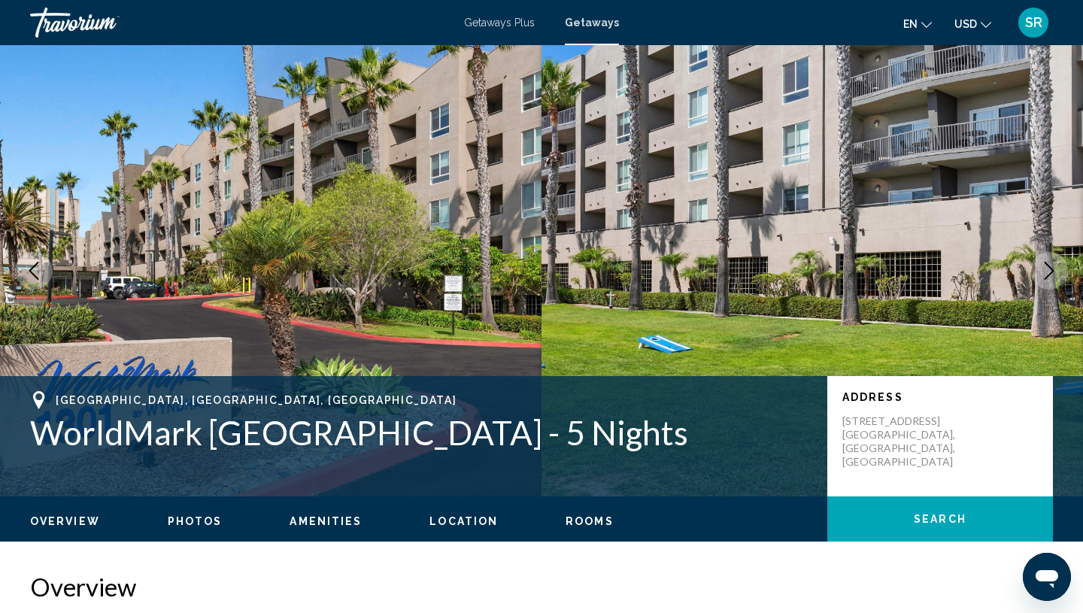
click at [1044, 280] on button "Next image" at bounding box center [1049, 271] width 38 height 38
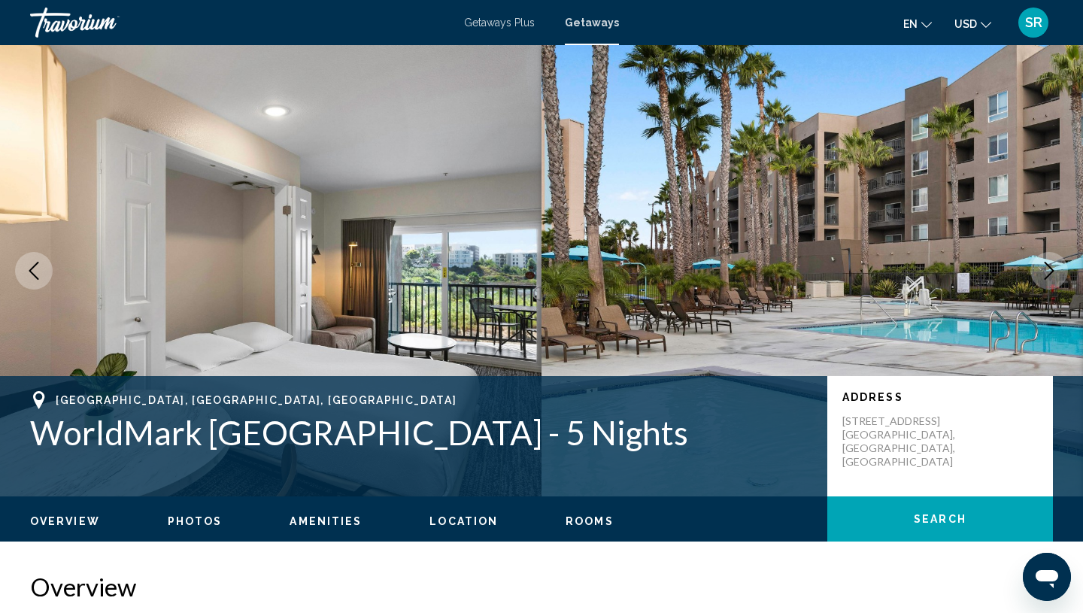
click at [1045, 280] on button "Next image" at bounding box center [1049, 271] width 38 height 38
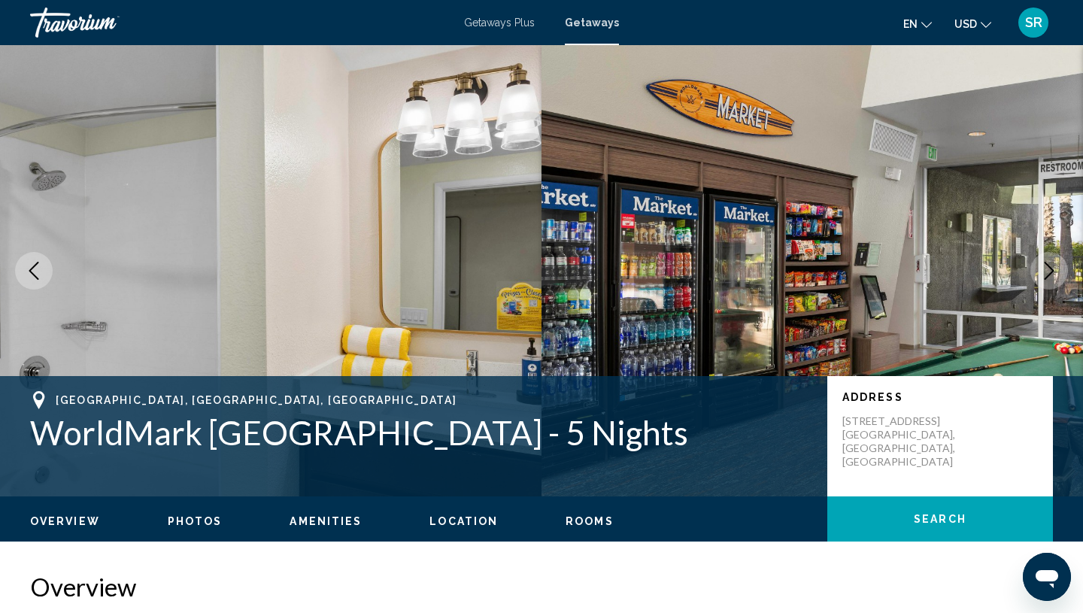
click at [1045, 280] on button "Next image" at bounding box center [1049, 271] width 38 height 38
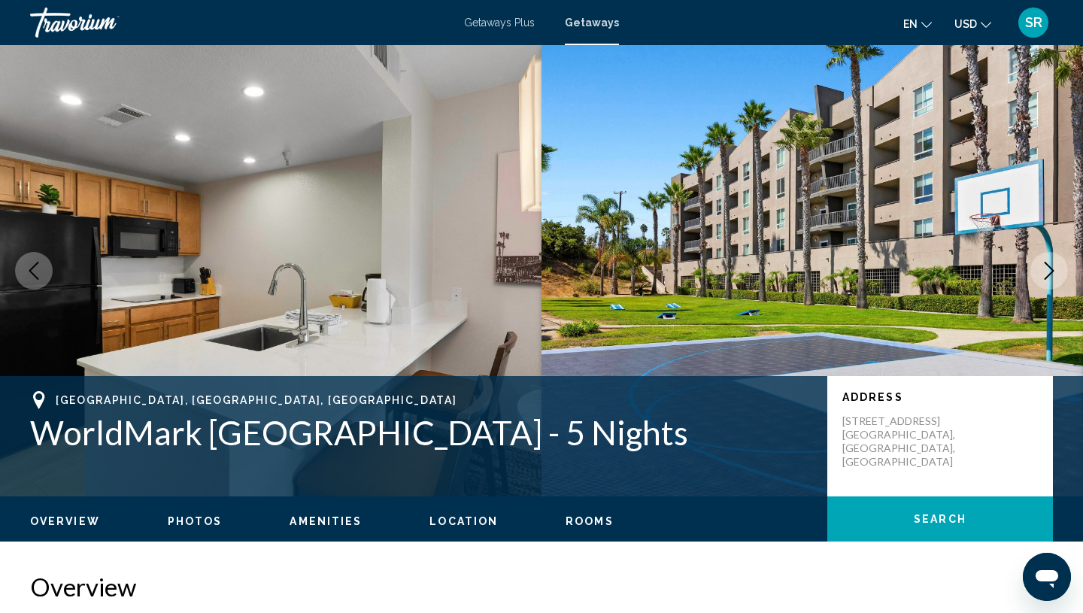
click at [1045, 280] on button "Next image" at bounding box center [1049, 271] width 38 height 38
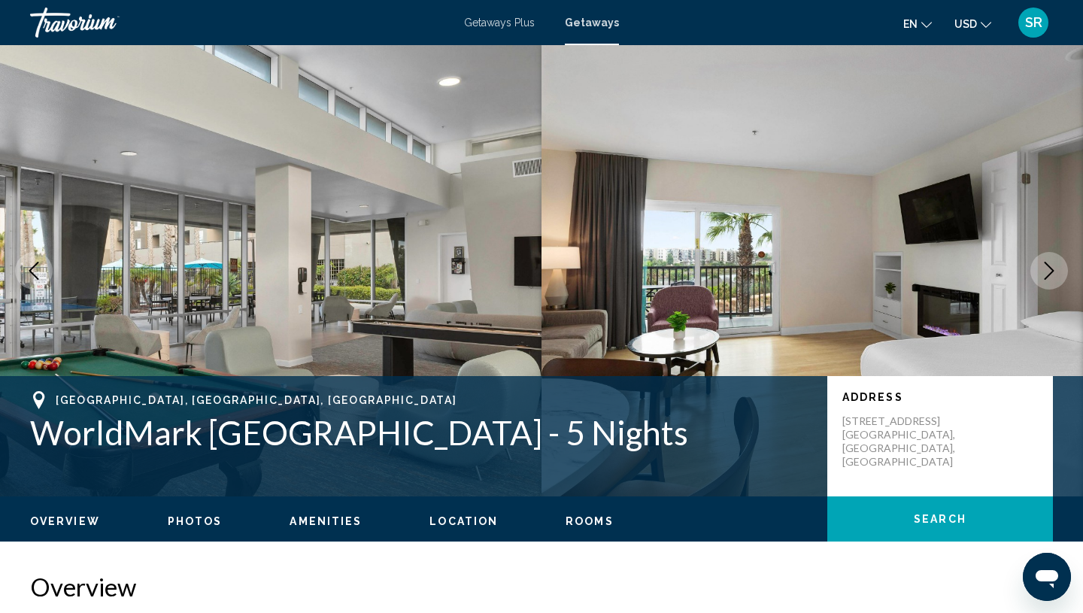
click at [1043, 271] on icon "Next image" at bounding box center [1049, 271] width 18 height 18
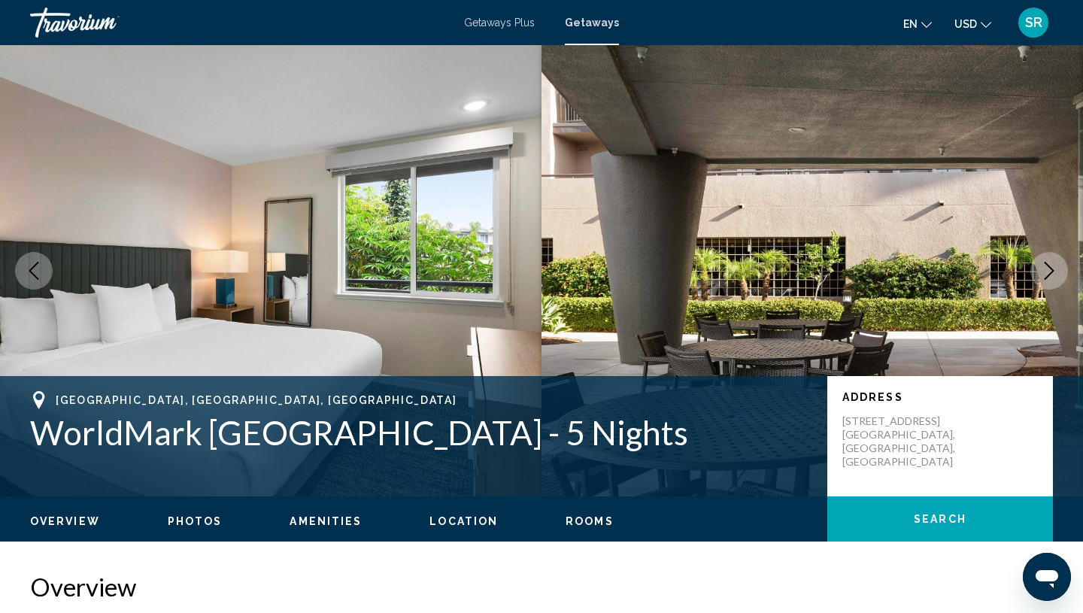
click at [1043, 271] on icon "Next image" at bounding box center [1049, 271] width 18 height 18
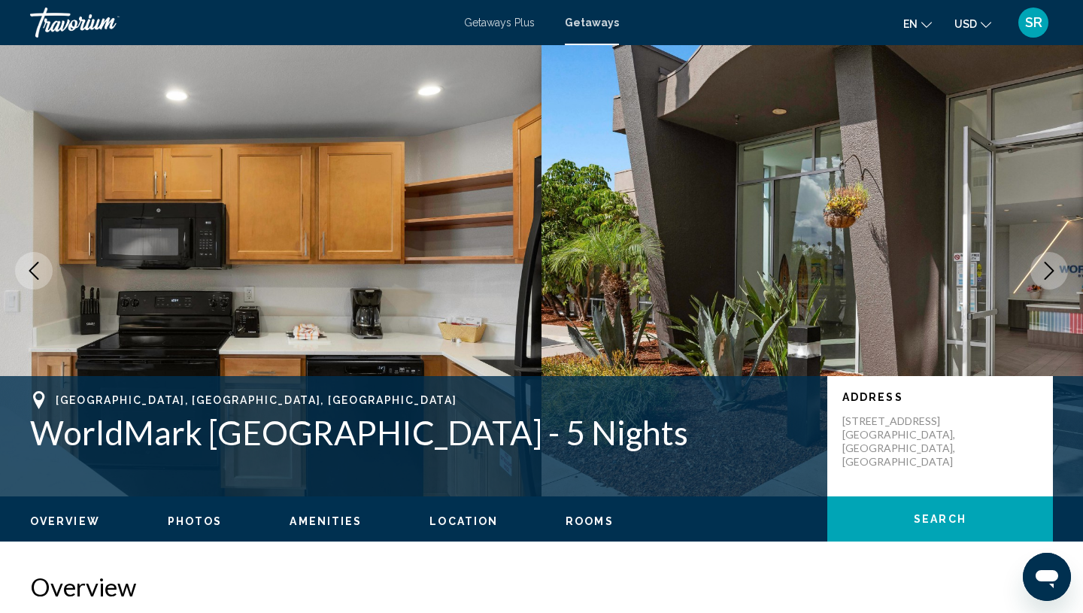
click at [1043, 271] on icon "Next image" at bounding box center [1049, 271] width 18 height 18
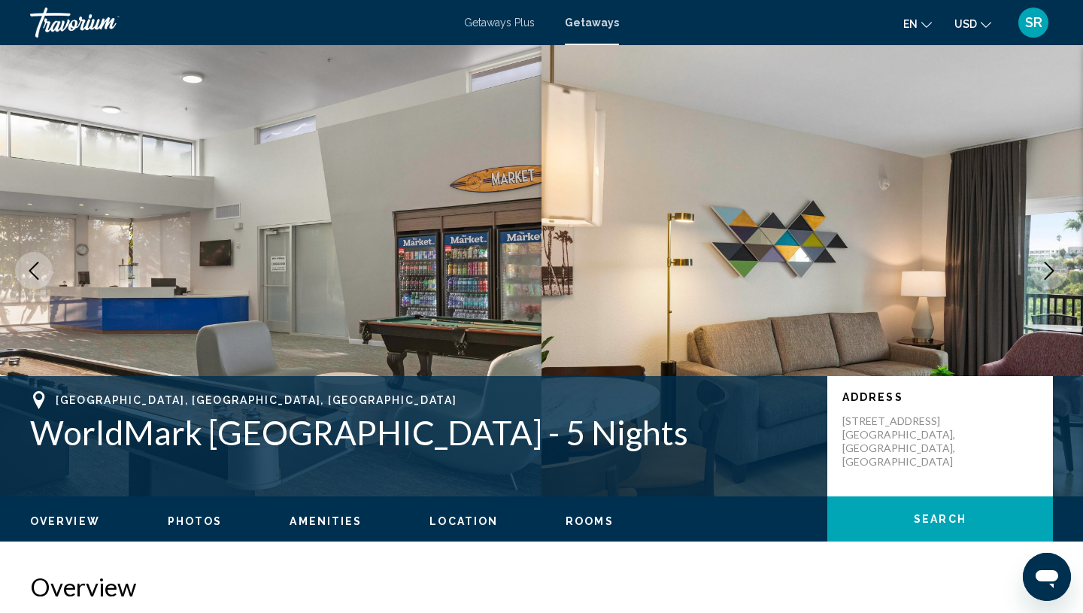
click at [1043, 271] on icon "Next image" at bounding box center [1049, 271] width 18 height 18
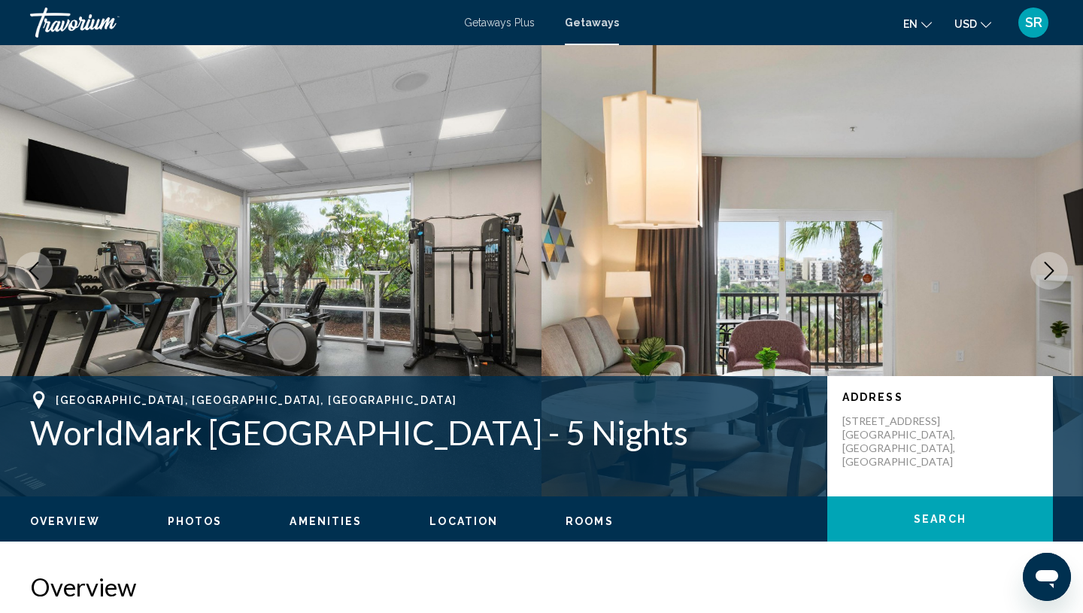
click at [1043, 271] on icon "Next image" at bounding box center [1049, 271] width 18 height 18
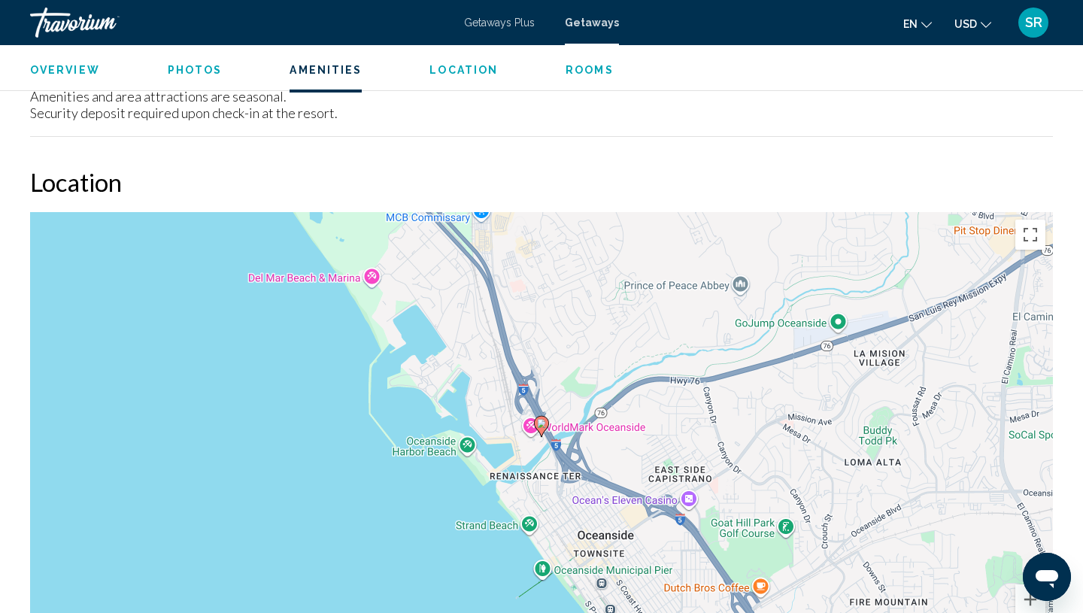
scroll to position [4713, 0]
